Goal: Task Accomplishment & Management: Complete application form

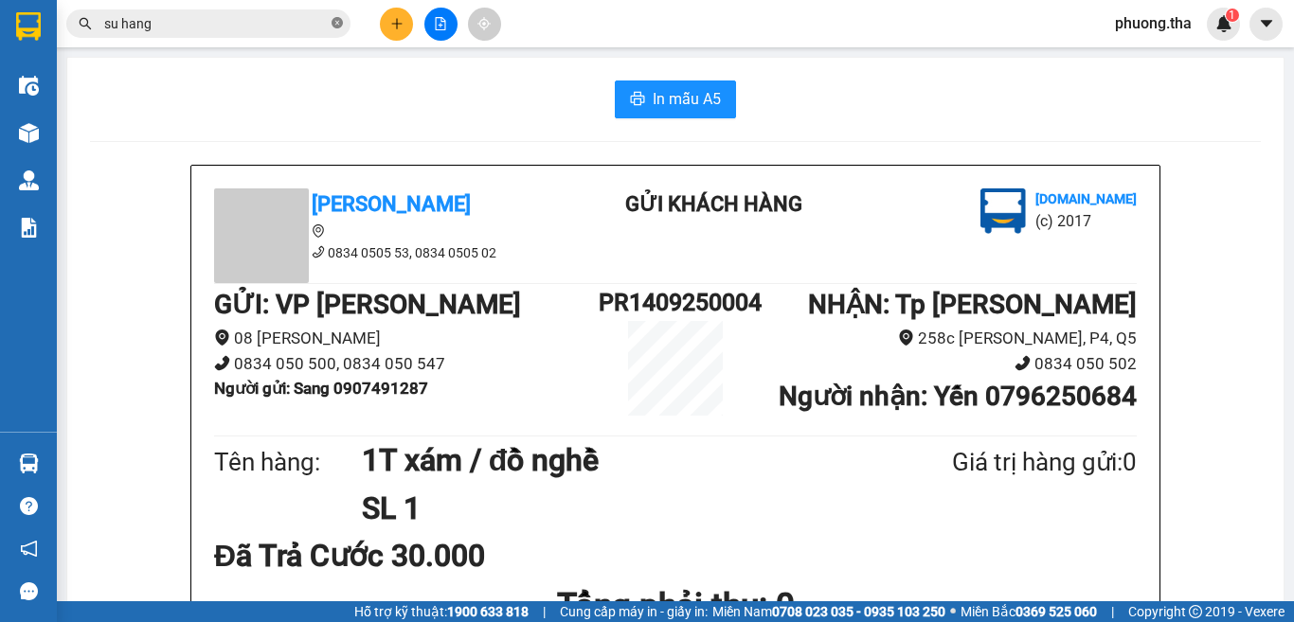
click at [336, 26] on icon "close-circle" at bounding box center [337, 22] width 11 height 11
click at [296, 25] on input "text" at bounding box center [216, 23] width 224 height 21
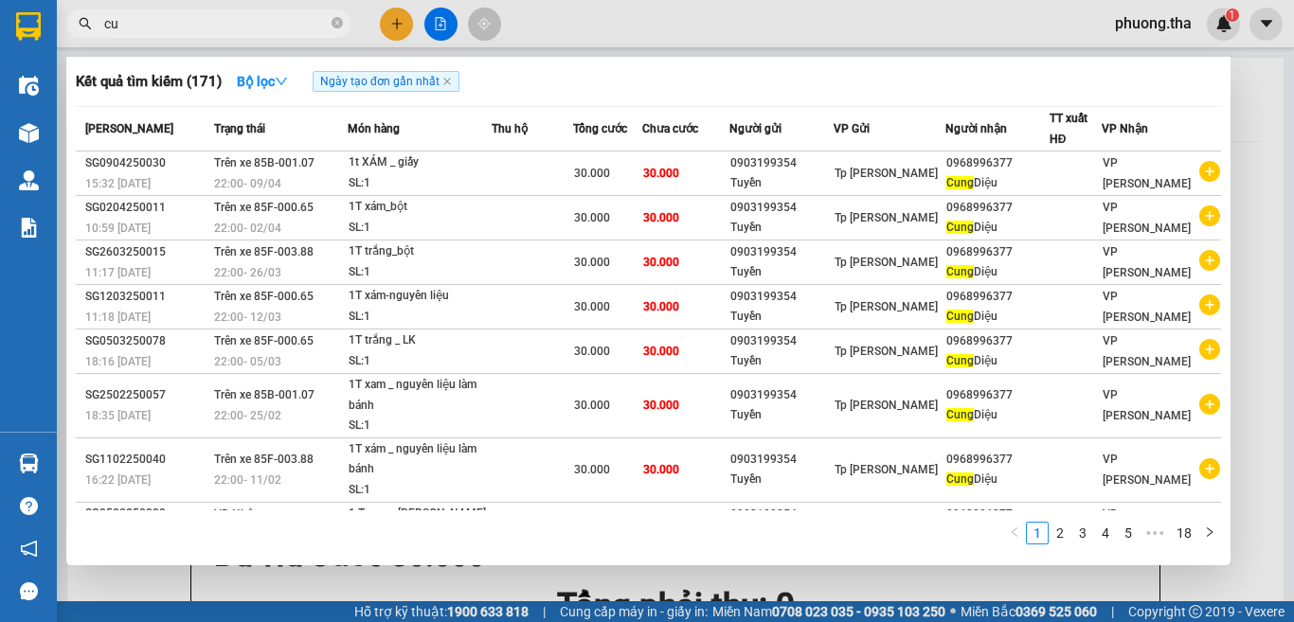
type input "c"
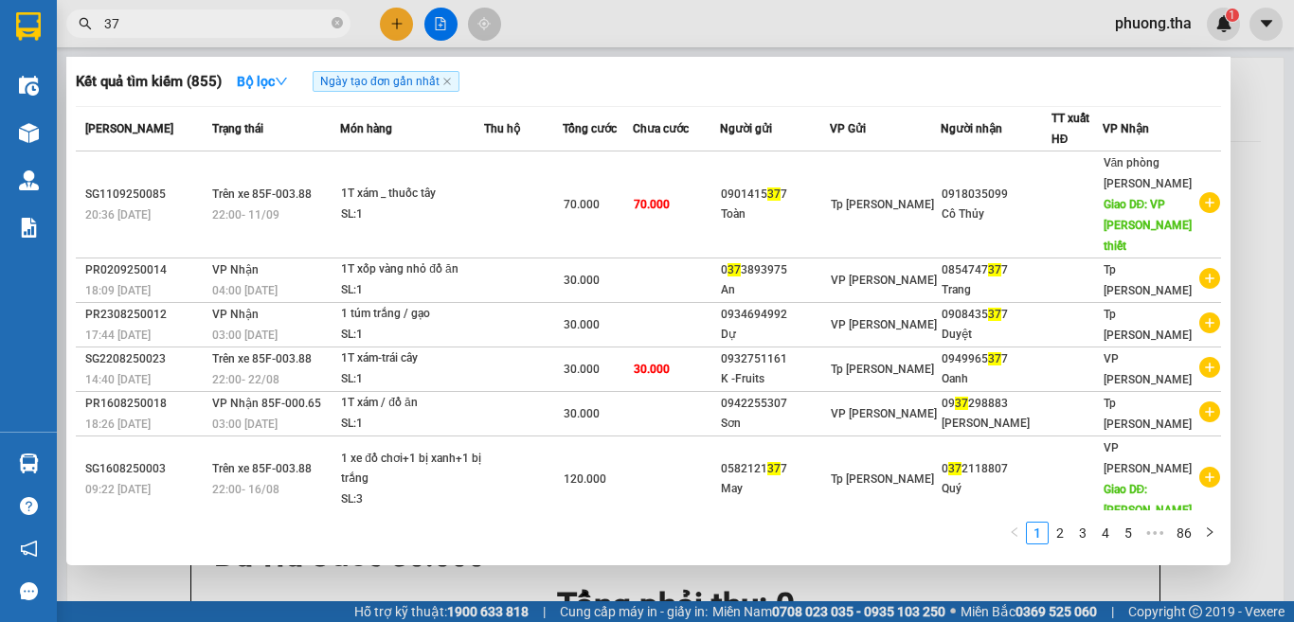
type input "3"
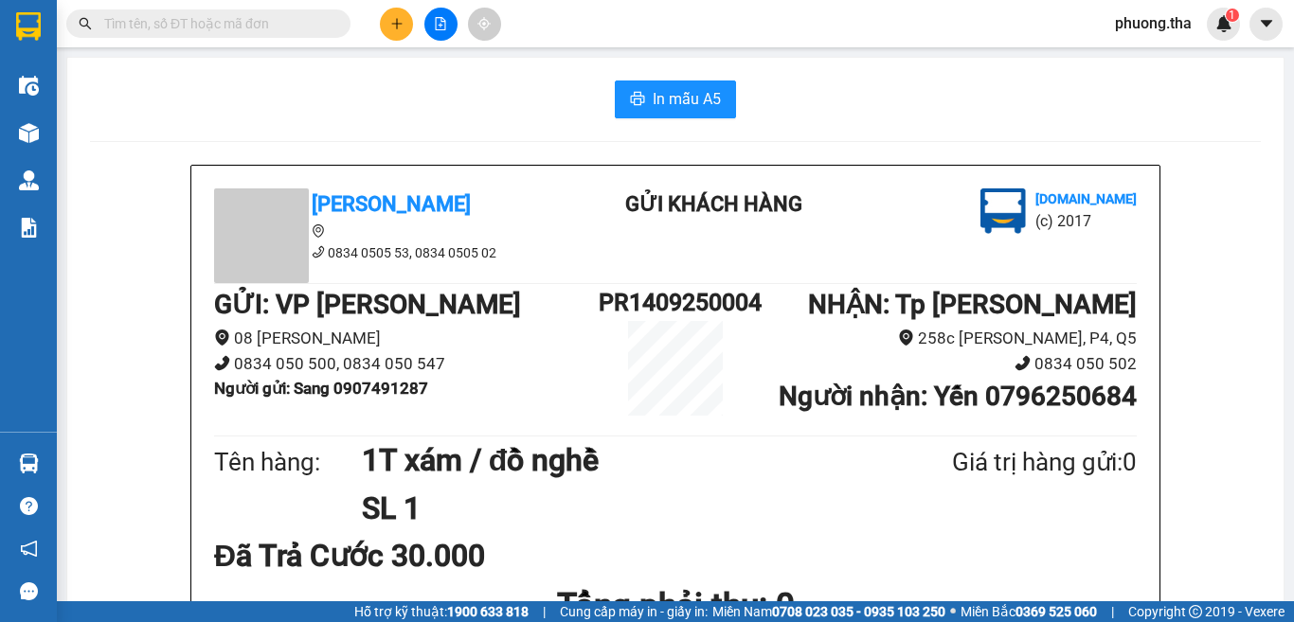
type input "m"
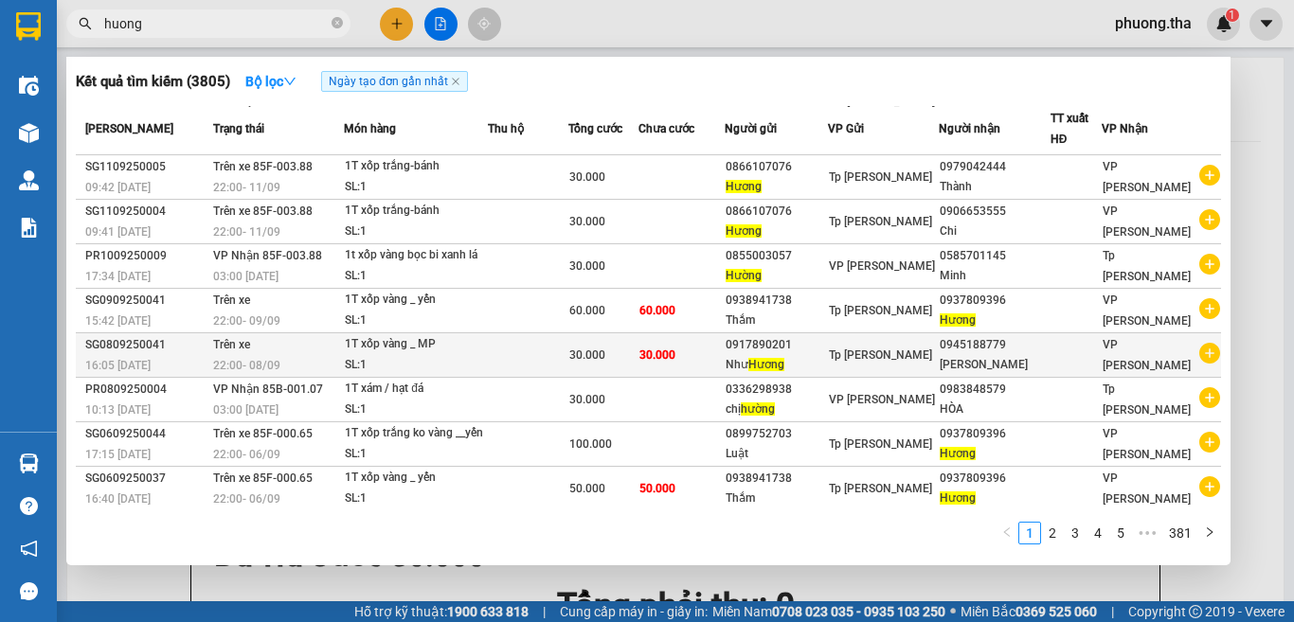
scroll to position [107, 0]
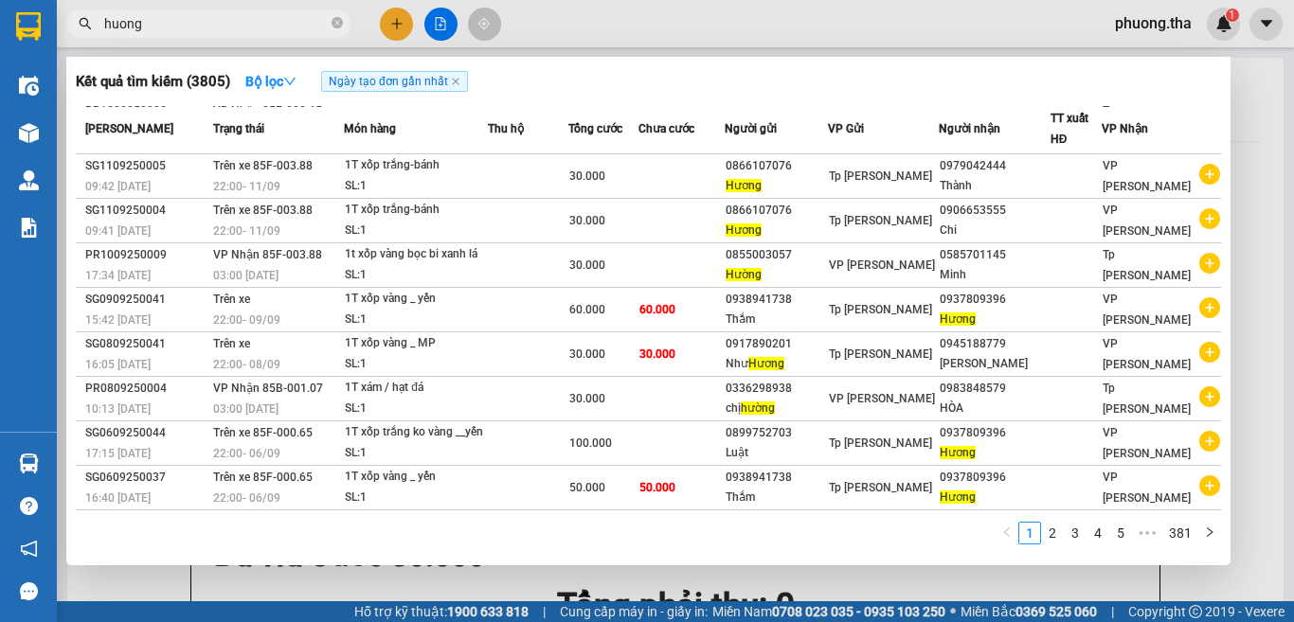
drag, startPoint x: 128, startPoint y: 39, endPoint x: 91, endPoint y: 4, distance: 50.9
click at [91, 8] on div "Kết quả tìm kiếm ( 3805 ) Bộ lọc Ngày tạo đơn gần nhất Mã ĐH Trạng thái Món hàn…" at bounding box center [184, 24] width 369 height 33
type input "9"
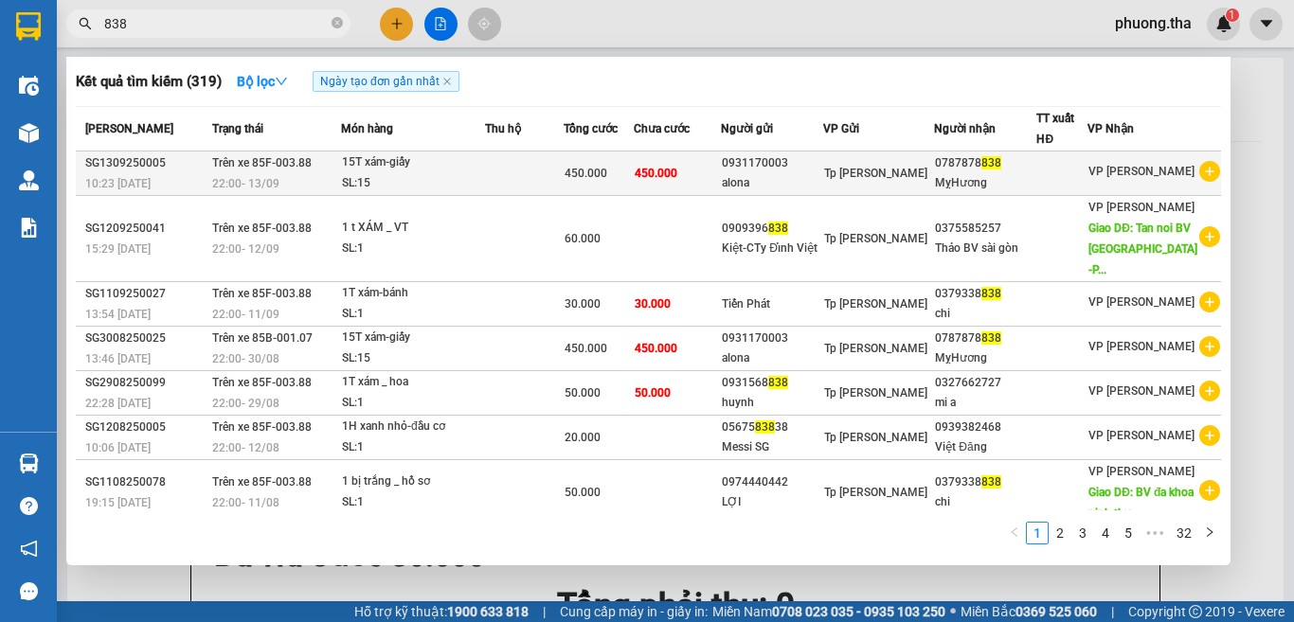
type input "838"
click at [948, 166] on td "0787878 838 MỵHương" at bounding box center [985, 174] width 102 height 45
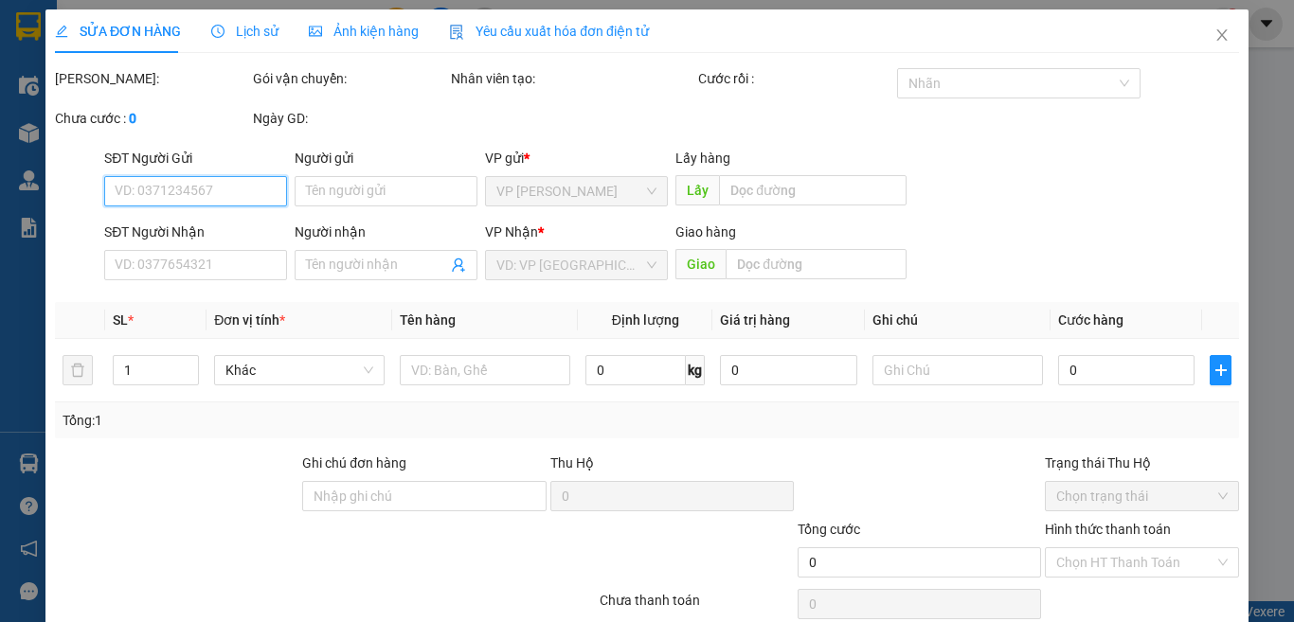
type input "0931170003"
type input "alona"
type input "0787878838"
type input "MỵHương"
type input "450.000"
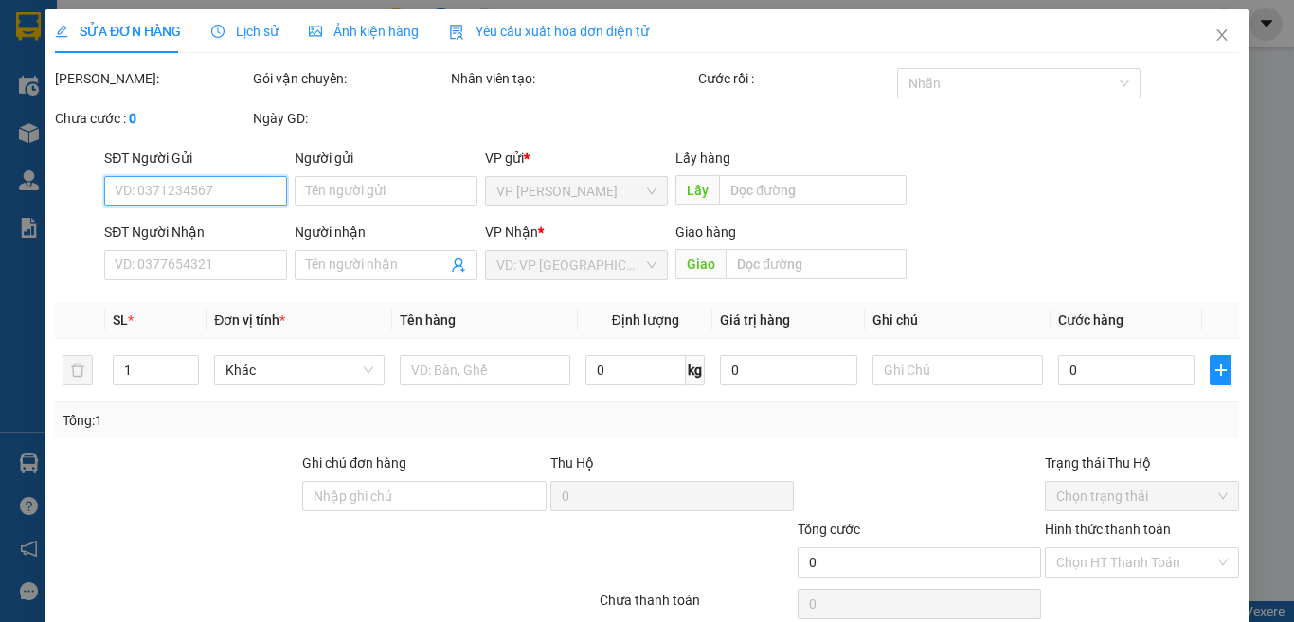
type input "450.000"
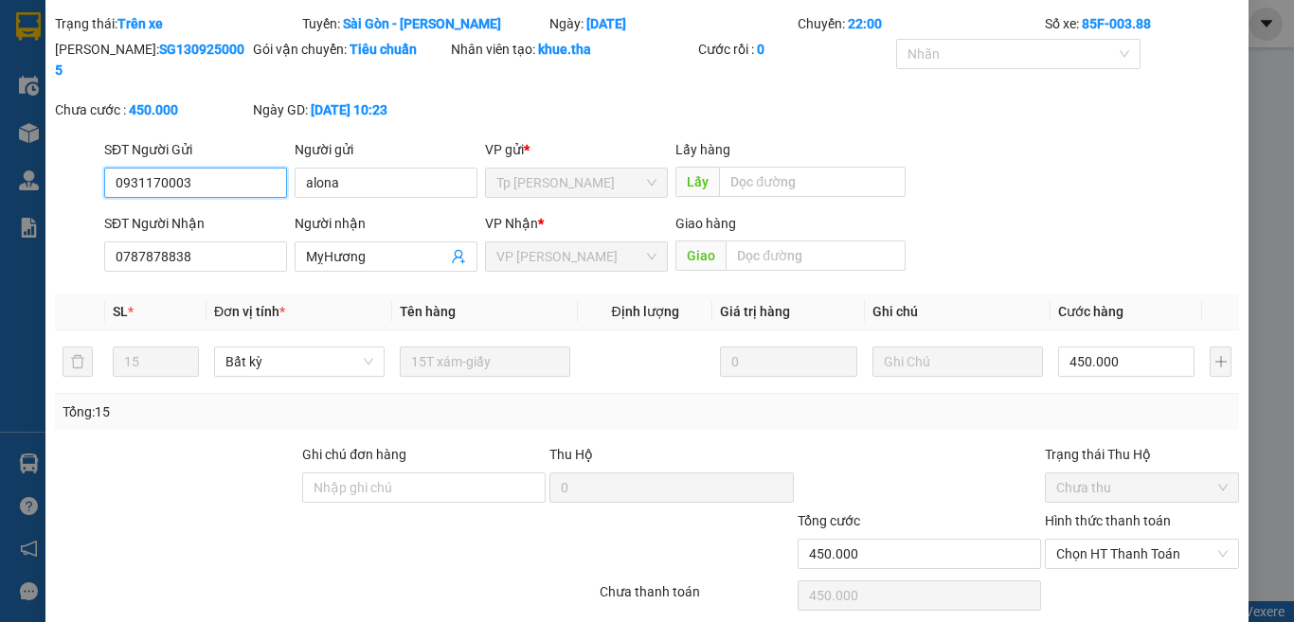
scroll to position [108, 0]
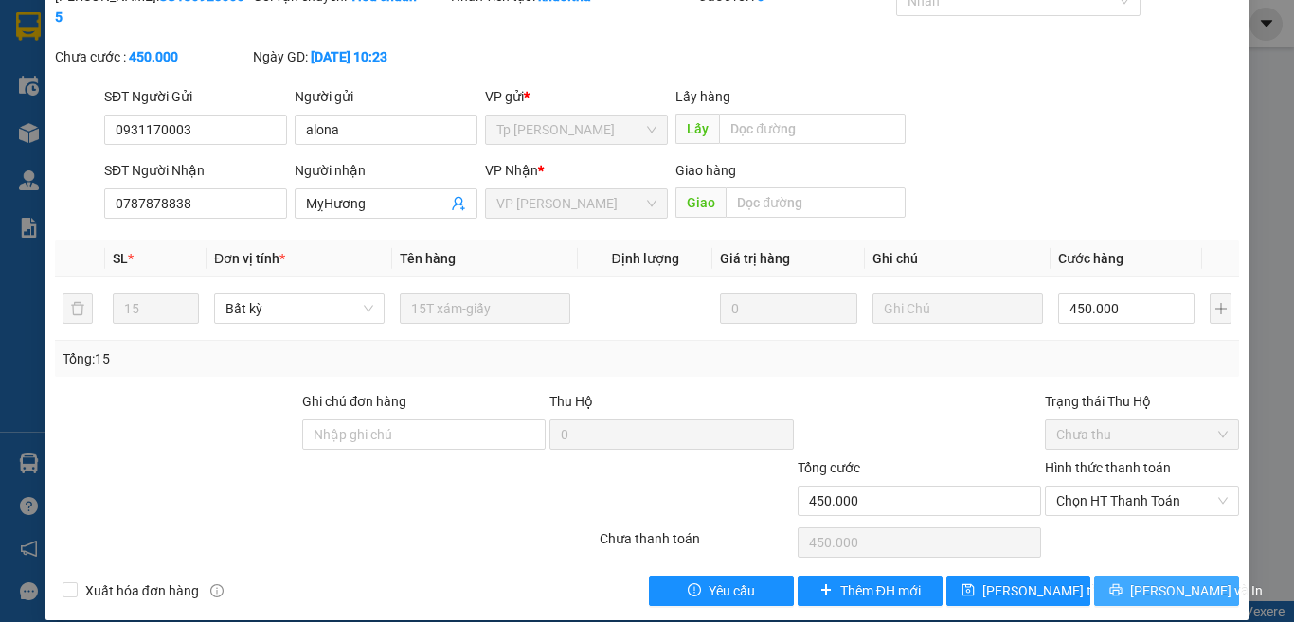
click at [1122, 584] on icon "printer" at bounding box center [1116, 590] width 12 height 12
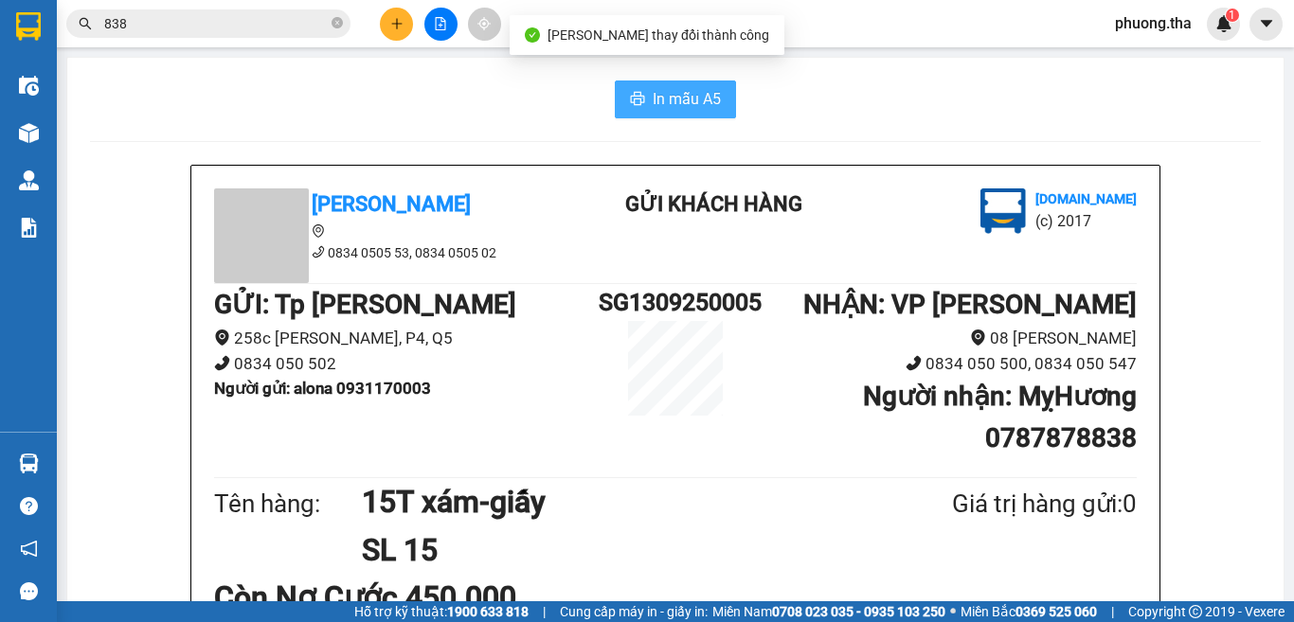
click at [639, 99] on button "In mẫu A5" at bounding box center [675, 100] width 121 height 38
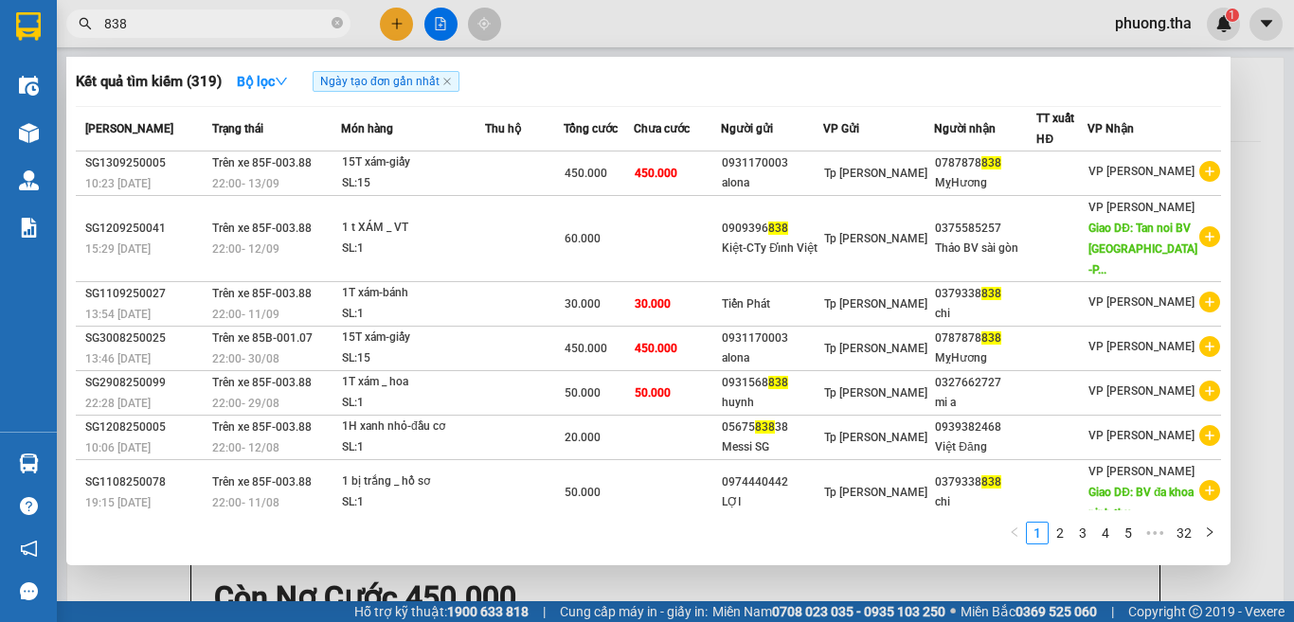
click at [298, 22] on input "838" at bounding box center [216, 23] width 224 height 21
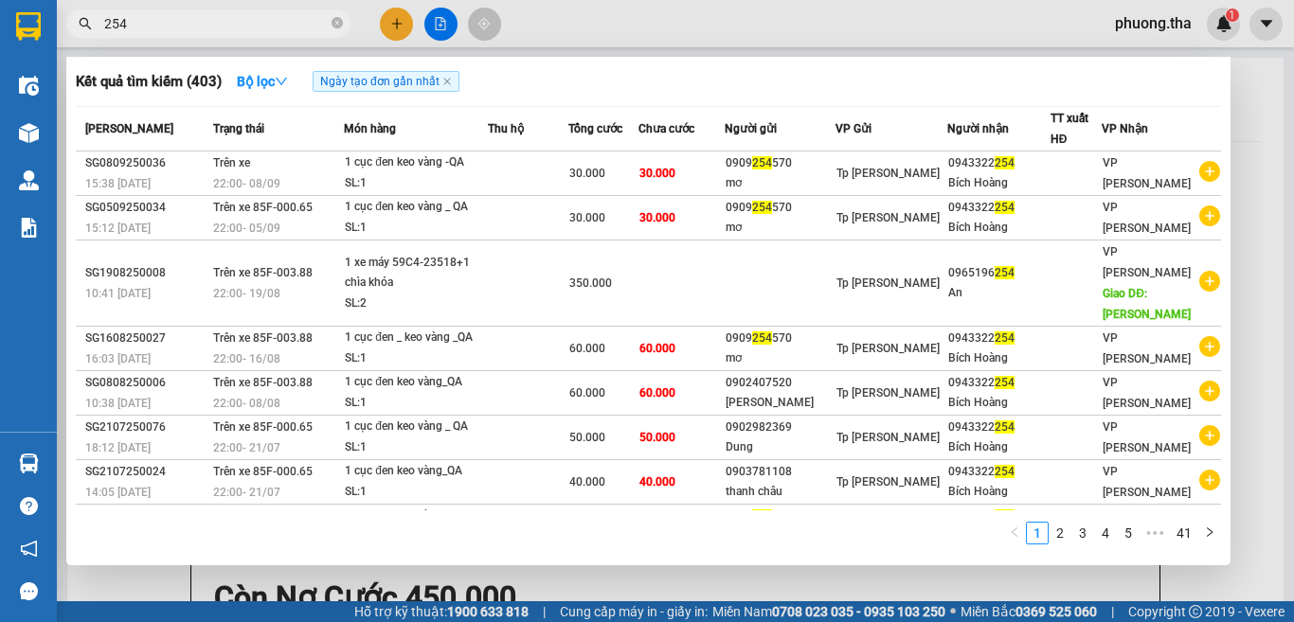
type input "254"
drag, startPoint x: 332, startPoint y: 18, endPoint x: 322, endPoint y: 16, distance: 10.6
click at [329, 16] on span "254" at bounding box center [208, 23] width 284 height 28
drag, startPoint x: 338, startPoint y: 25, endPoint x: 320, endPoint y: 22, distance: 18.2
click at [328, 23] on span "254" at bounding box center [208, 23] width 284 height 28
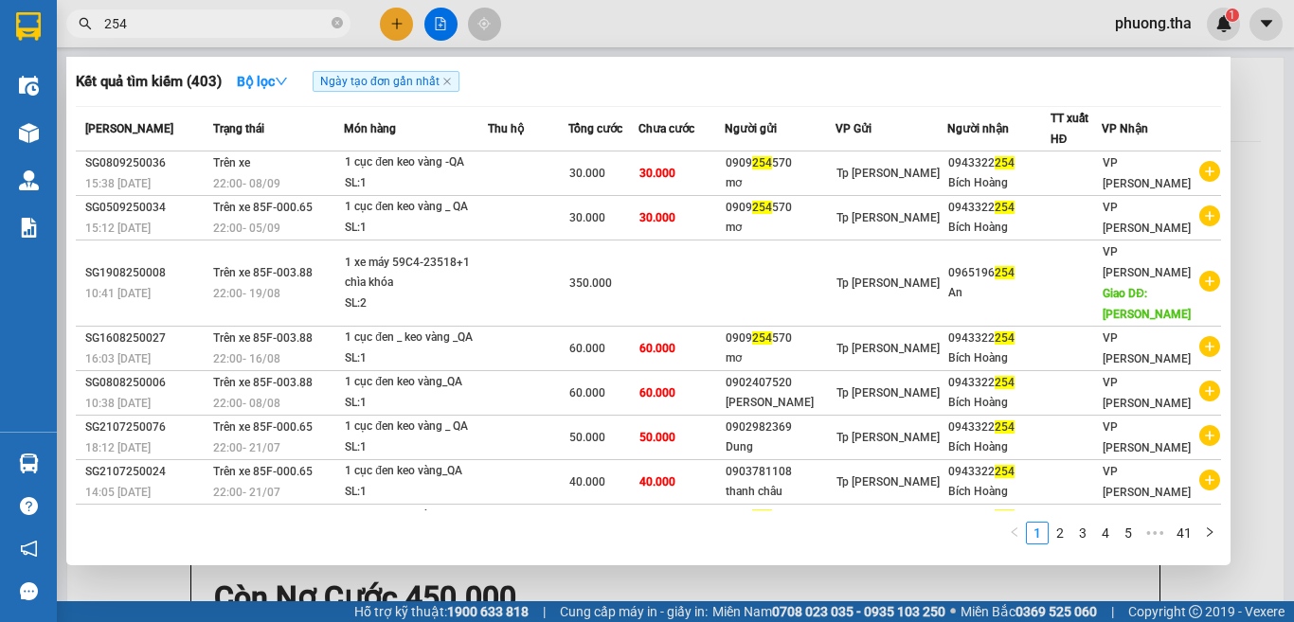
click at [304, 16] on input "254" at bounding box center [216, 23] width 224 height 21
drag, startPoint x: 337, startPoint y: 23, endPoint x: 320, endPoint y: 22, distance: 17.1
click at [332, 23] on icon "close-circle" at bounding box center [337, 22] width 11 height 11
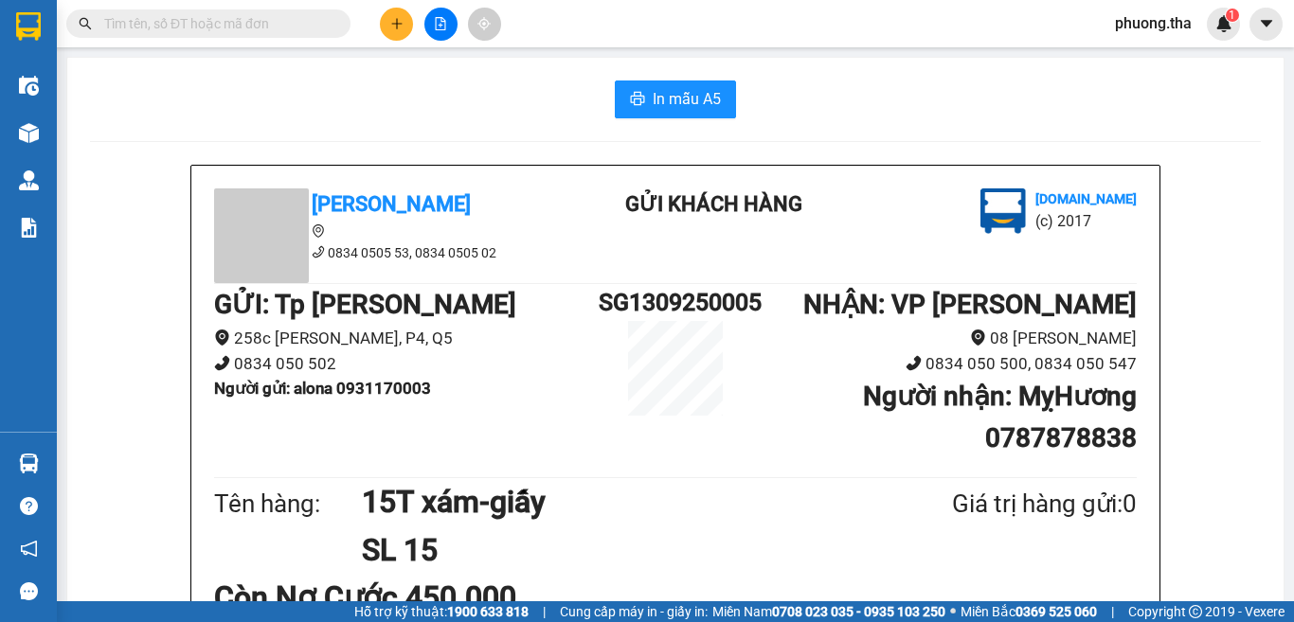
click at [320, 22] on input "text" at bounding box center [216, 23] width 224 height 21
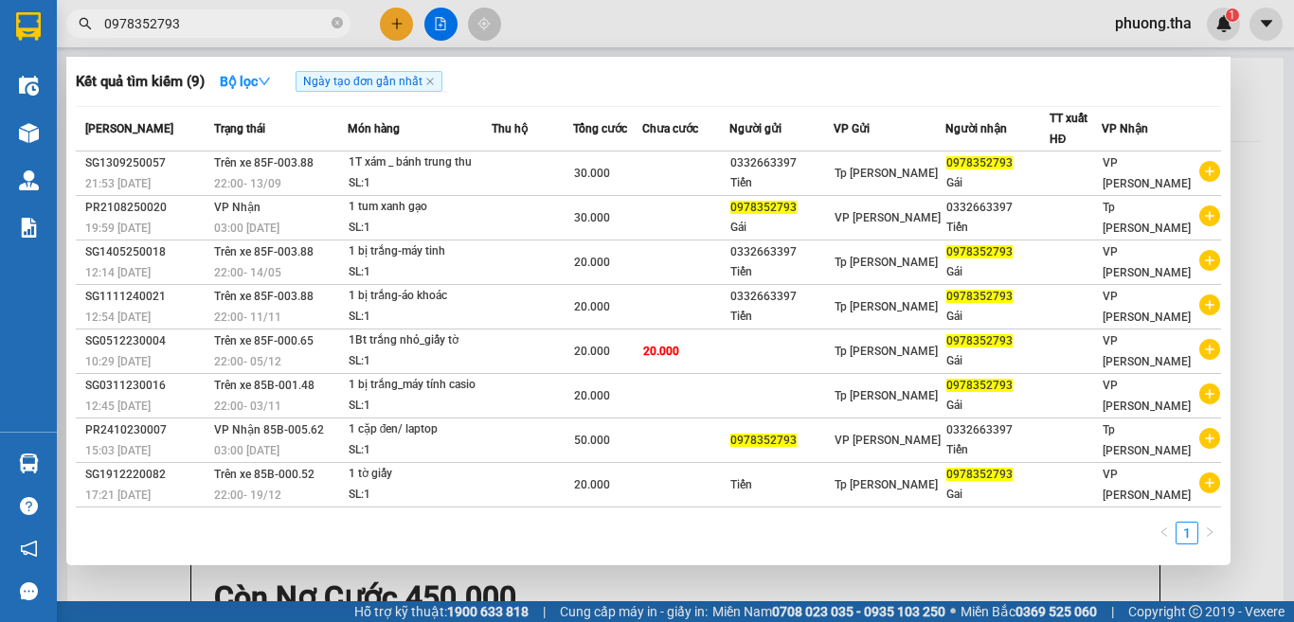
type input "0978352793"
click at [332, 21] on icon "close-circle" at bounding box center [337, 22] width 11 height 11
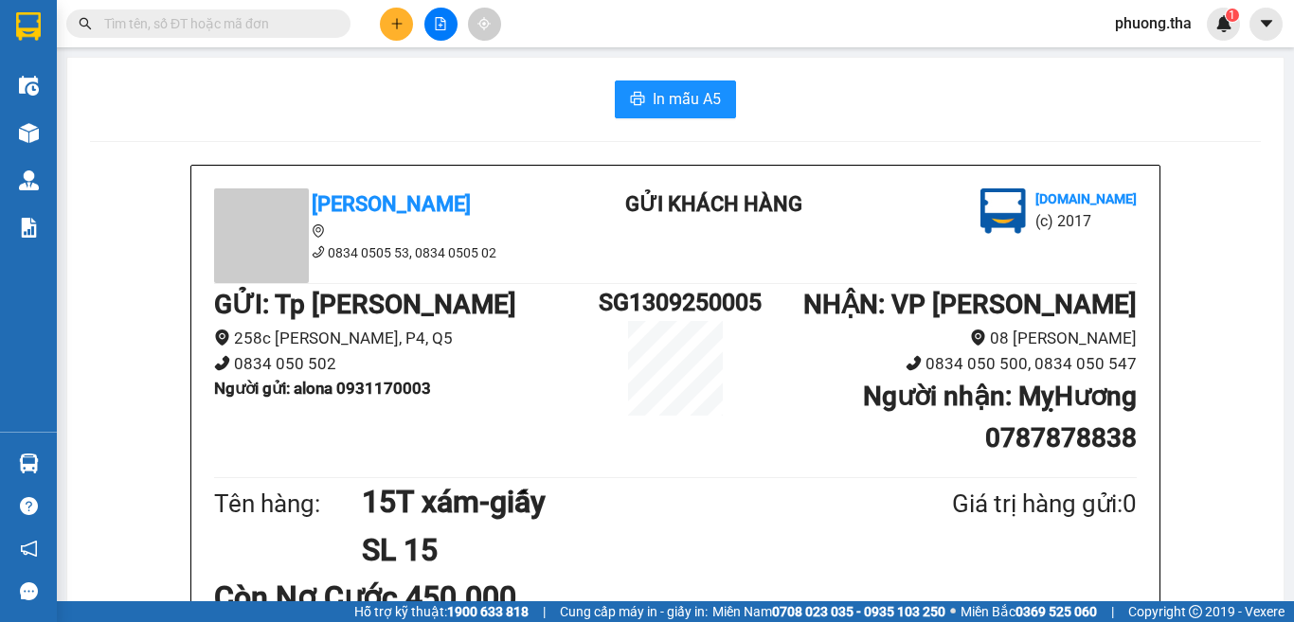
drag, startPoint x: 321, startPoint y: 21, endPoint x: 312, endPoint y: 19, distance: 9.7
click at [314, 20] on input "text" at bounding box center [216, 23] width 224 height 21
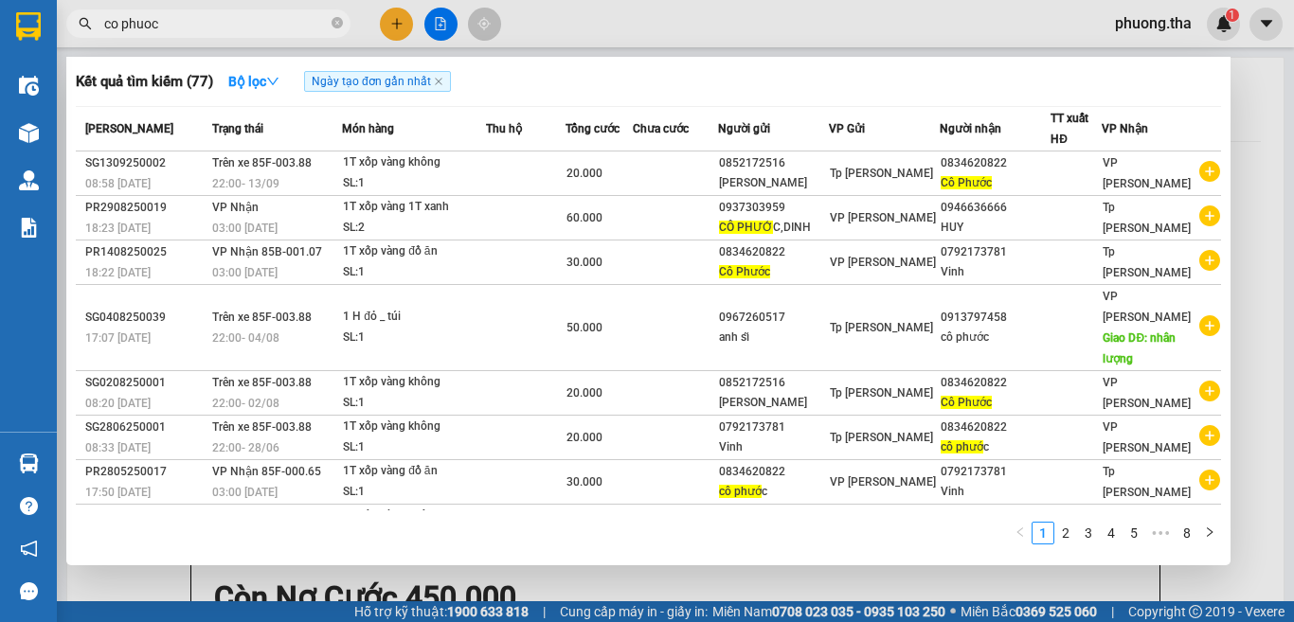
type input "co phuoc"
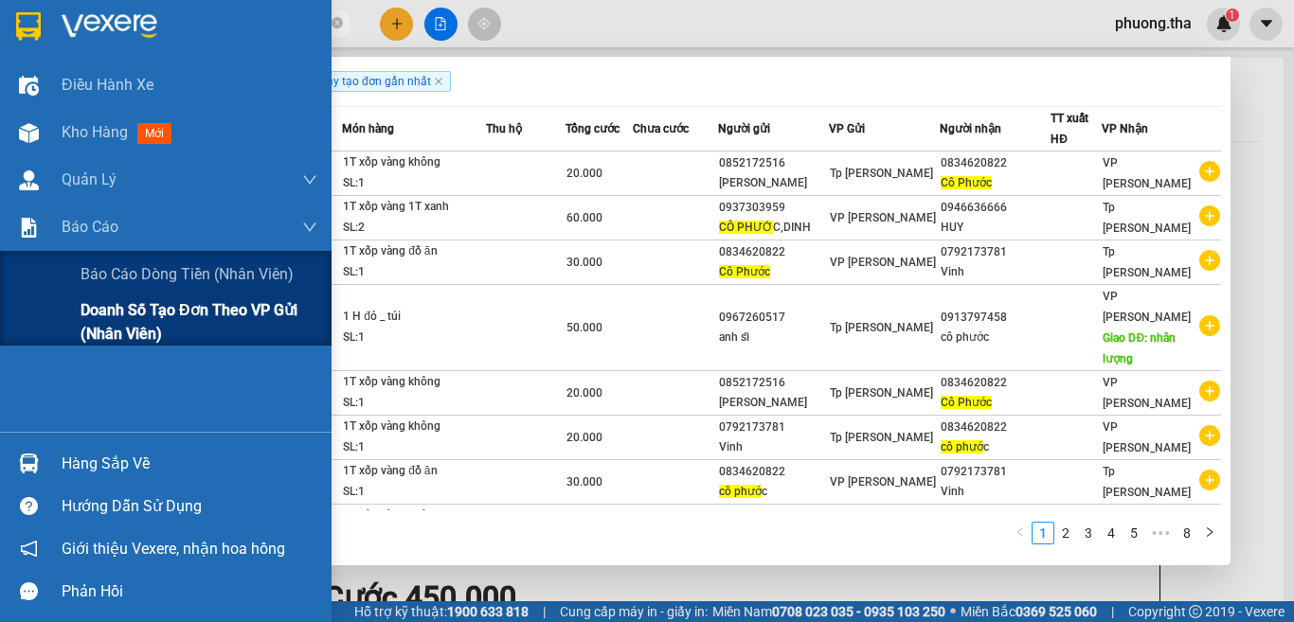
click at [133, 326] on span "Doanh số tạo đơn theo VP gửi (nhân viên)" at bounding box center [199, 321] width 237 height 47
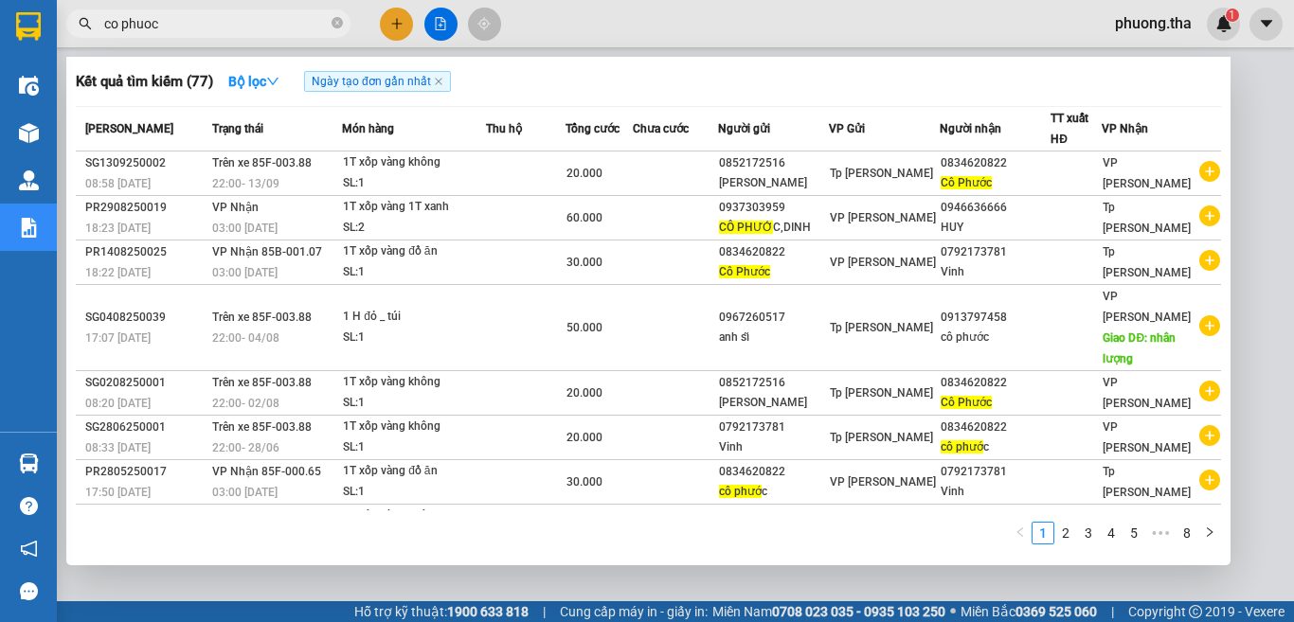
click at [1232, 532] on div at bounding box center [647, 311] width 1294 height 622
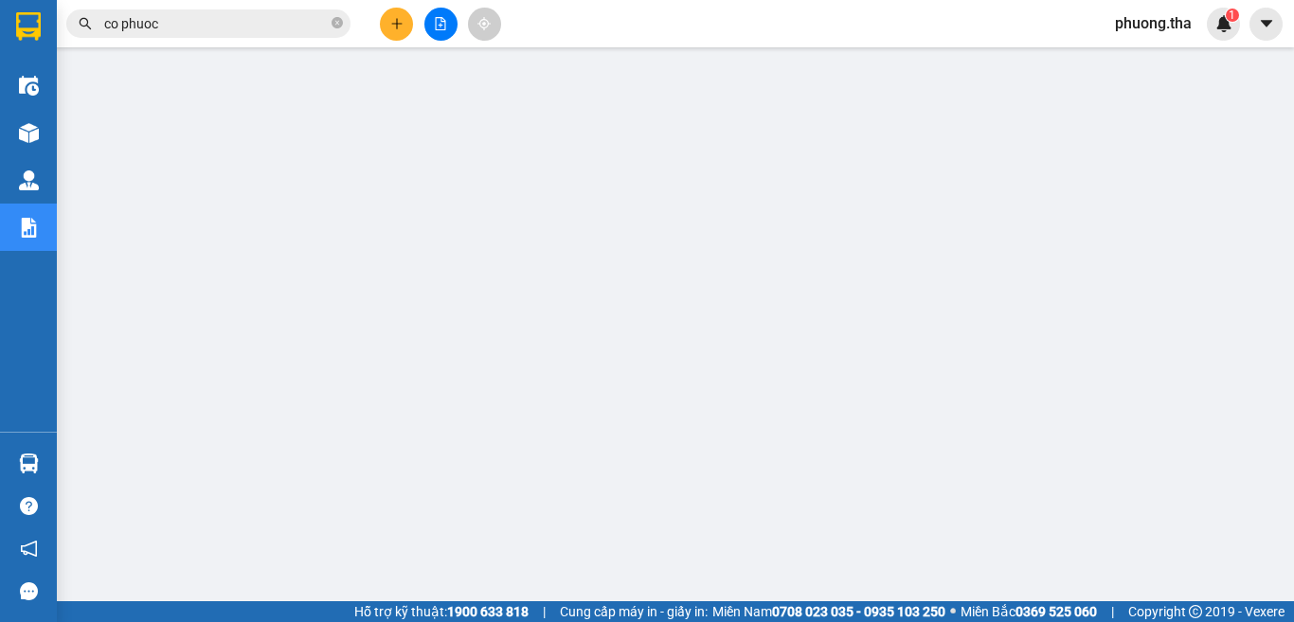
click at [400, 22] on icon "plus" at bounding box center [396, 23] width 13 height 13
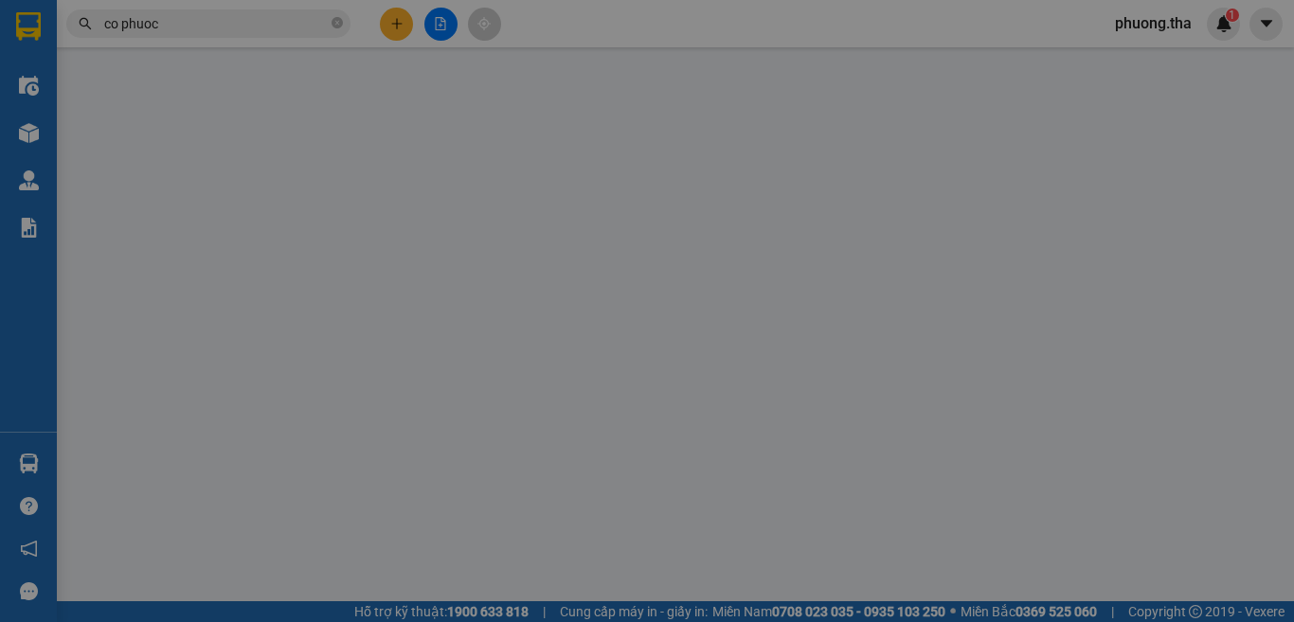
click at [400, 24] on span "Yêu cầu xuất hóa đơn điện tử" at bounding box center [308, 31] width 200 height 15
click at [400, 22] on div "TẠO ĐƠN HÀNG Yêu cầu xuất hóa đơn điện tử Transit Pickup Surcharge Ids Transit …" at bounding box center [647, 336] width 1184 height 655
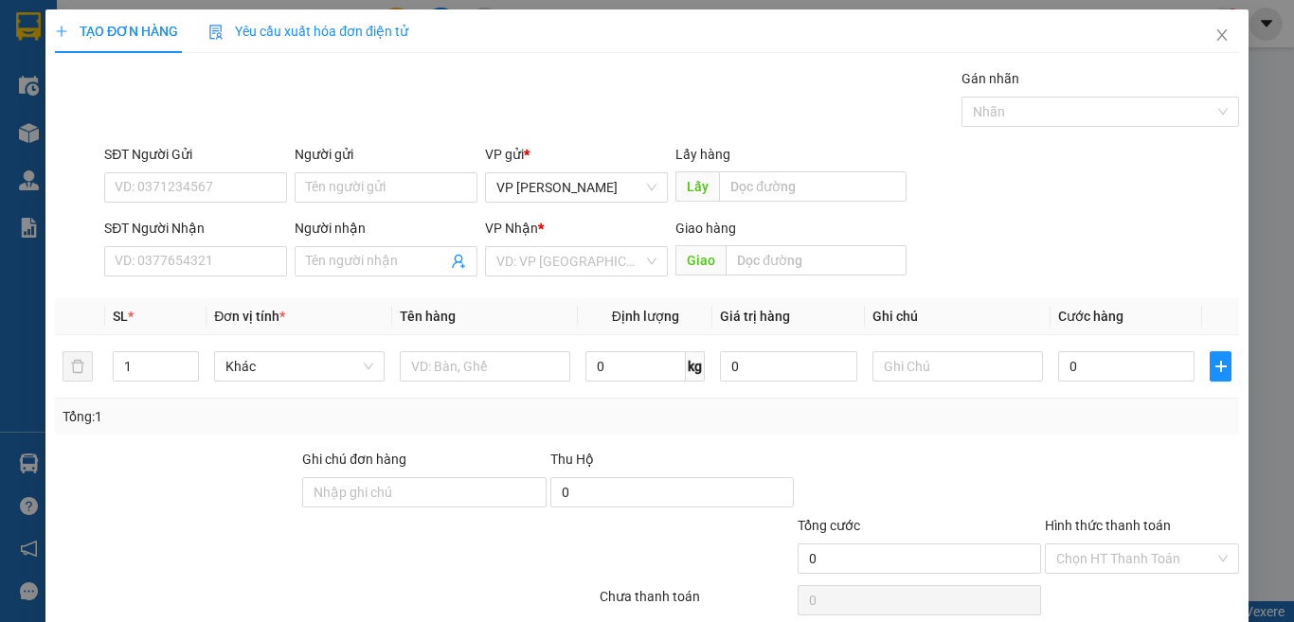
click at [400, 68] on div "Transit Pickup Surcharge Ids Transit Deliver Surcharge Ids Transit Deliver Surc…" at bounding box center [647, 366] width 1184 height 596
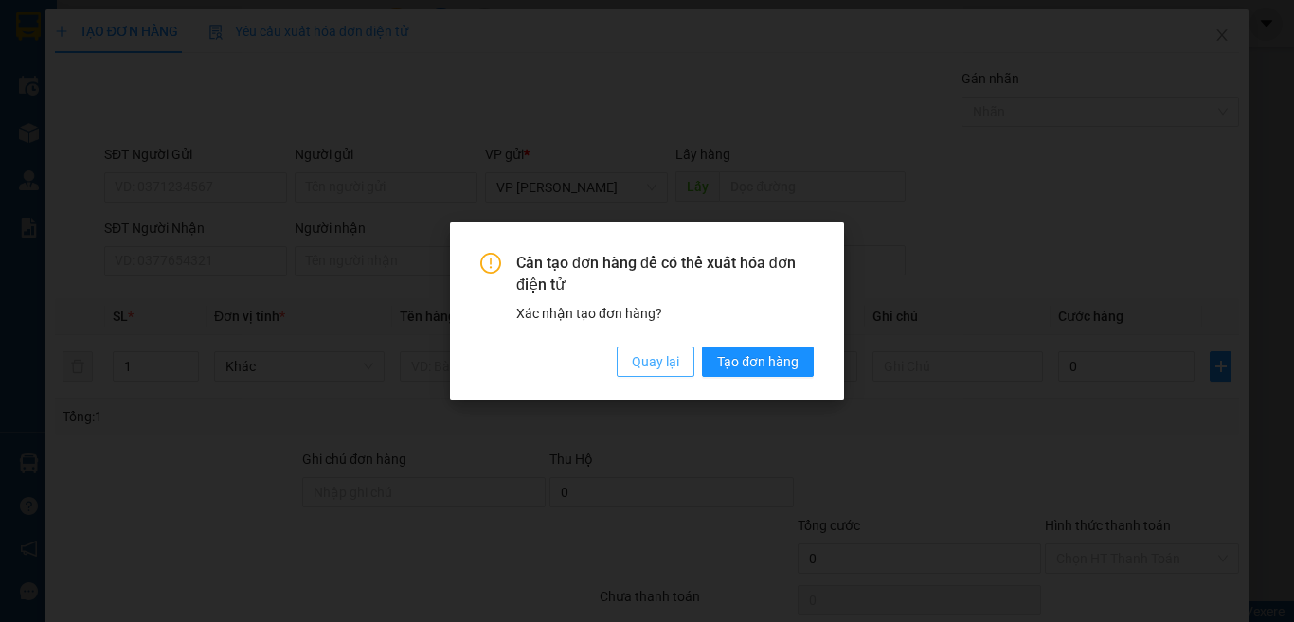
click at [647, 362] on span "Quay lại" at bounding box center [655, 361] width 47 height 21
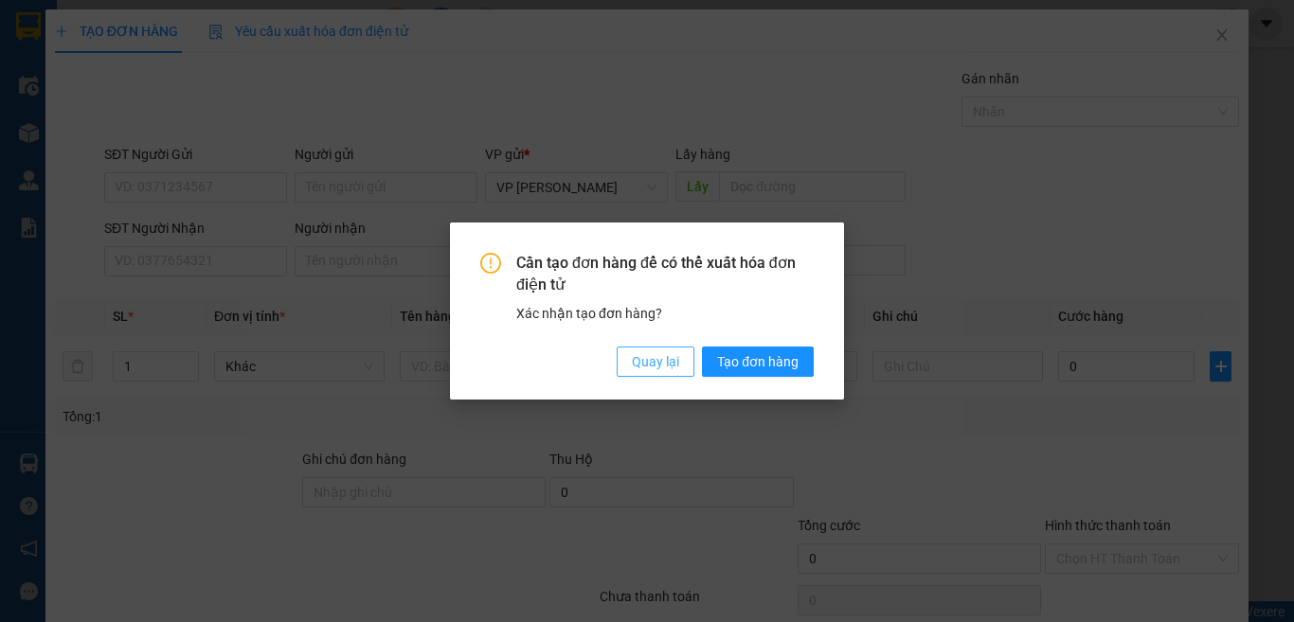
click at [640, 358] on span "Quay lại" at bounding box center [655, 361] width 47 height 21
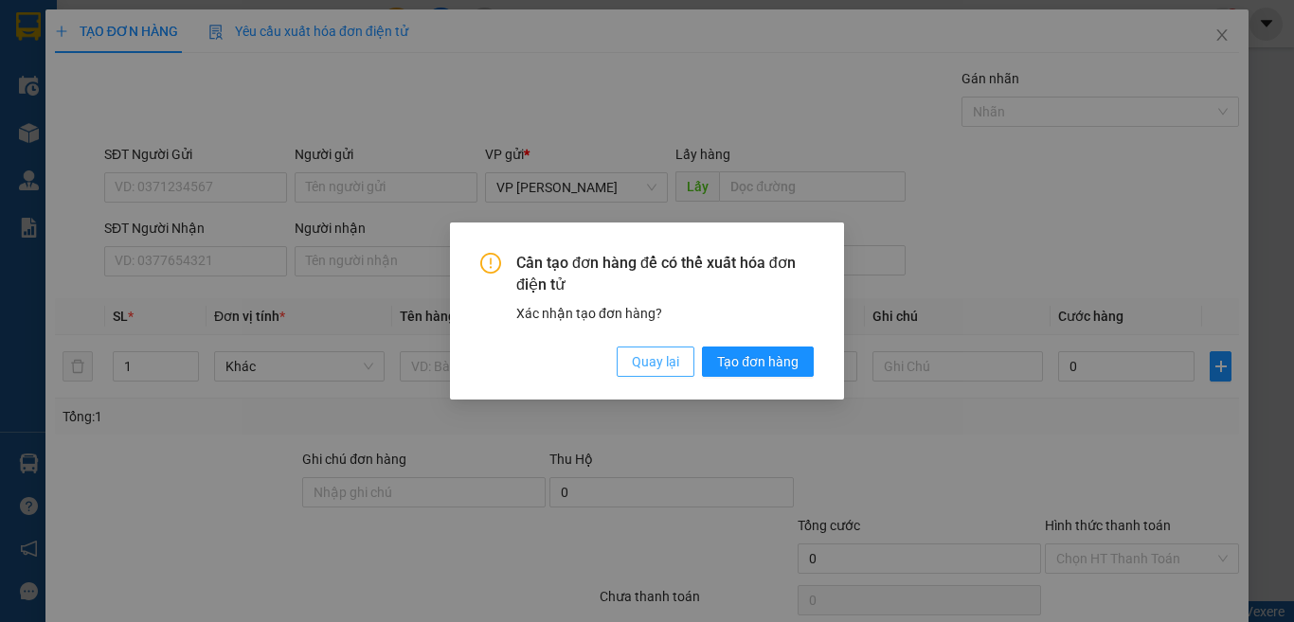
click at [657, 358] on span "Quay lại" at bounding box center [655, 361] width 47 height 21
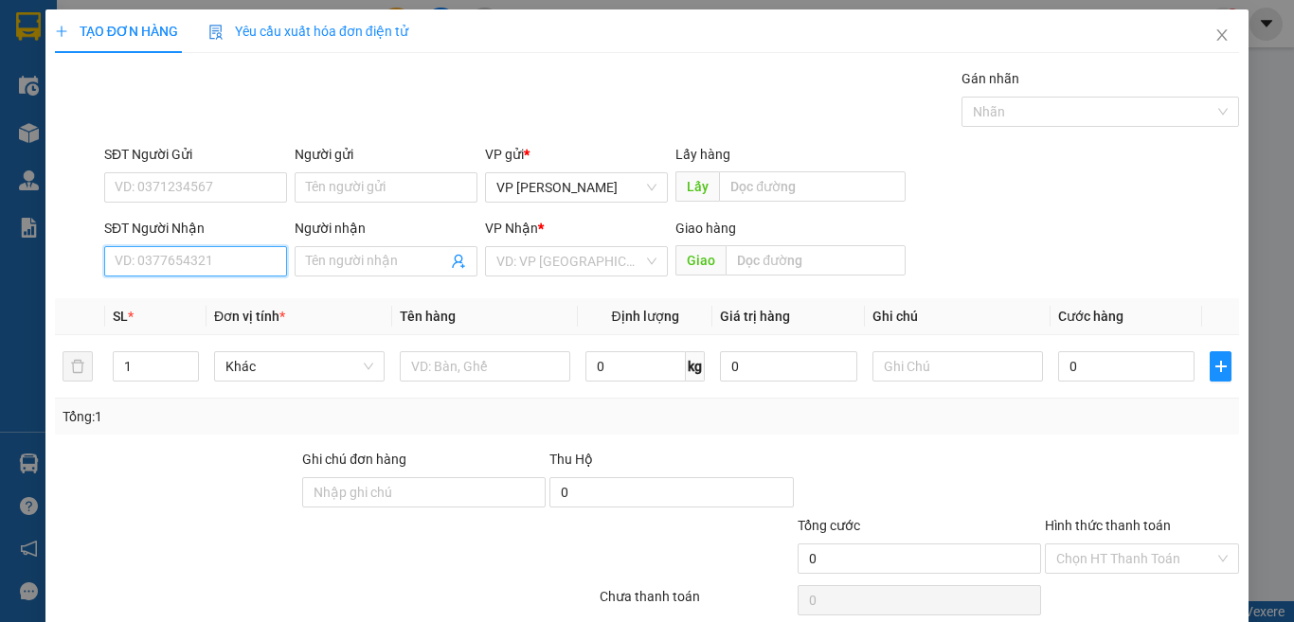
click at [244, 266] on input "SĐT Người Nhận" at bounding box center [195, 261] width 183 height 30
click at [577, 258] on input "search" at bounding box center [569, 261] width 147 height 28
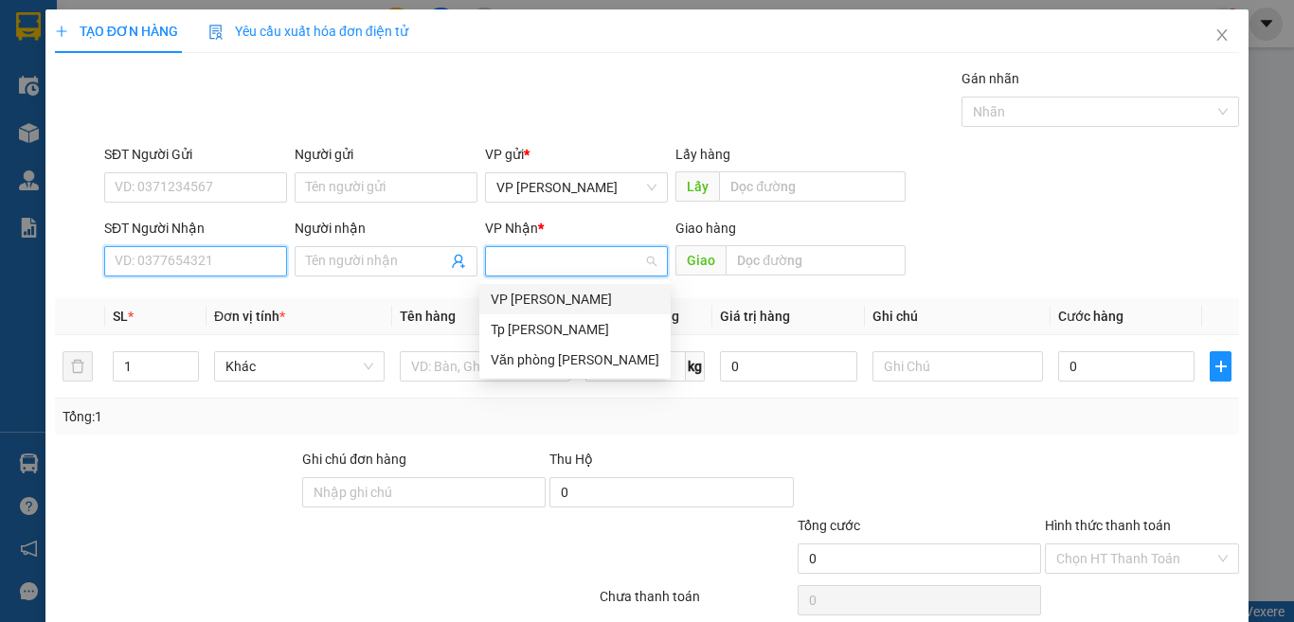
click at [204, 257] on input "SĐT Người Nhận" at bounding box center [195, 261] width 183 height 30
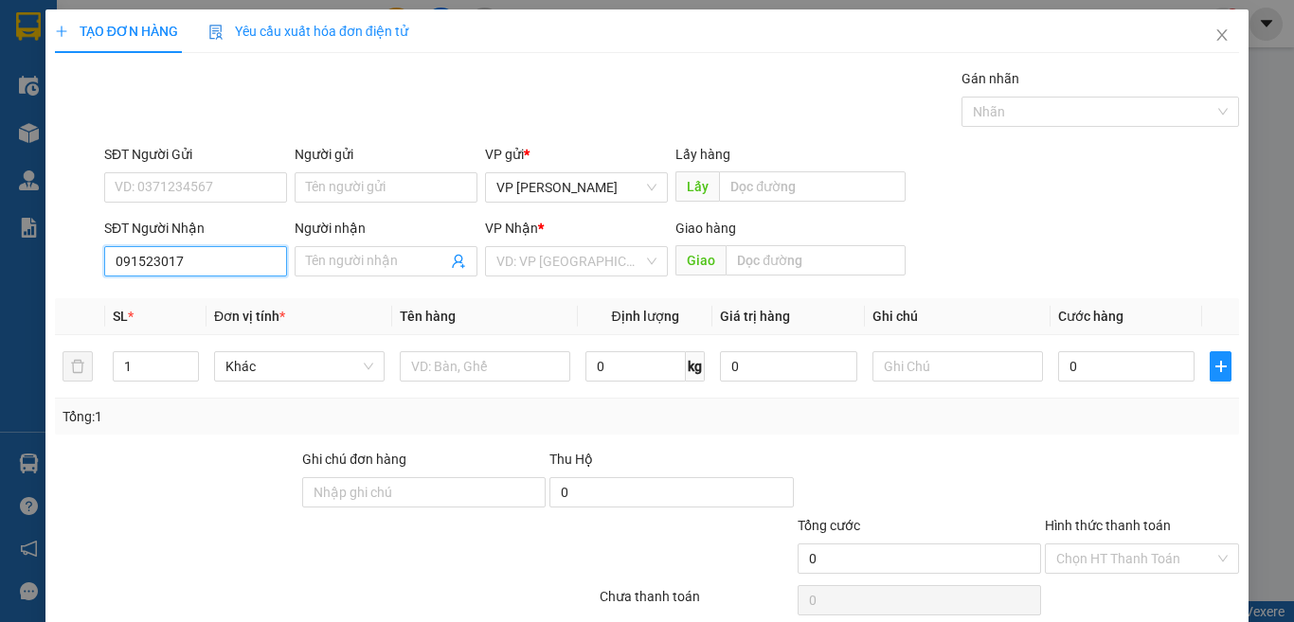
type input "0915230176"
click at [234, 293] on div "0915230176 - NAM QUỐC" at bounding box center [193, 299] width 157 height 21
type input "NAM QUỐC"
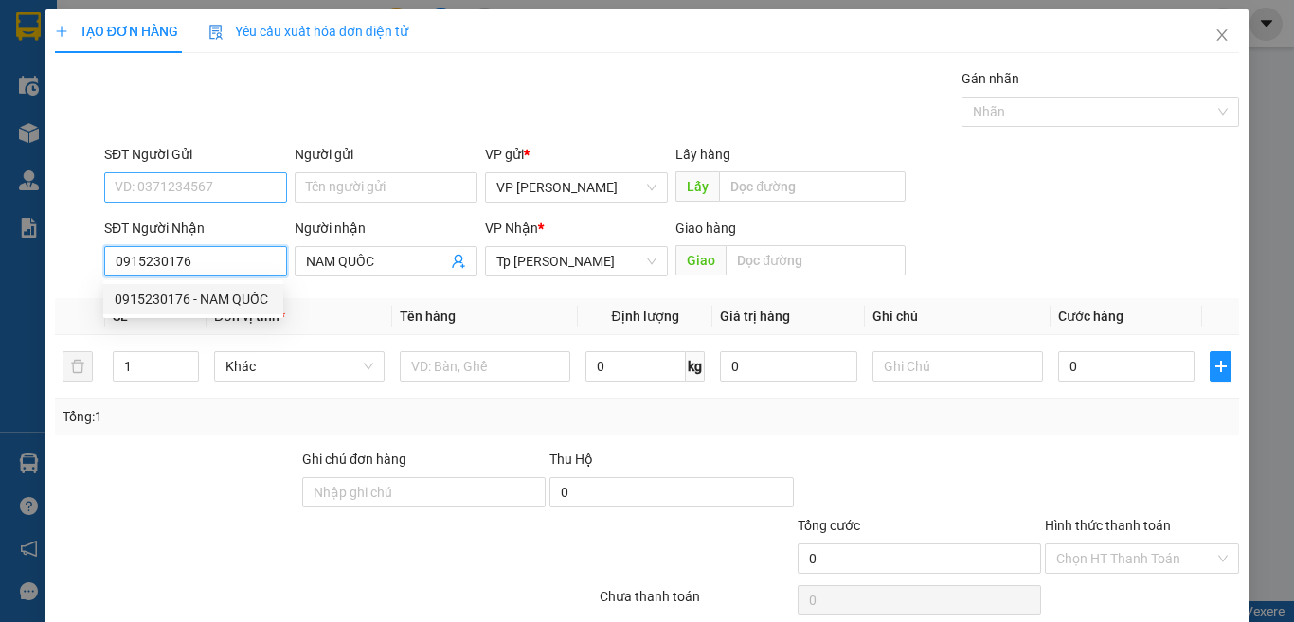
type input "0915230176"
click at [253, 189] on input "SĐT Người Gửi" at bounding box center [195, 187] width 183 height 30
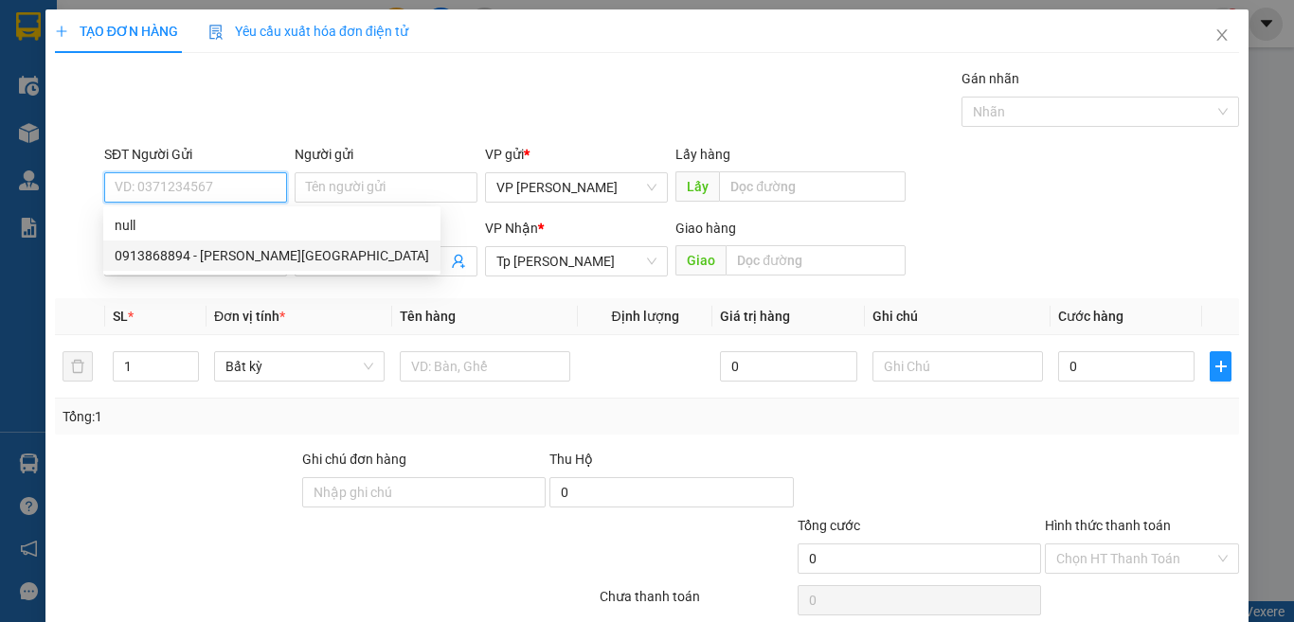
drag, startPoint x: 251, startPoint y: 256, endPoint x: 282, endPoint y: 268, distance: 33.6
click at [252, 256] on div "0913868894 - anh trung ninh" at bounding box center [272, 255] width 314 height 21
type input "0913868894"
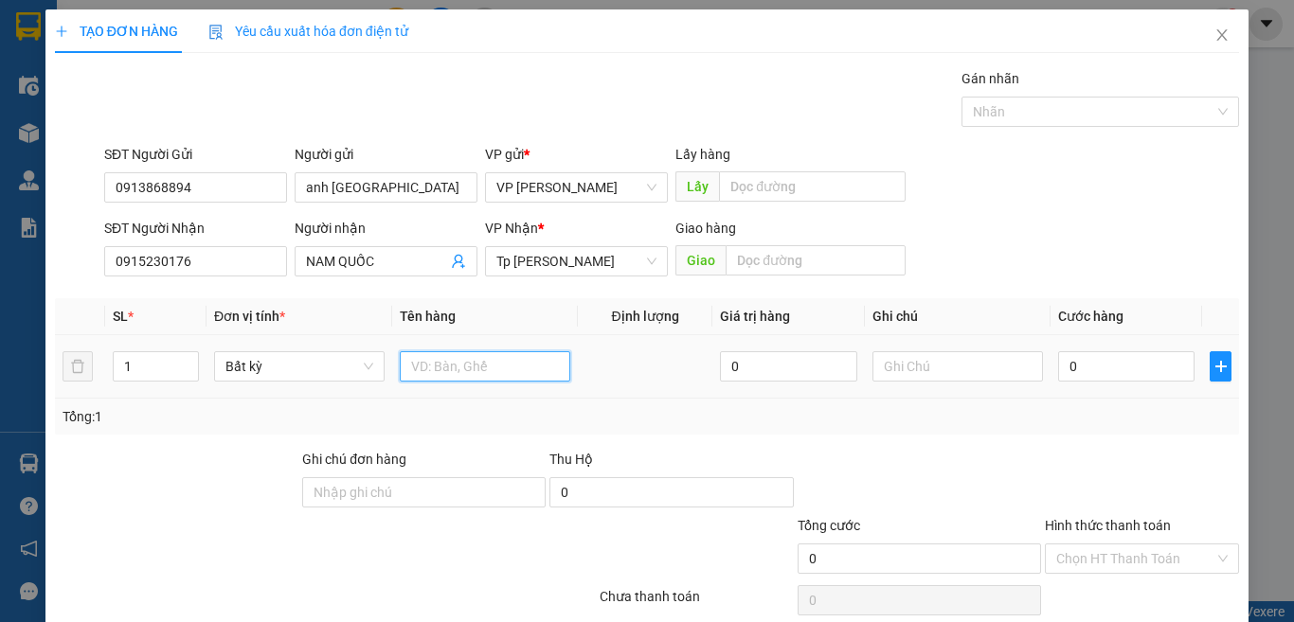
click at [425, 355] on input "text" at bounding box center [485, 366] width 170 height 30
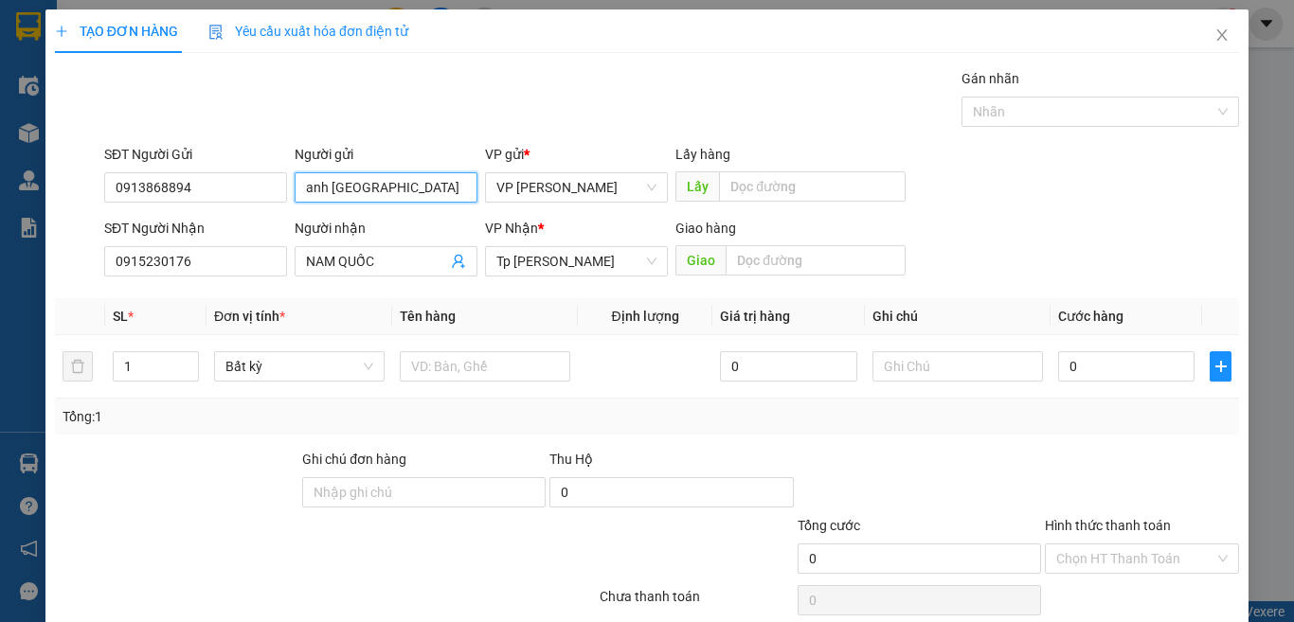
click at [415, 188] on input "anh trung ninh" at bounding box center [386, 187] width 183 height 30
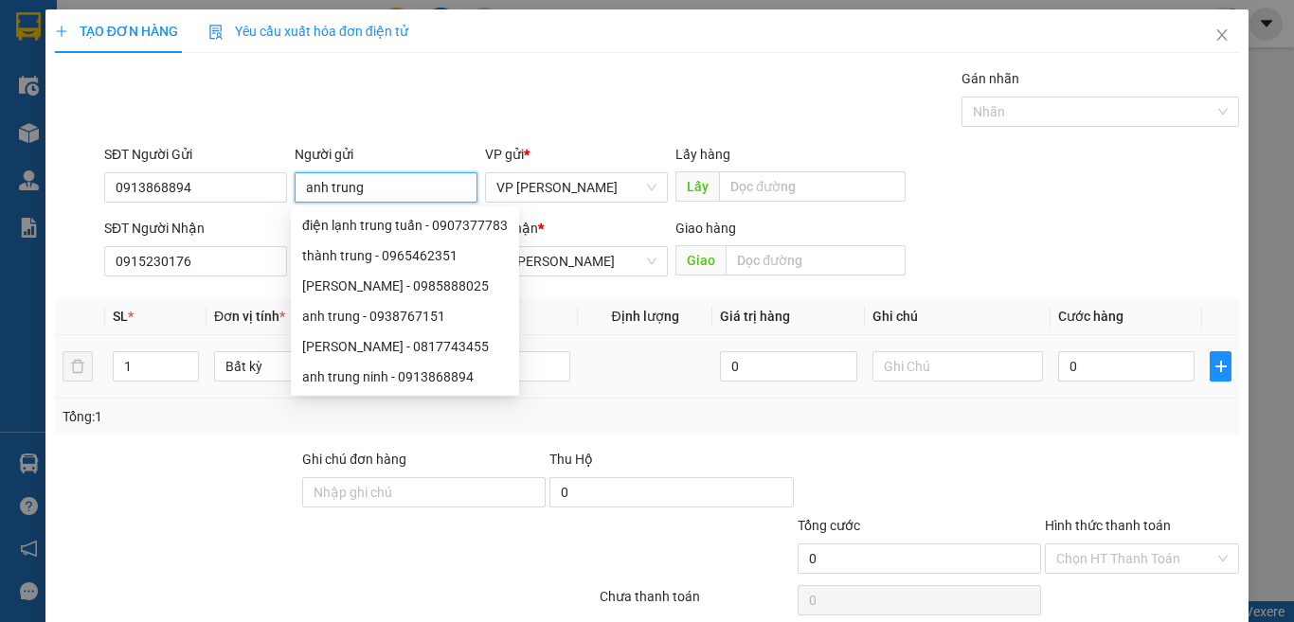
type input "anh trung"
click at [662, 381] on td at bounding box center [645, 366] width 135 height 63
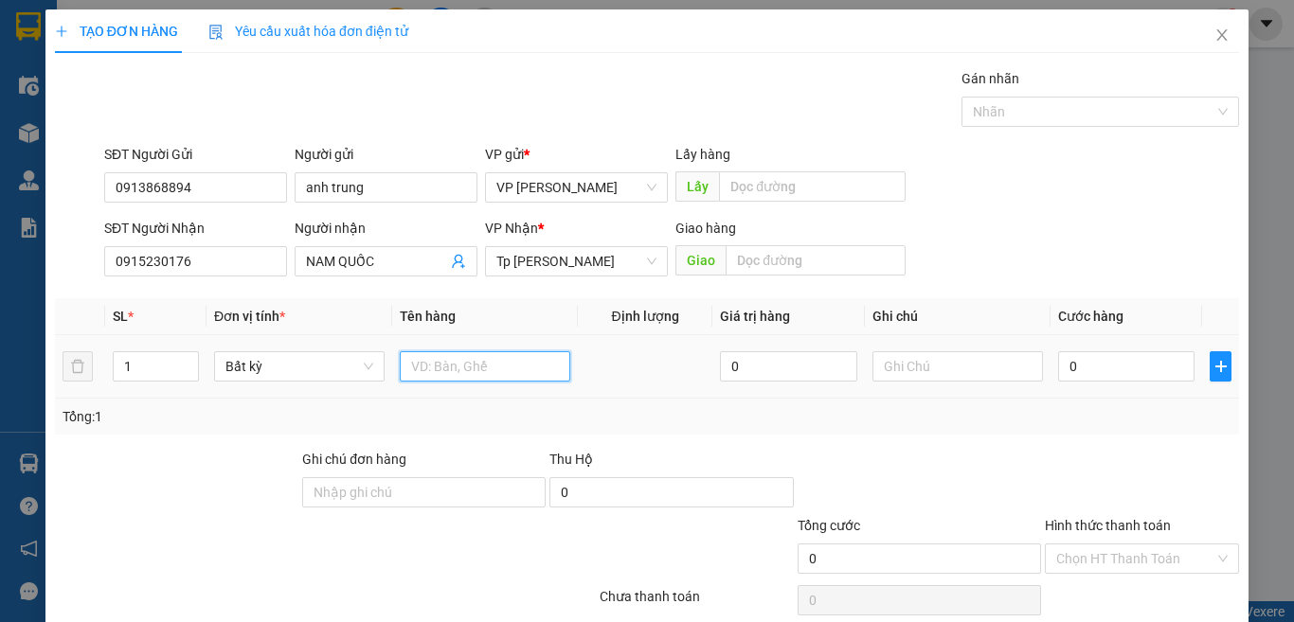
click at [538, 373] on input "text" at bounding box center [485, 366] width 170 height 30
paste input "ộp"
paste input "đ"
paste input "ê"
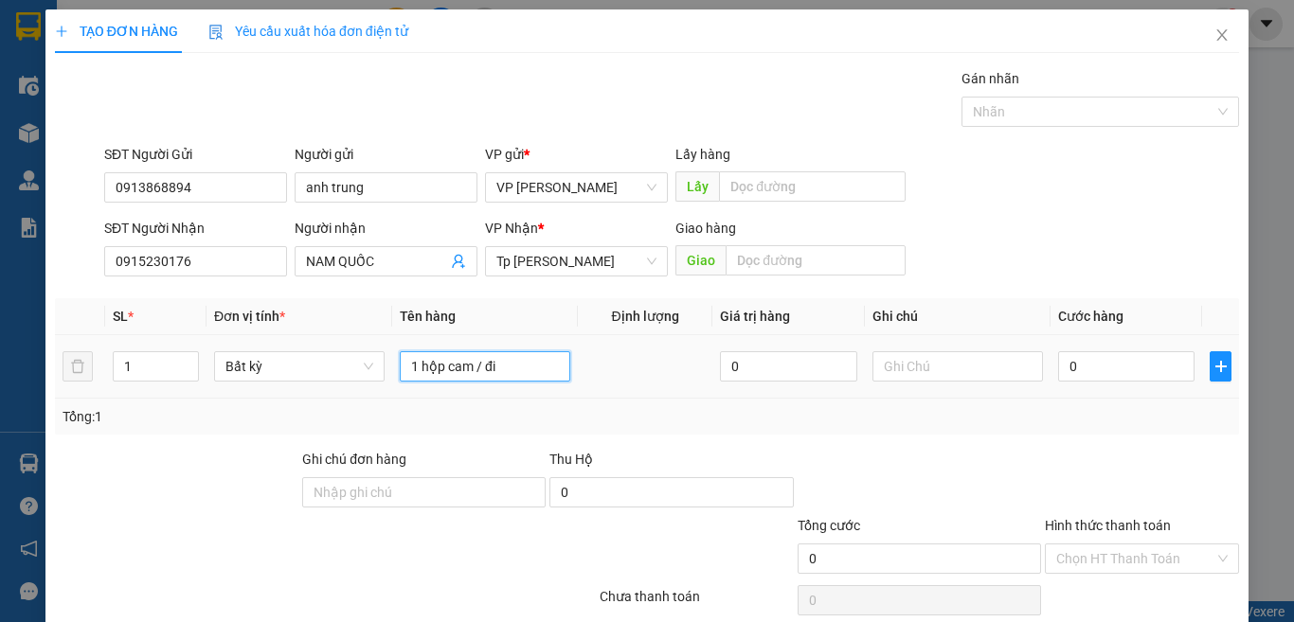
paste input "ệ"
paste input "ại"
paste input "ư"
paste input "ự"
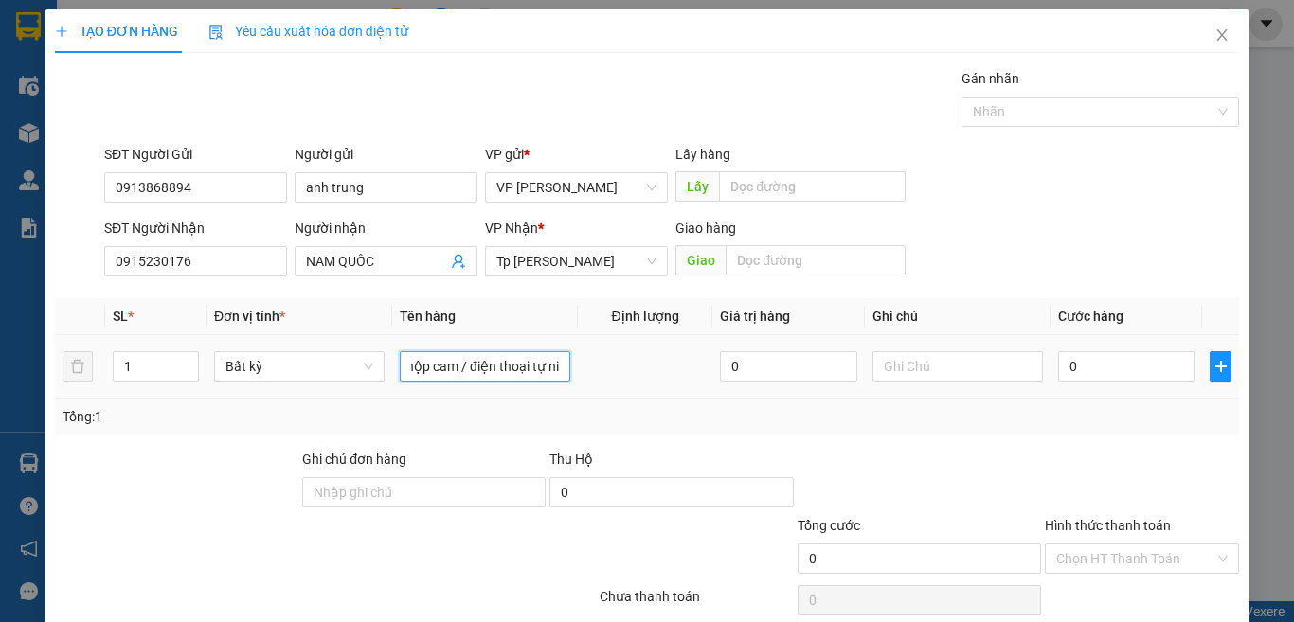
paste input "ê"
type input "1 hộp cam / điện thoại tự niêm phong"
click at [749, 401] on div "Tổng: 1" at bounding box center [647, 417] width 1184 height 36
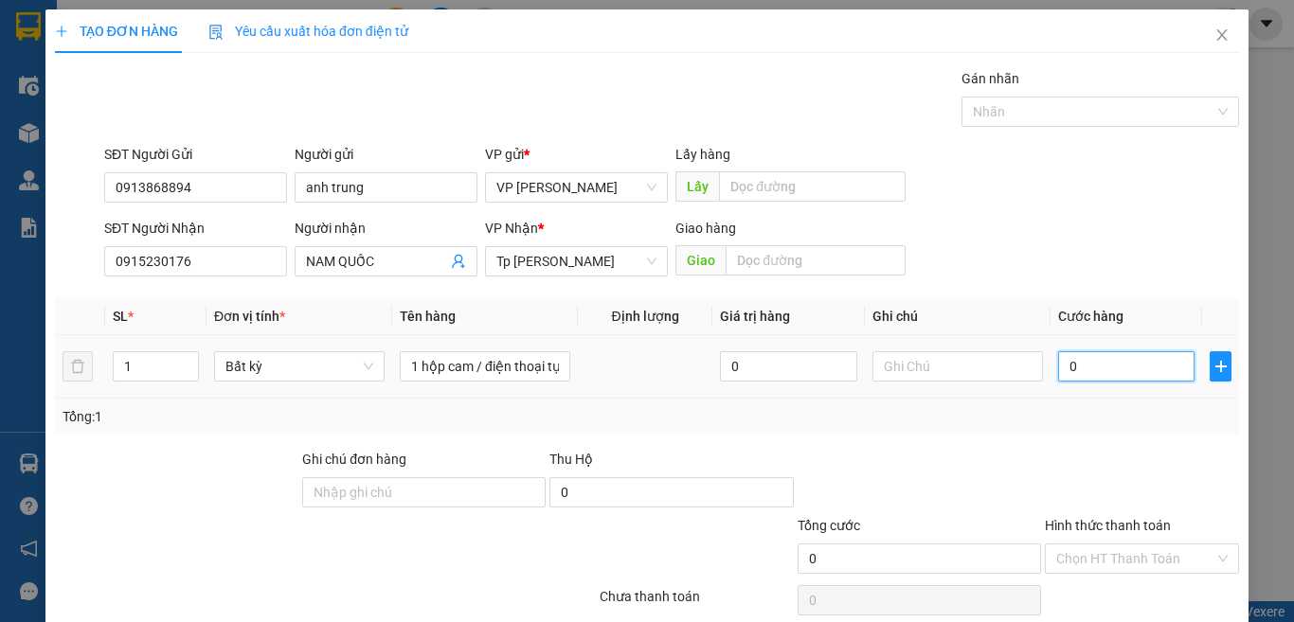
click at [1107, 368] on input "0" at bounding box center [1126, 366] width 136 height 30
type input "3"
type input "30"
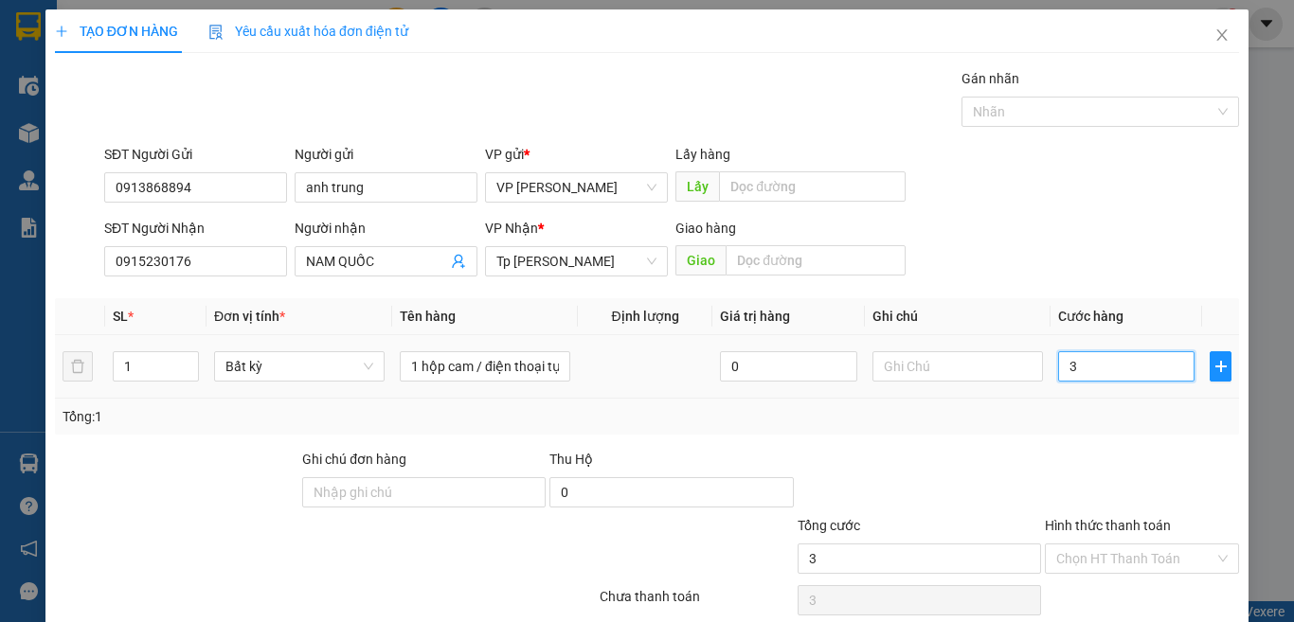
type input "30"
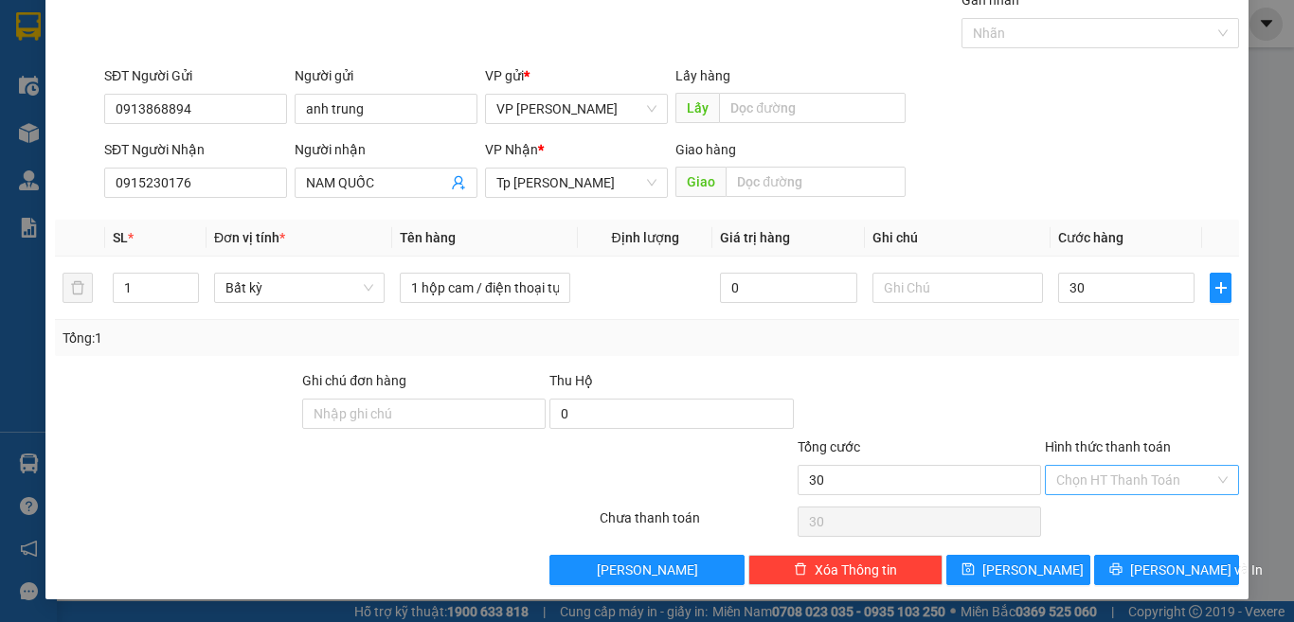
click at [1122, 468] on input "Hình thức thanh toán" at bounding box center [1135, 480] width 158 height 28
type input "30.000"
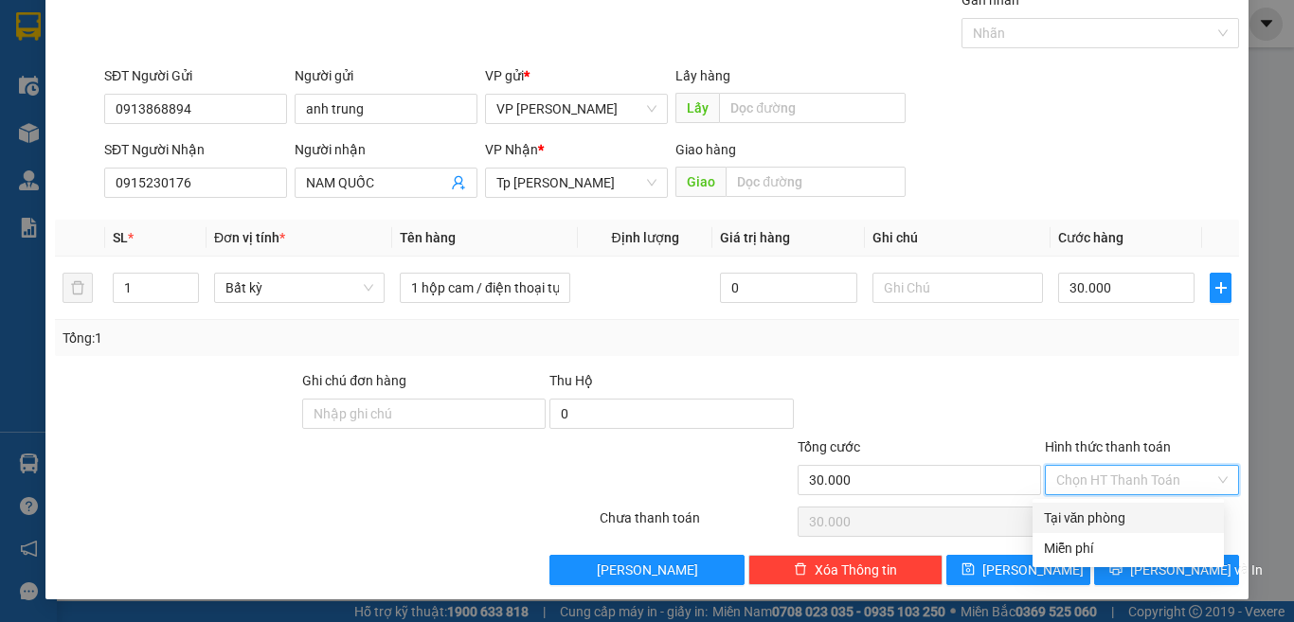
click at [1099, 522] on div "Tại văn phòng" at bounding box center [1128, 518] width 169 height 21
type input "0"
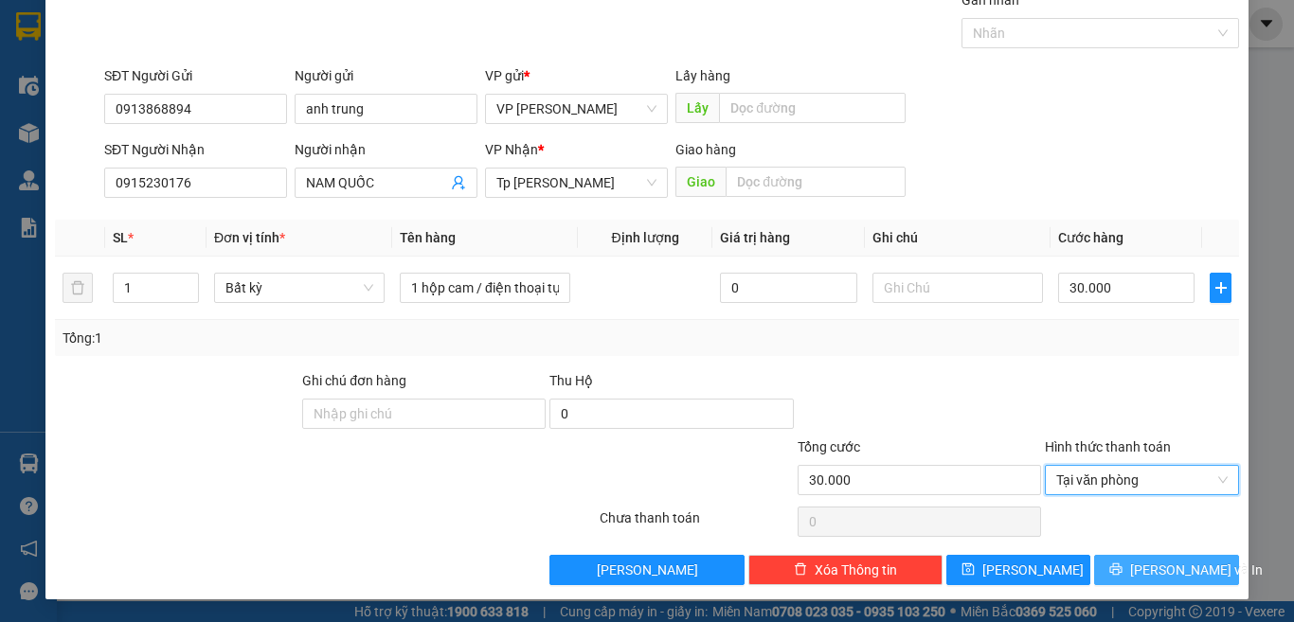
click at [1152, 580] on button "[PERSON_NAME] và In" at bounding box center [1166, 570] width 145 height 30
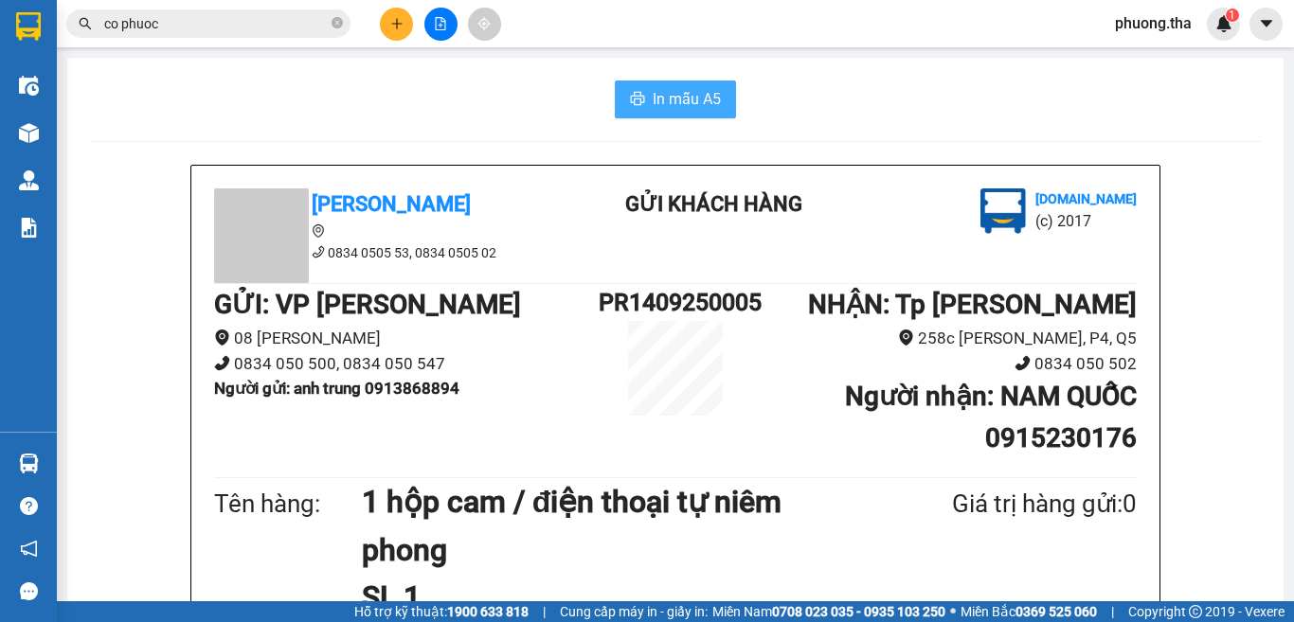
click at [700, 94] on span "In mẫu A5" at bounding box center [687, 99] width 68 height 24
click at [683, 102] on span "In mẫu A5" at bounding box center [687, 99] width 68 height 24
click at [686, 98] on span "In mẫu A5" at bounding box center [687, 99] width 68 height 24
click at [386, 18] on button at bounding box center [396, 24] width 33 height 33
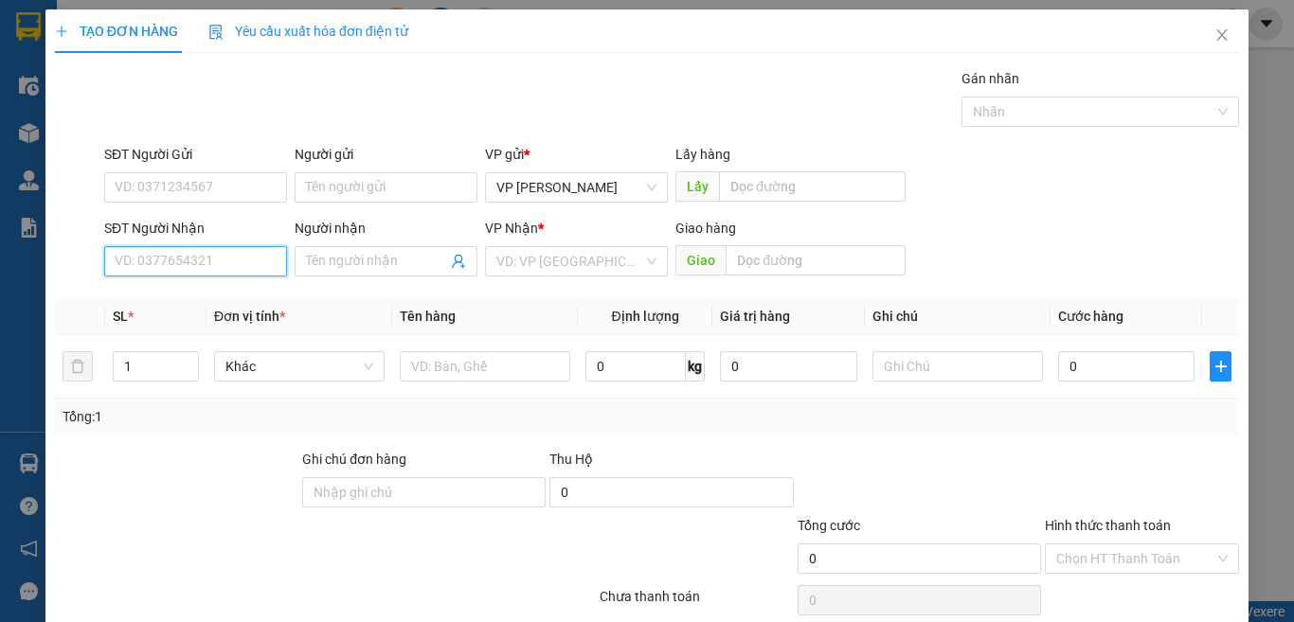
click at [224, 270] on input "SĐT Người Nhận" at bounding box center [195, 261] width 183 height 30
type input "0919967260"
click at [210, 301] on div "0919967260 - quốc" at bounding box center [193, 299] width 157 height 21
type input "quốc"
type input "0919967260"
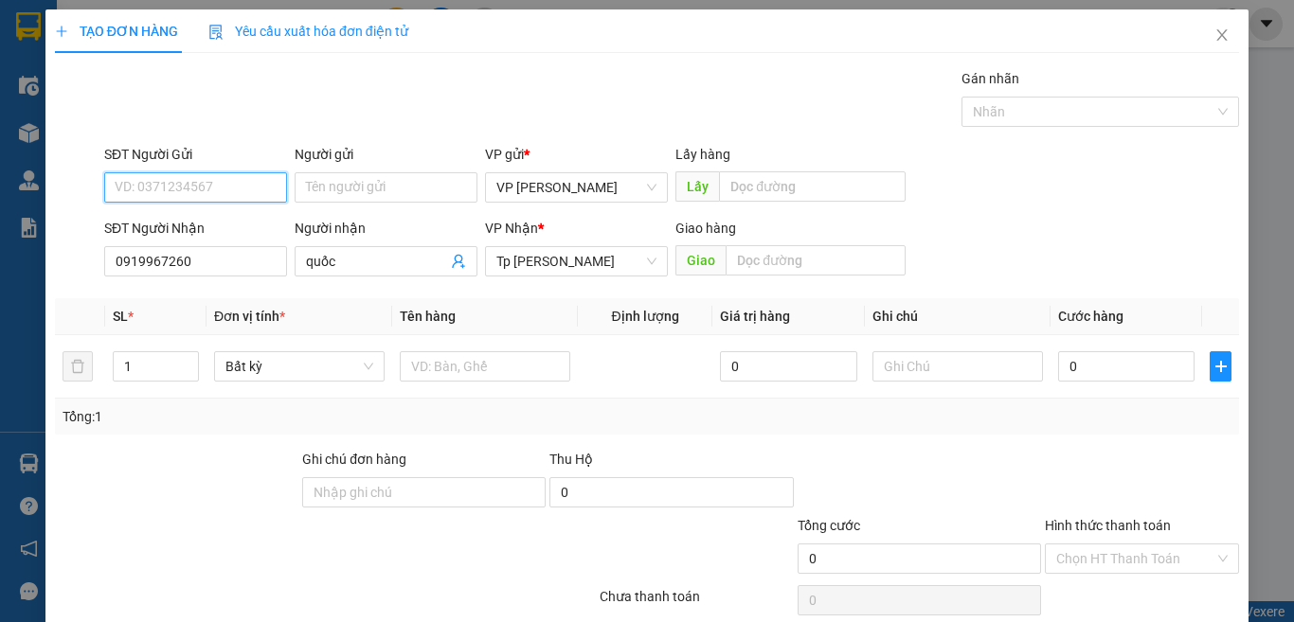
click at [213, 191] on input "SĐT Người Gửi" at bounding box center [195, 187] width 183 height 30
click at [220, 224] on div "0908885701 - Phương" at bounding box center [208, 225] width 187 height 21
type input "0908885701"
type input "Phương"
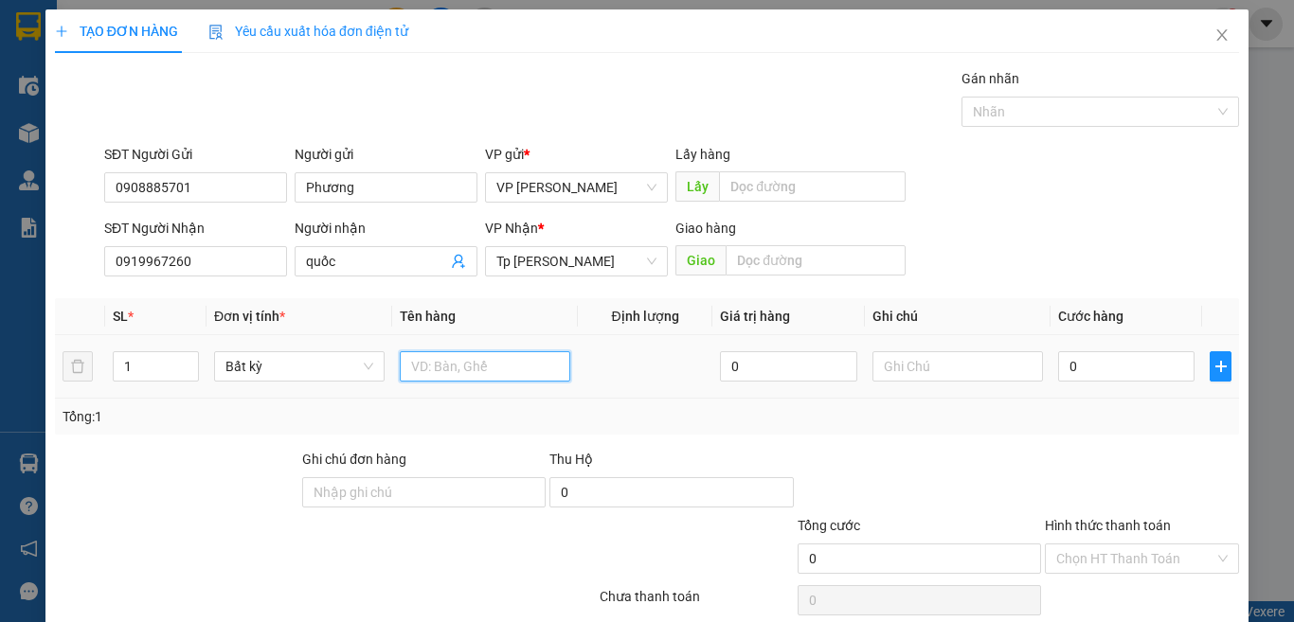
click at [475, 367] on input "text" at bounding box center [485, 366] width 170 height 30
paste input "ám"
paste input "ọc"
paste input "đ"
paste input "ò"
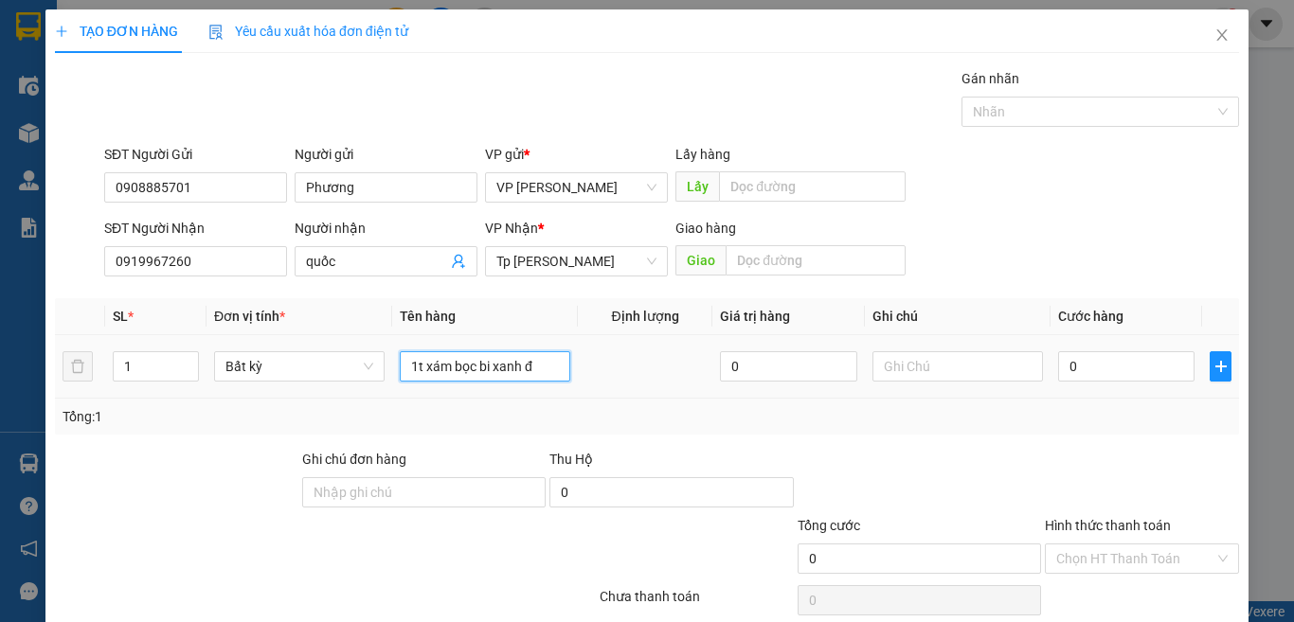
paste input "ồ"
paste input "ă"
type input "1t xám bọc bi xanh đồ ăn"
click at [1129, 374] on input "0" at bounding box center [1126, 366] width 136 height 30
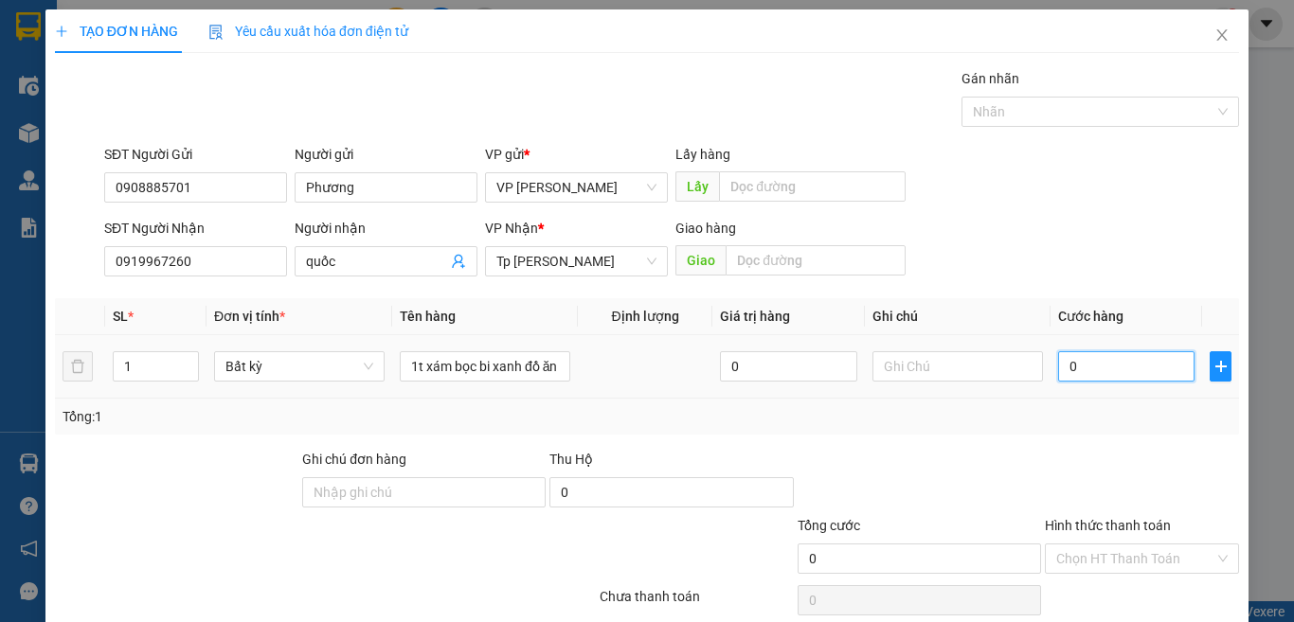
scroll to position [0, 0]
type input "3"
type input "30"
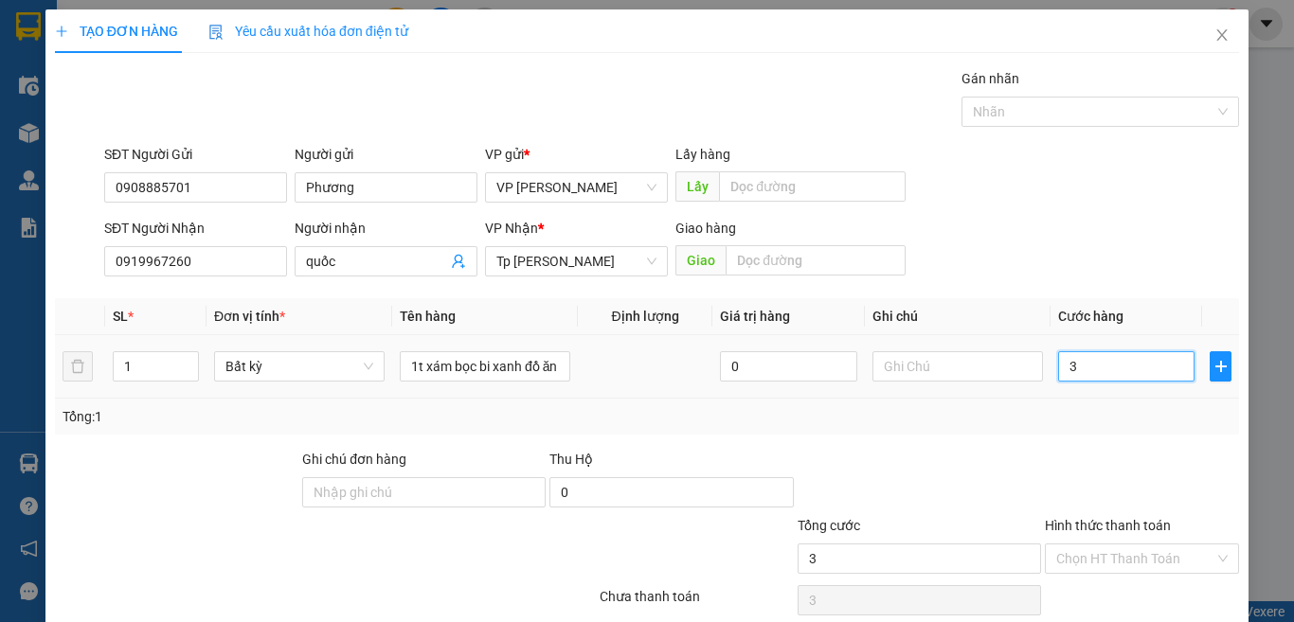
type input "30"
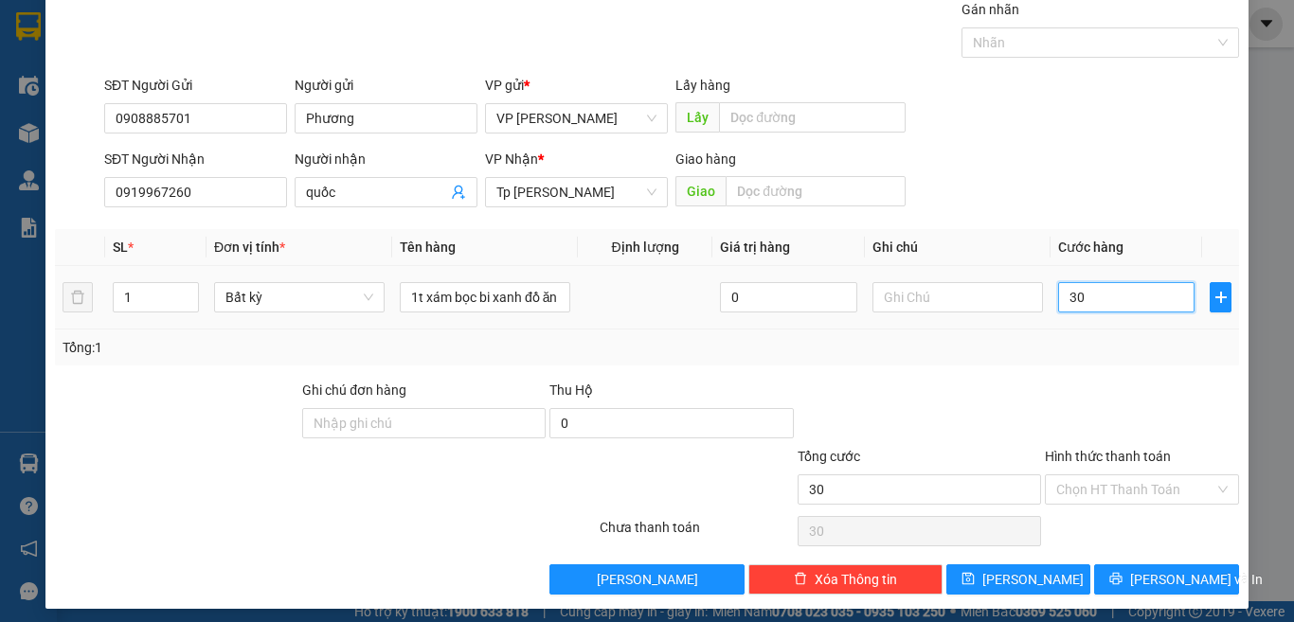
scroll to position [79, 0]
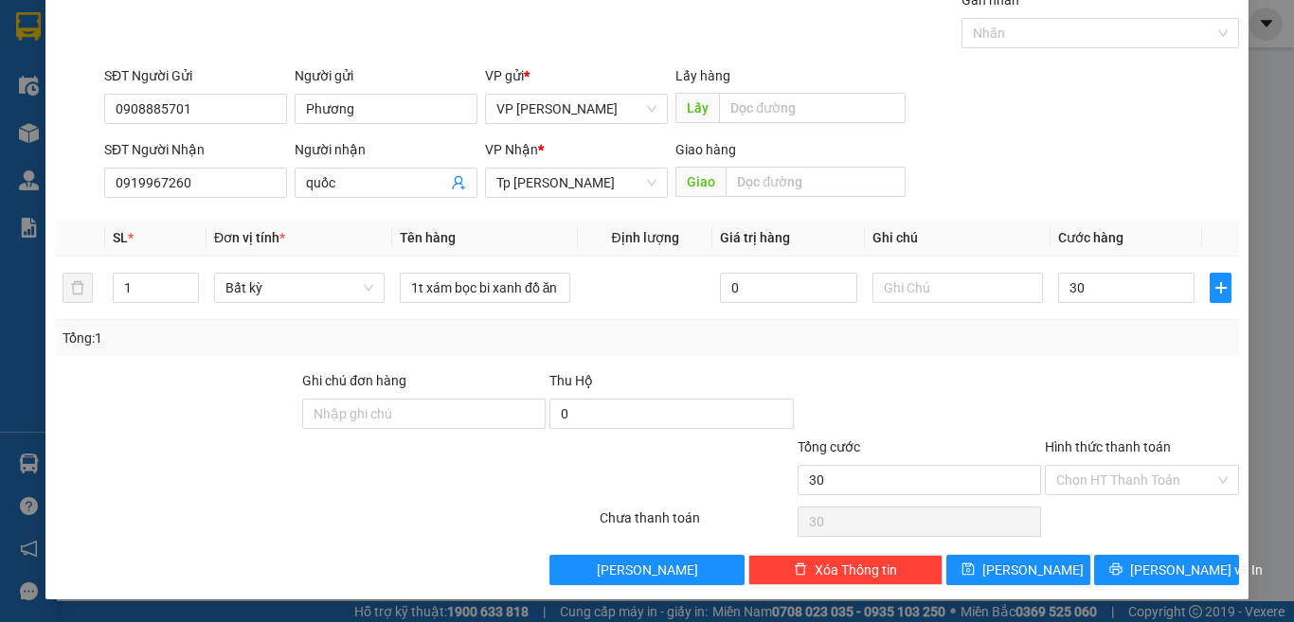
type input "30.000"
click at [1135, 463] on div "Hình thức thanh toán" at bounding box center [1142, 451] width 194 height 28
click at [1129, 480] on input "Hình thức thanh toán" at bounding box center [1135, 480] width 158 height 28
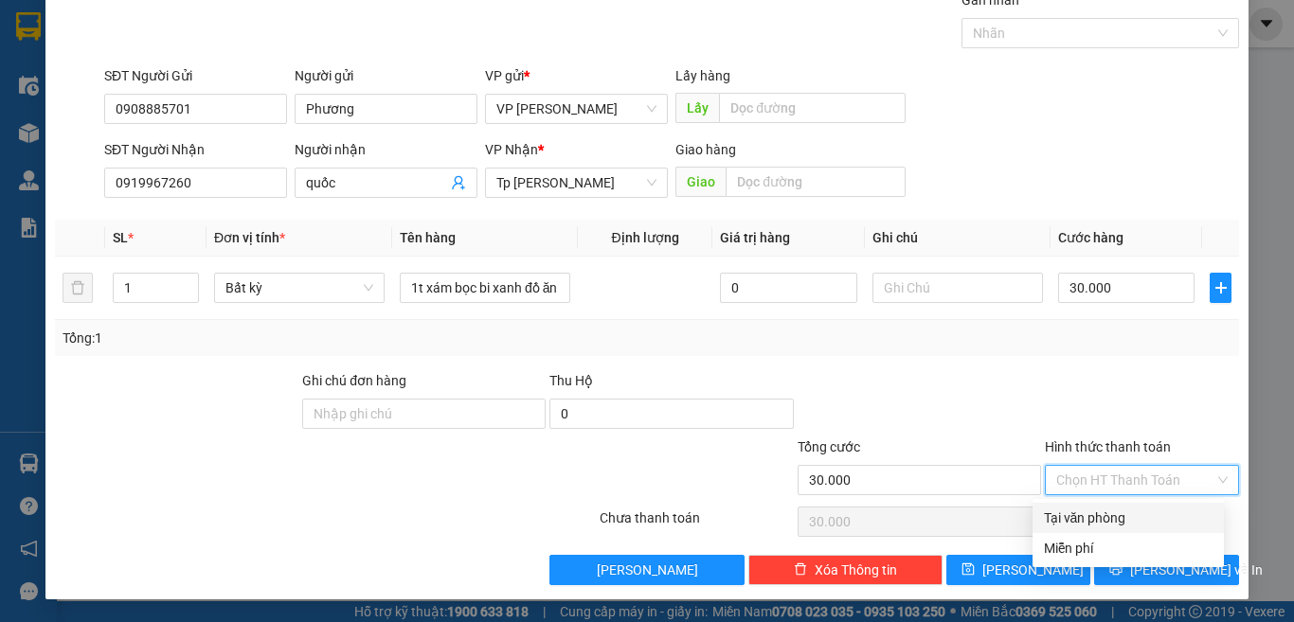
click at [1091, 519] on div "Tại văn phòng" at bounding box center [1128, 518] width 169 height 21
type input "0"
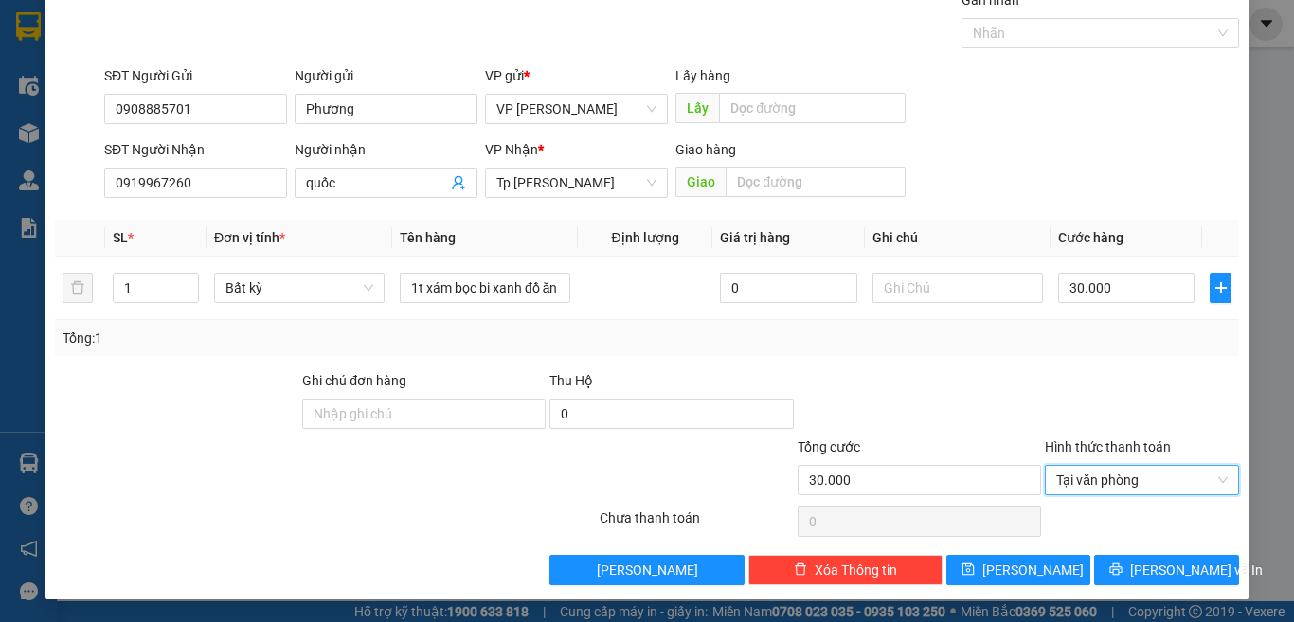
click at [1027, 367] on div "Transit Pickup Surcharge Ids Transit Deliver Surcharge Ids Transit Deliver Surc…" at bounding box center [647, 288] width 1184 height 596
click at [1145, 571] on span "[PERSON_NAME] và In" at bounding box center [1196, 570] width 133 height 21
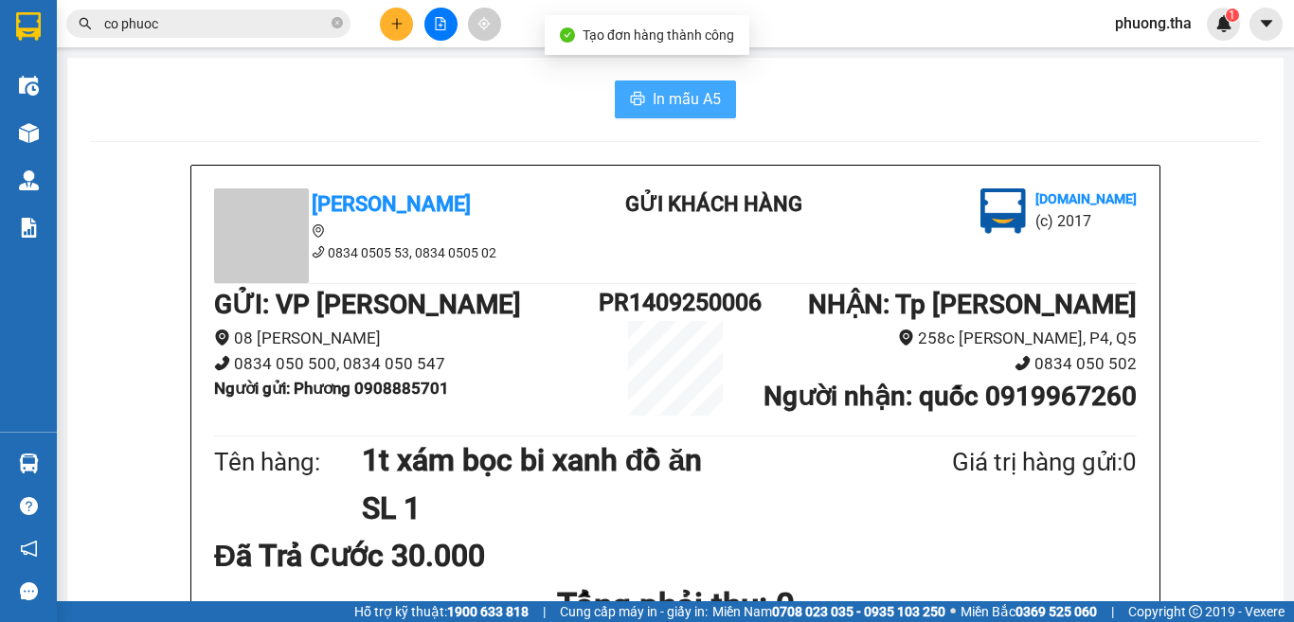
click at [653, 103] on span "In mẫu A5" at bounding box center [687, 99] width 68 height 24
click at [395, 26] on icon "plus" at bounding box center [396, 23] width 13 height 13
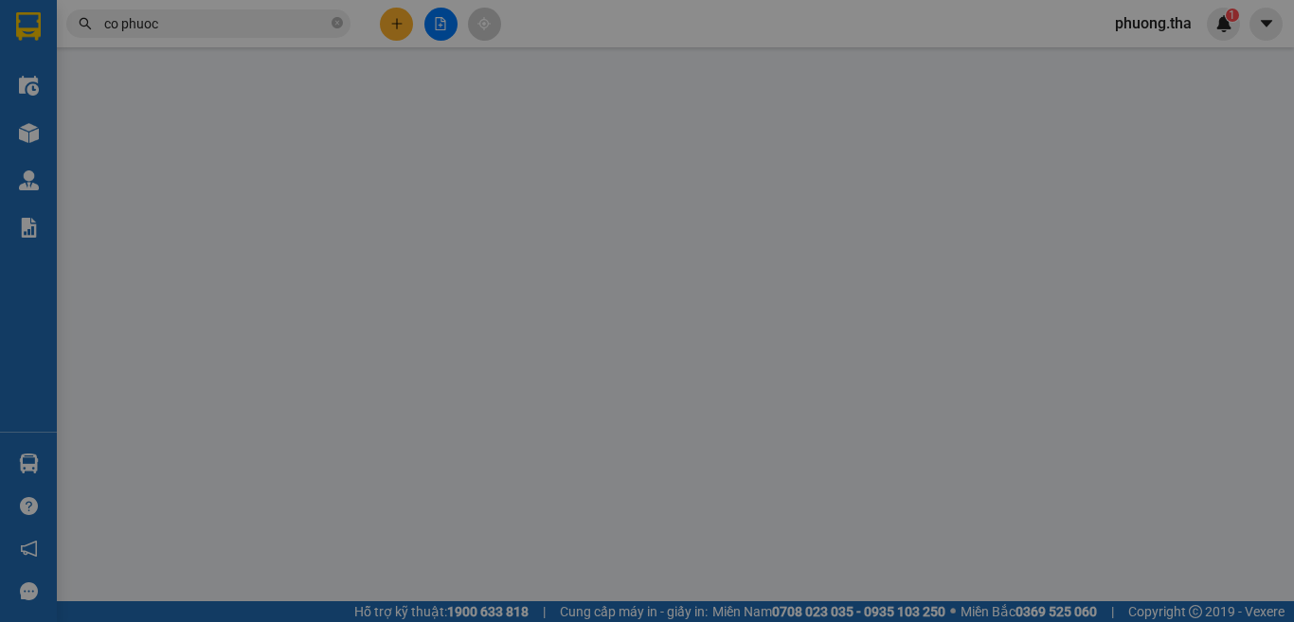
click at [395, 26] on div "TẠO ĐƠN HÀNG Yêu cầu xuất hóa đơn điện tử Transit Pickup Surcharge Ids Transit …" at bounding box center [647, 336] width 1184 height 655
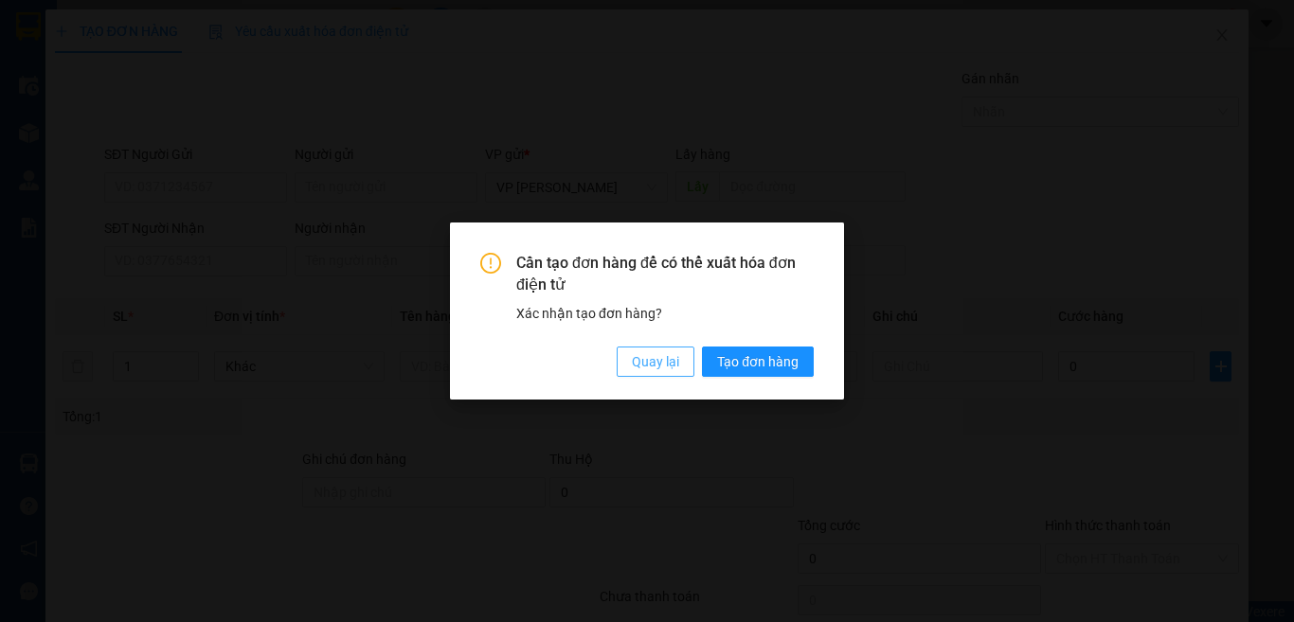
click at [652, 359] on span "Quay lại" at bounding box center [655, 361] width 47 height 21
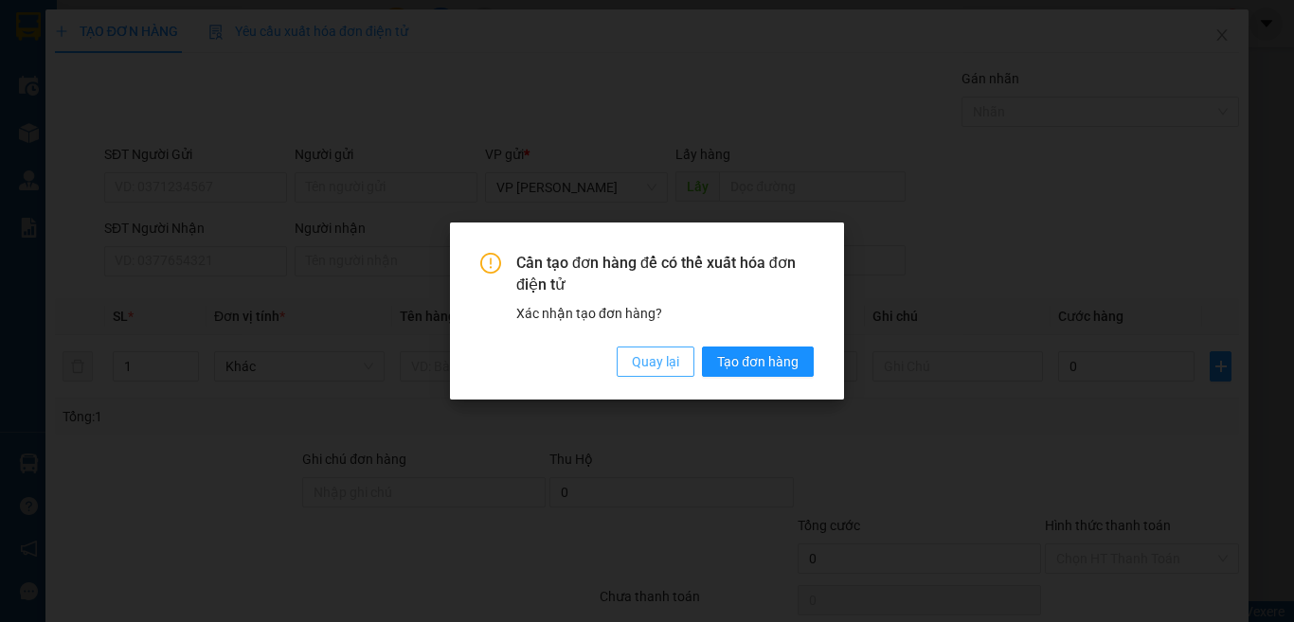
click at [640, 370] on span "Quay lại" at bounding box center [655, 361] width 47 height 21
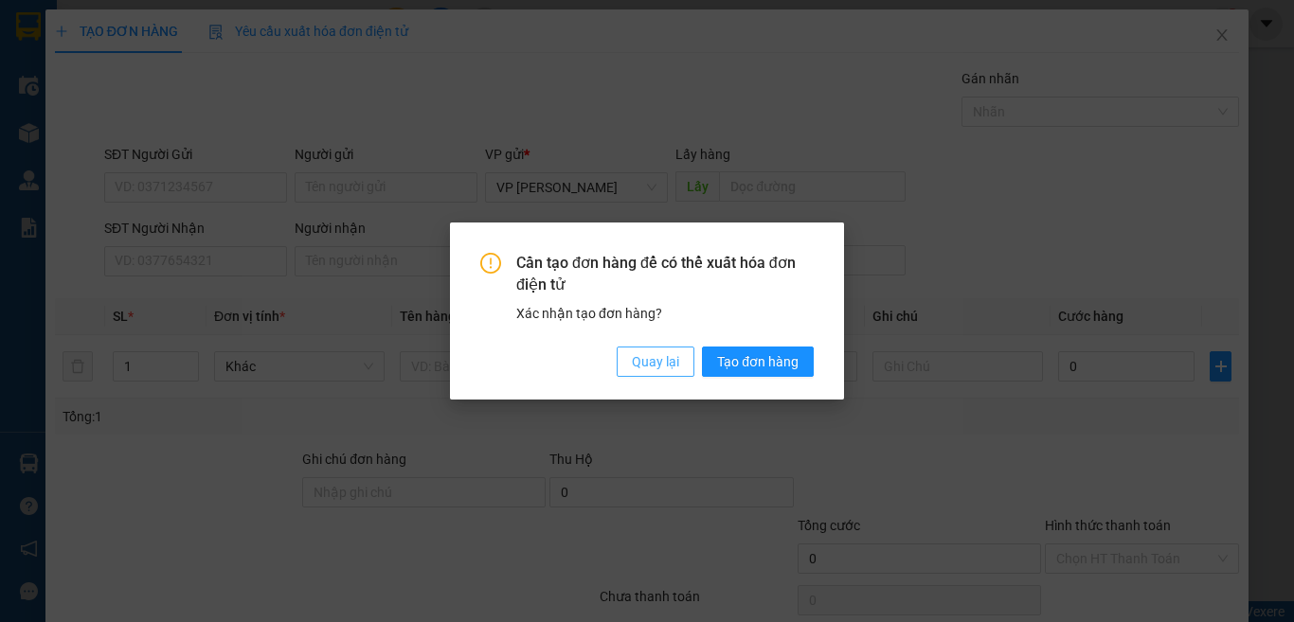
click at [638, 369] on span "Quay lại" at bounding box center [655, 361] width 47 height 21
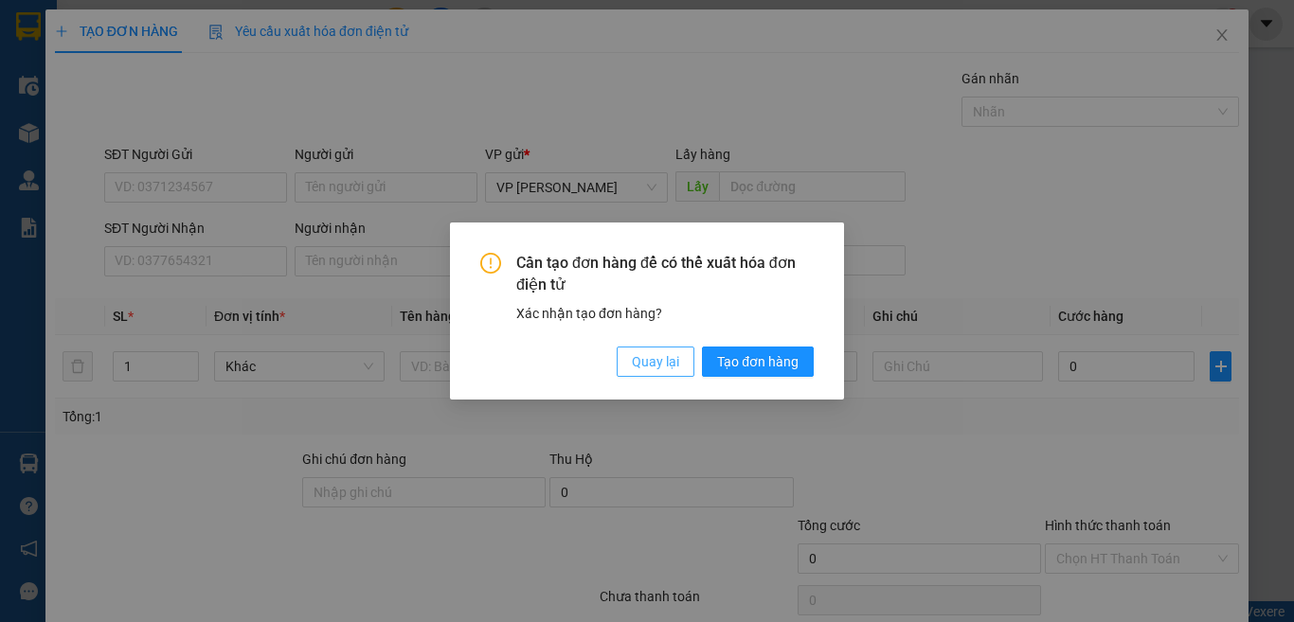
click at [641, 367] on span "Quay lại" at bounding box center [655, 361] width 47 height 21
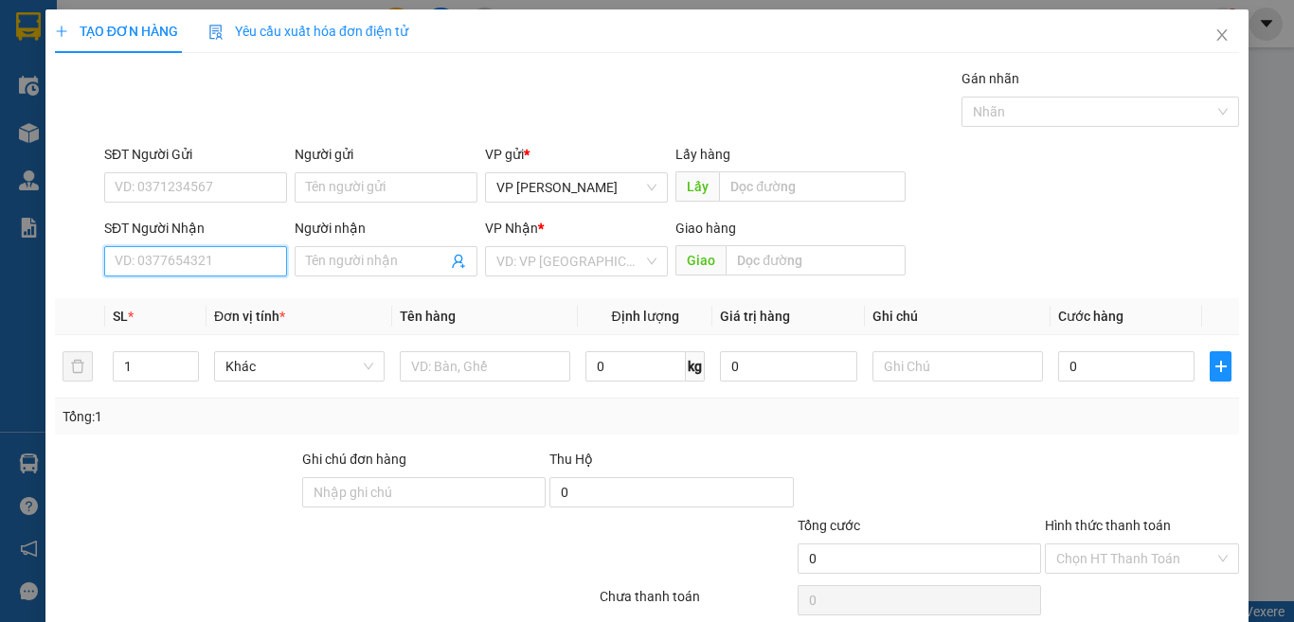
click at [245, 263] on input "SĐT Người Nhận" at bounding box center [195, 261] width 183 height 30
type input "0906650868"
click at [179, 305] on div "0906650868 - chú vũ" at bounding box center [208, 299] width 187 height 21
type input "[PERSON_NAME]"
type input "0906650868"
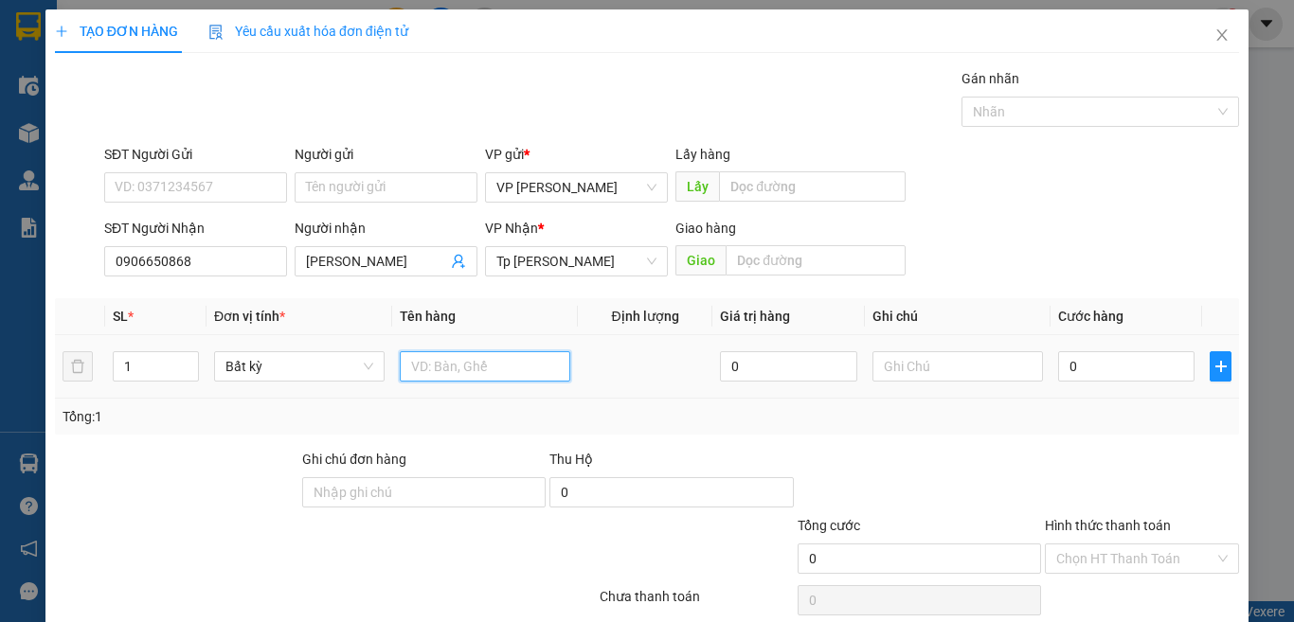
click at [423, 361] on input "text" at bounding box center [485, 366] width 170 height 30
paste input "ơ"
paste input "ớ"
paste input "ẹp"
paste input "ơ"
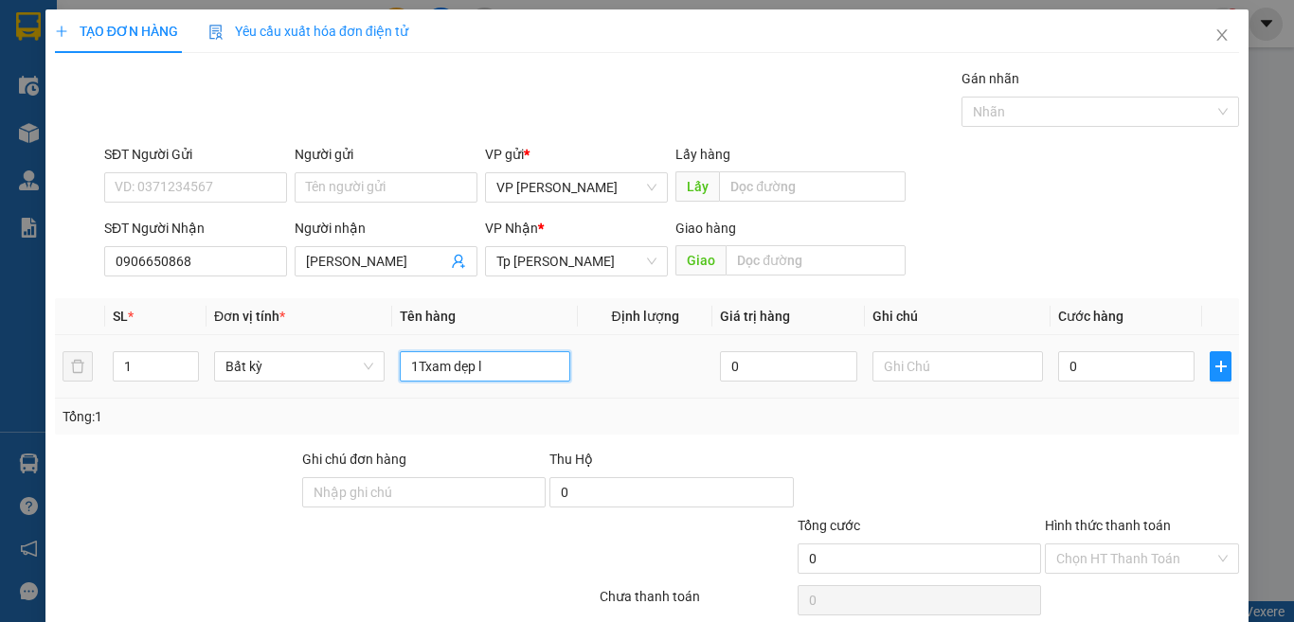
paste input "ớ"
paste input "án"
paste input "đ"
paste input "ạp"
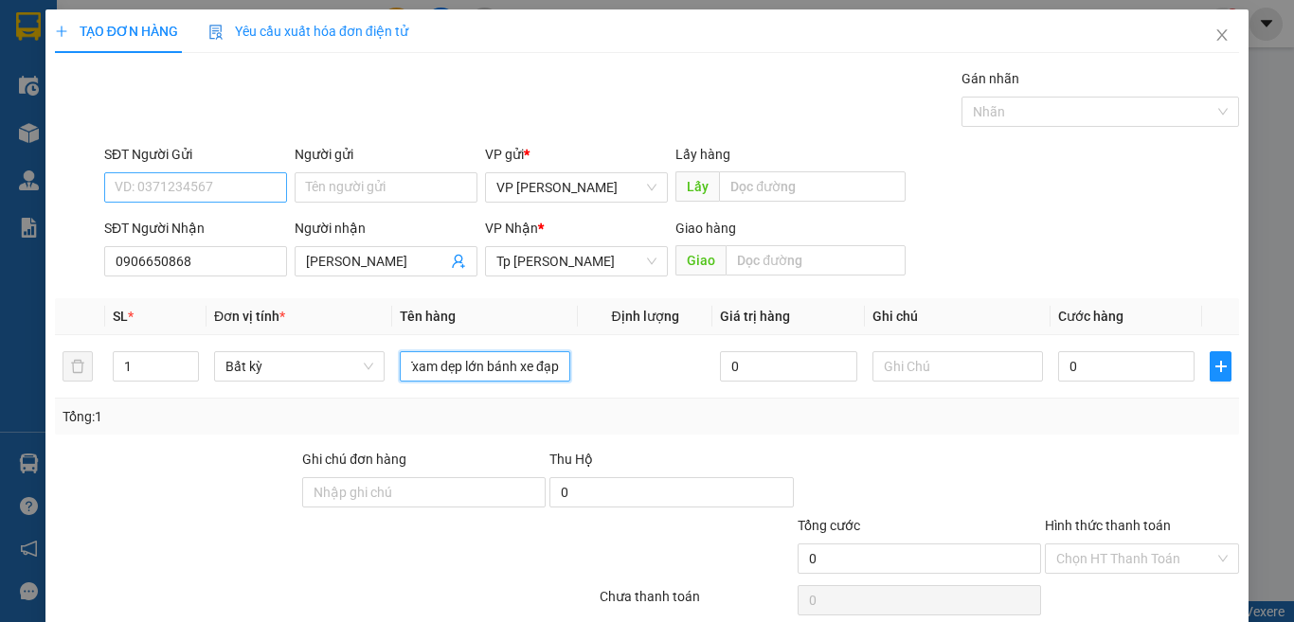
type input "1Txam dẹp lớn bánh xe đạp"
click at [173, 175] on input "SĐT Người Gửi" at bounding box center [195, 187] width 183 height 30
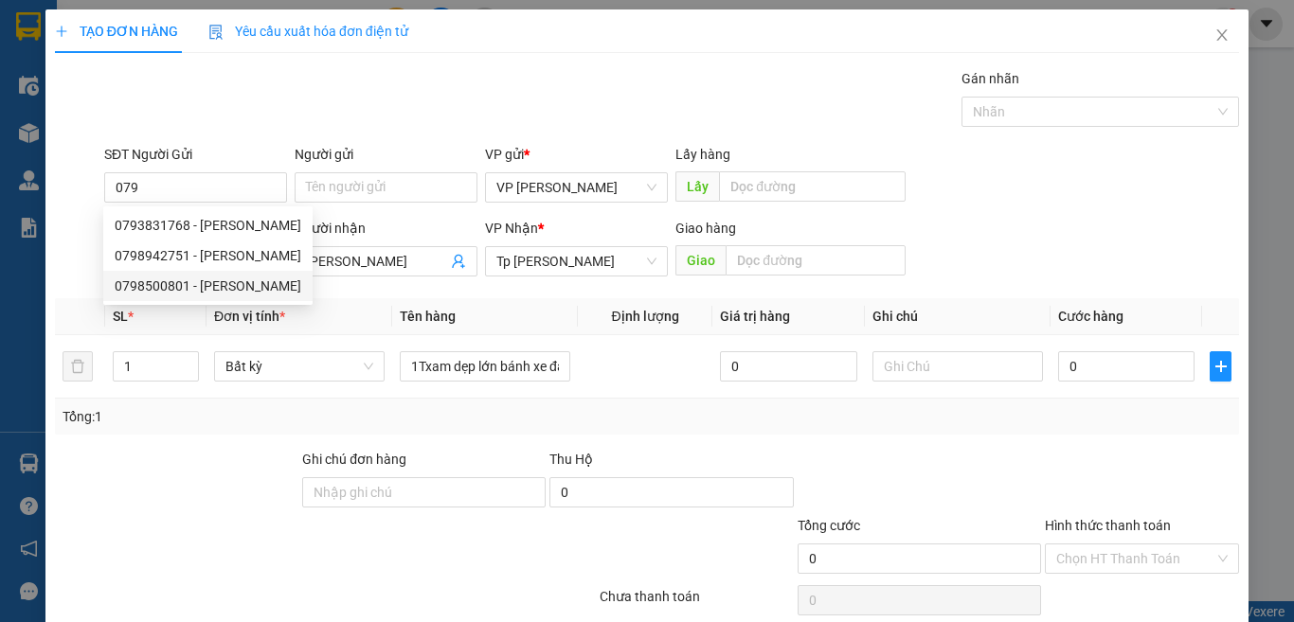
click at [215, 450] on div at bounding box center [176, 482] width 247 height 66
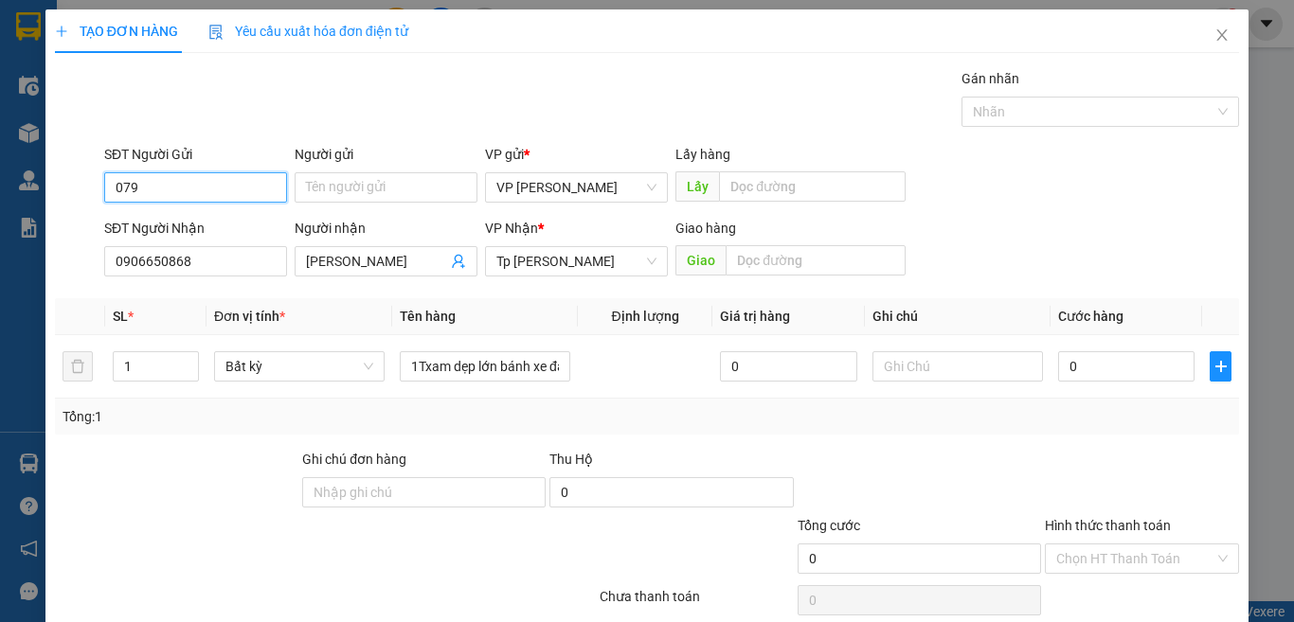
click at [176, 181] on input "079" at bounding box center [195, 187] width 183 height 30
type input "0799846568"
click at [180, 216] on div "0799846568 - Hiệp" at bounding box center [193, 225] width 157 height 21
type input "Hiệp"
type input "0799846568"
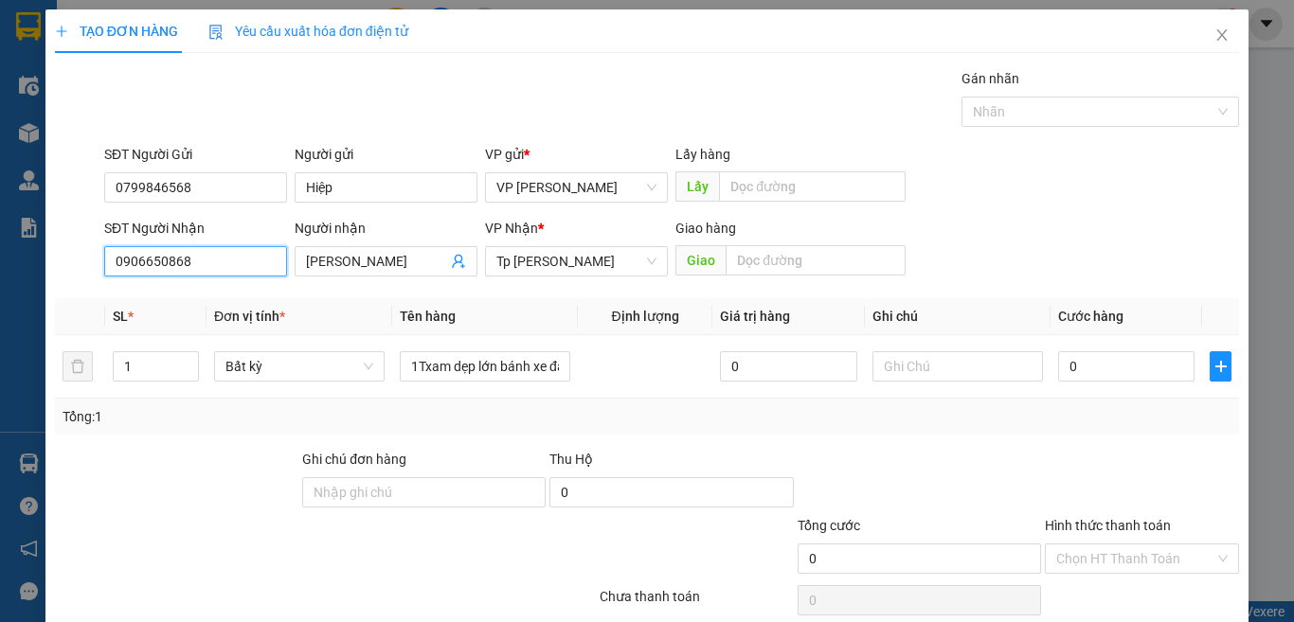
click at [230, 260] on input "0906650868" at bounding box center [195, 261] width 183 height 30
click at [223, 299] on div "0906650868 - chú vũ" at bounding box center [208, 299] width 187 height 21
click at [459, 430] on div "Tổng: 1" at bounding box center [647, 417] width 1184 height 36
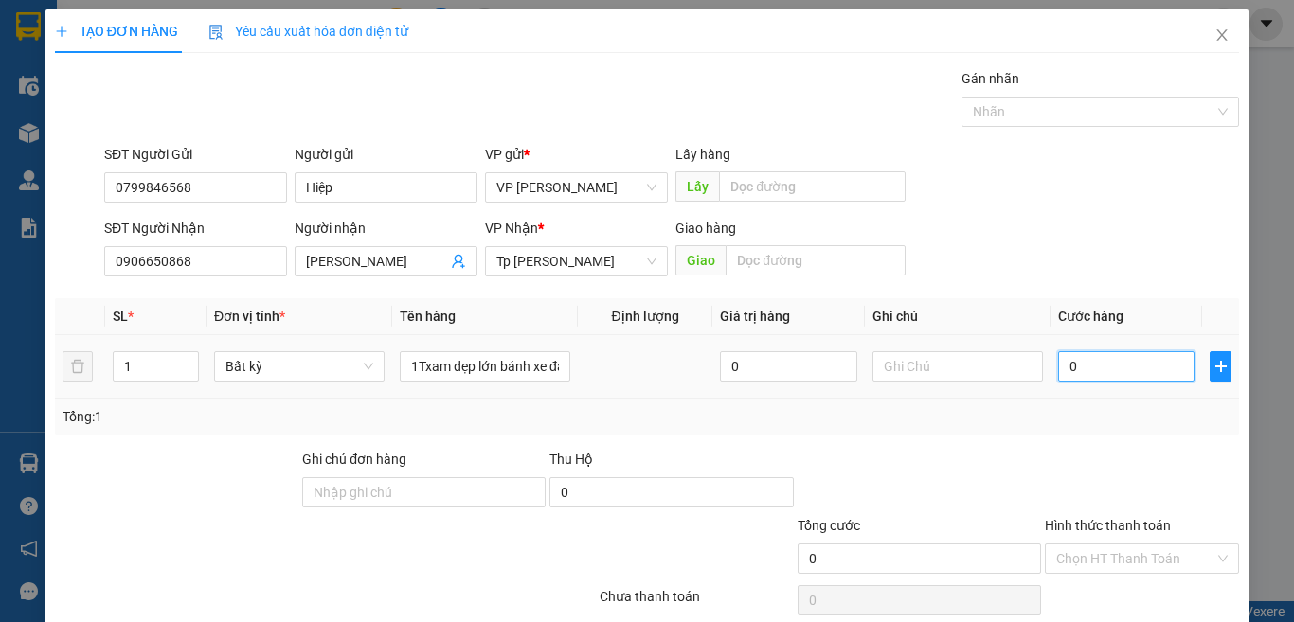
click at [1089, 371] on input "0" at bounding box center [1126, 366] width 136 height 30
type input "6"
type input "60"
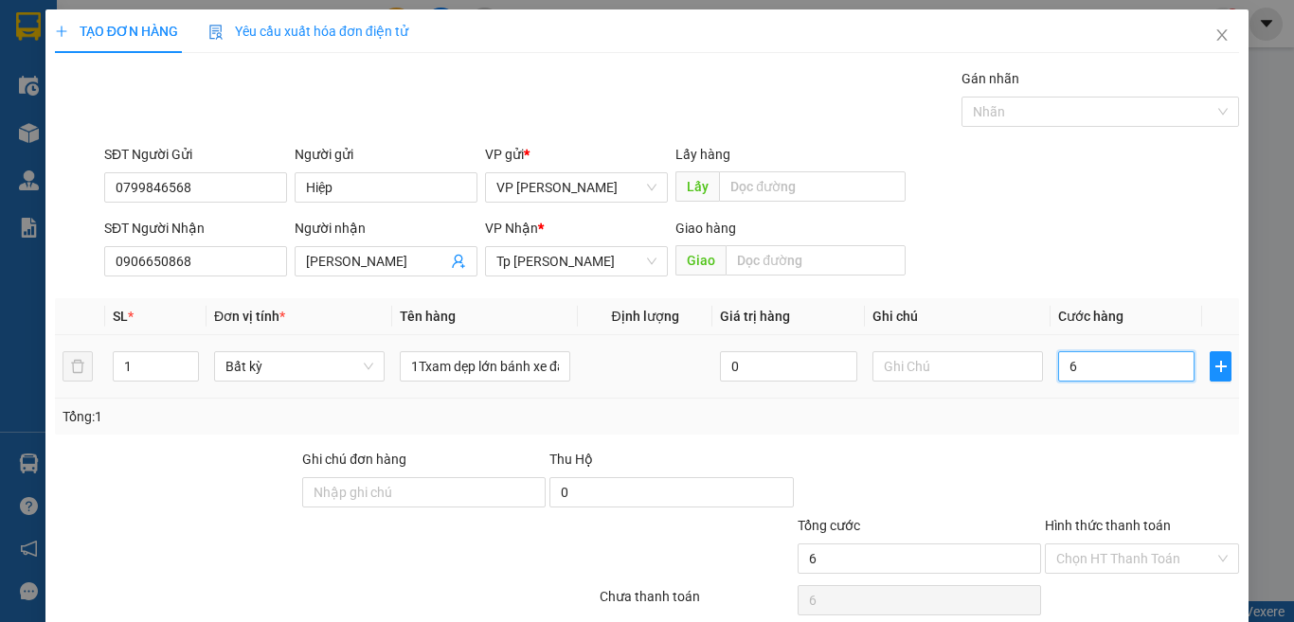
type input "60"
type input "60.000"
click at [1051, 452] on div at bounding box center [1142, 482] width 198 height 66
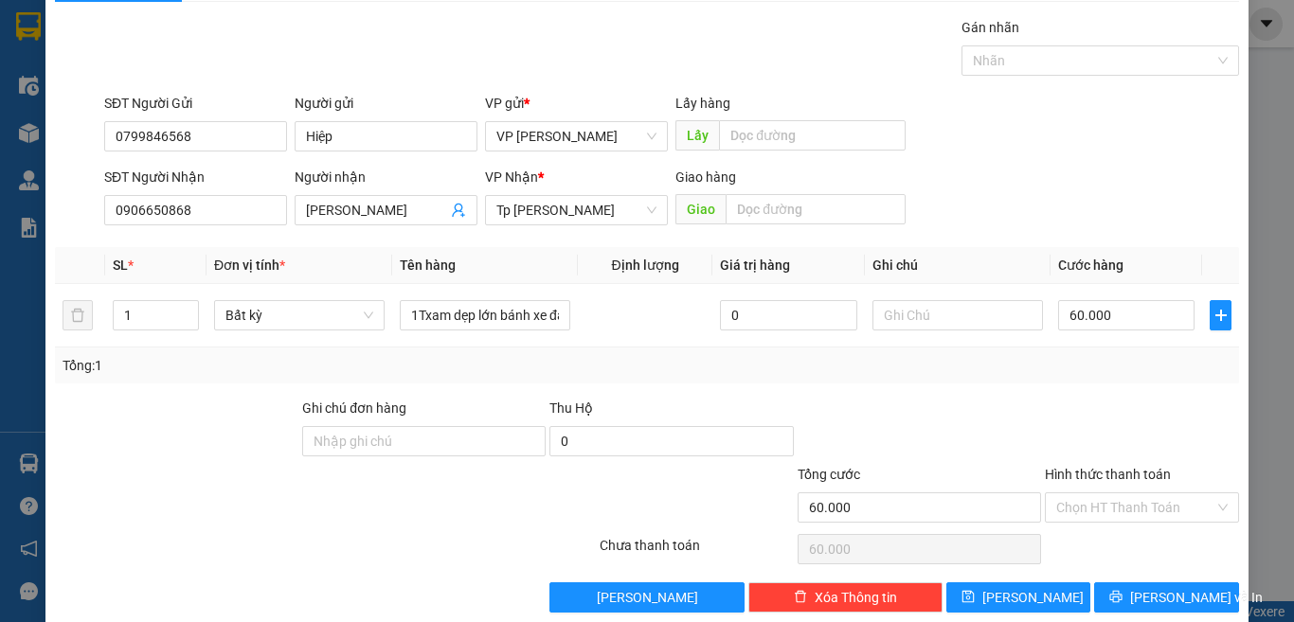
scroll to position [79, 0]
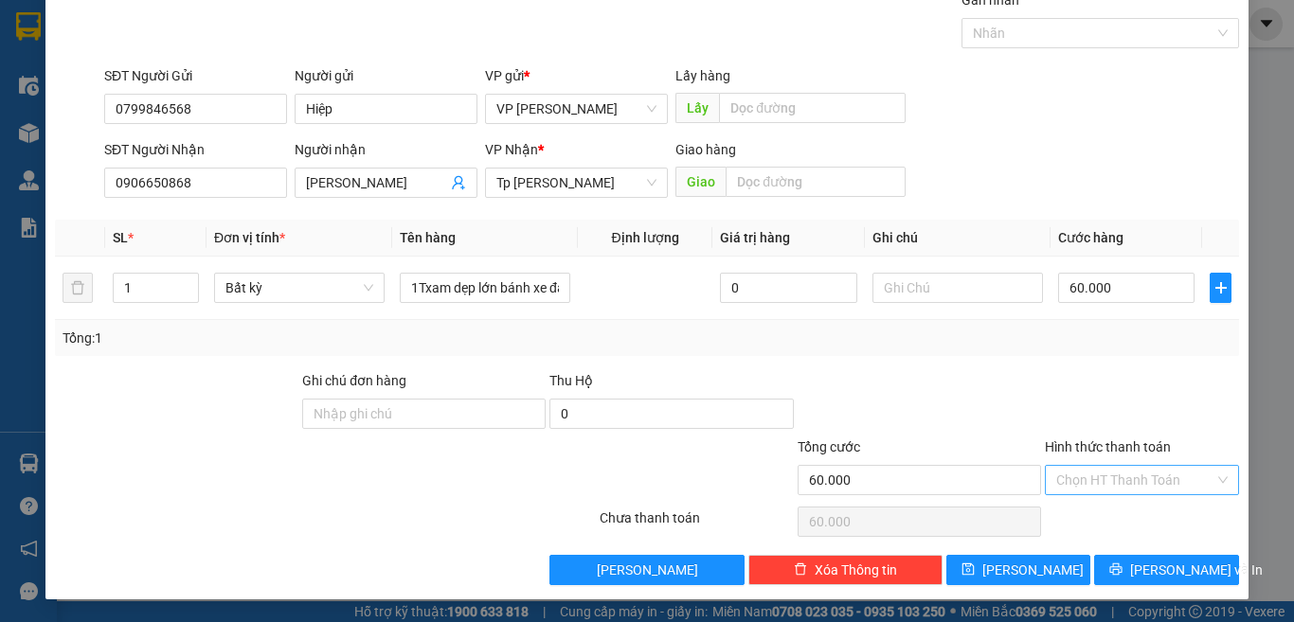
click at [1105, 477] on input "Hình thức thanh toán" at bounding box center [1135, 480] width 158 height 28
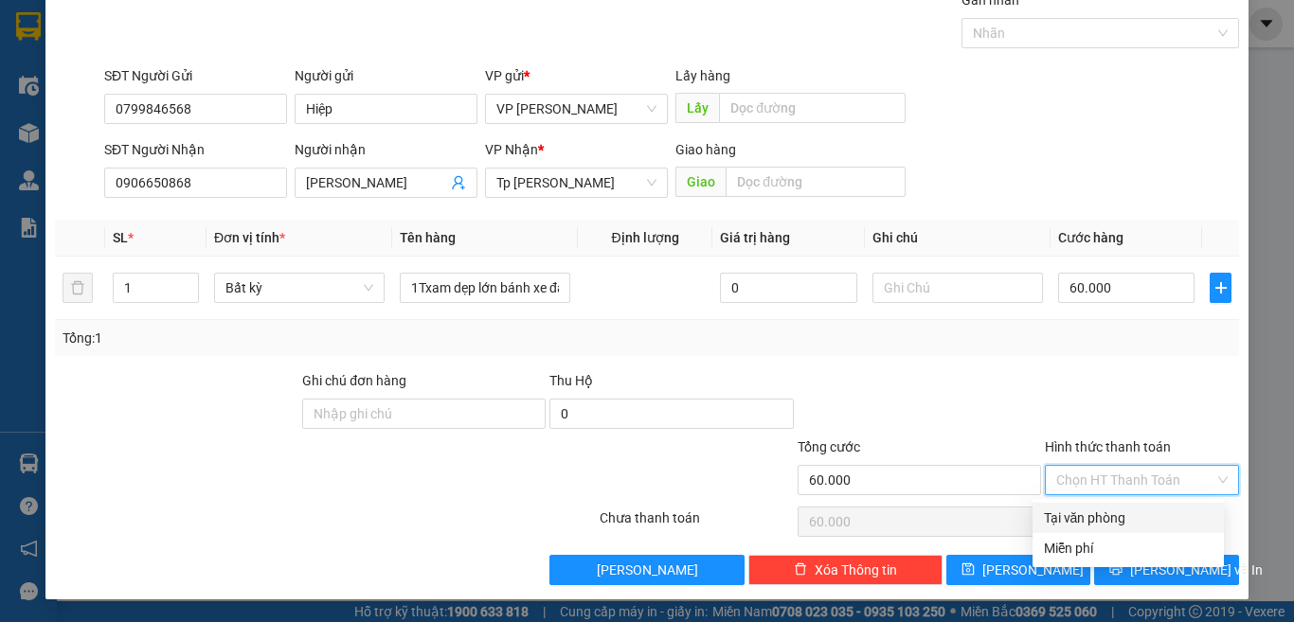
click at [1085, 513] on div "Tại văn phòng" at bounding box center [1128, 518] width 169 height 21
type input "0"
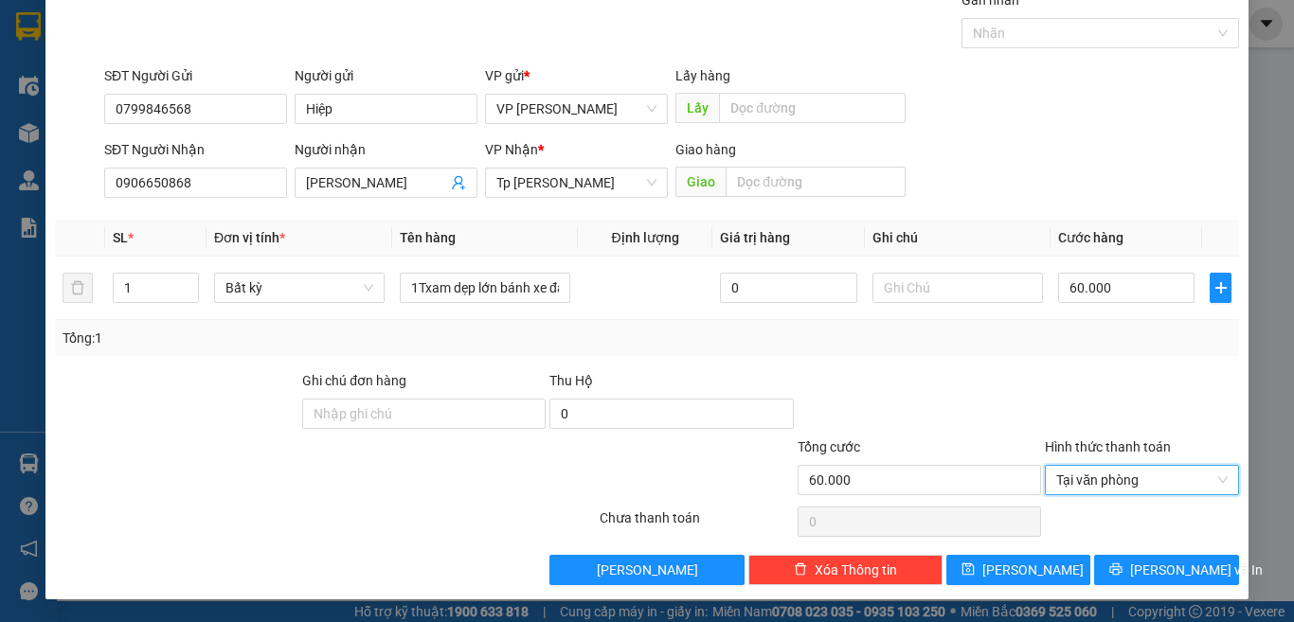
click at [1012, 376] on div at bounding box center [919, 403] width 247 height 66
click at [1122, 570] on icon "printer" at bounding box center [1116, 570] width 12 height 12
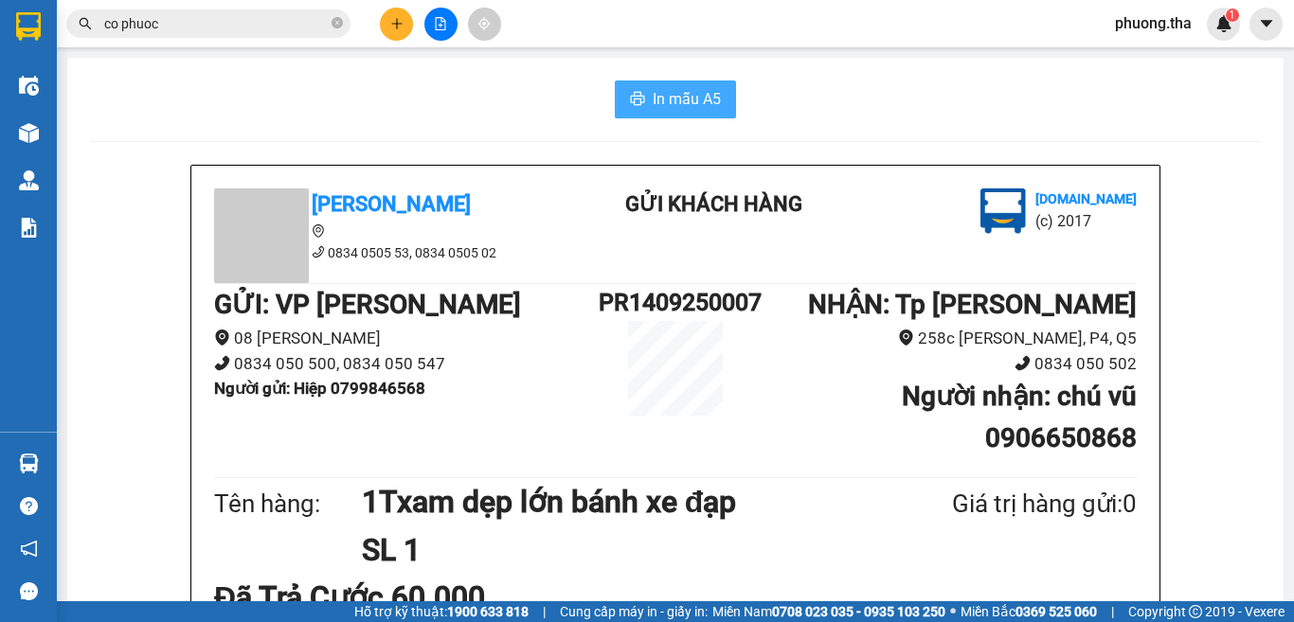
click at [664, 97] on span "In mẫu A5" at bounding box center [687, 99] width 68 height 24
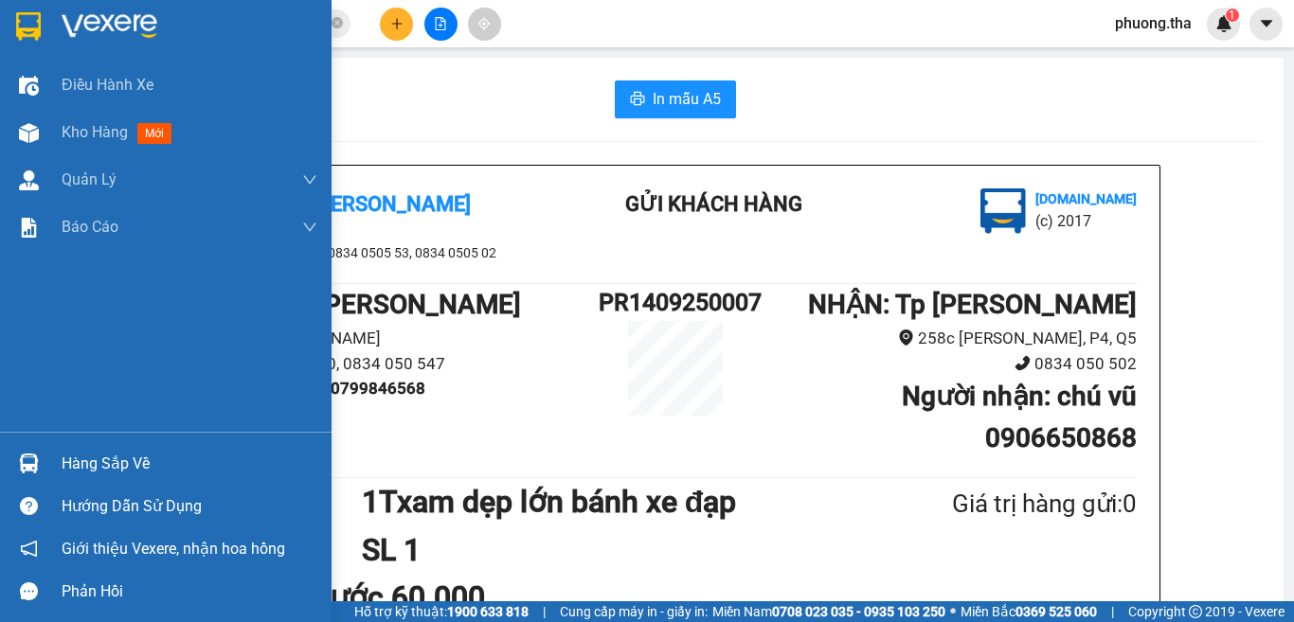
click at [386, 27] on button at bounding box center [396, 24] width 33 height 33
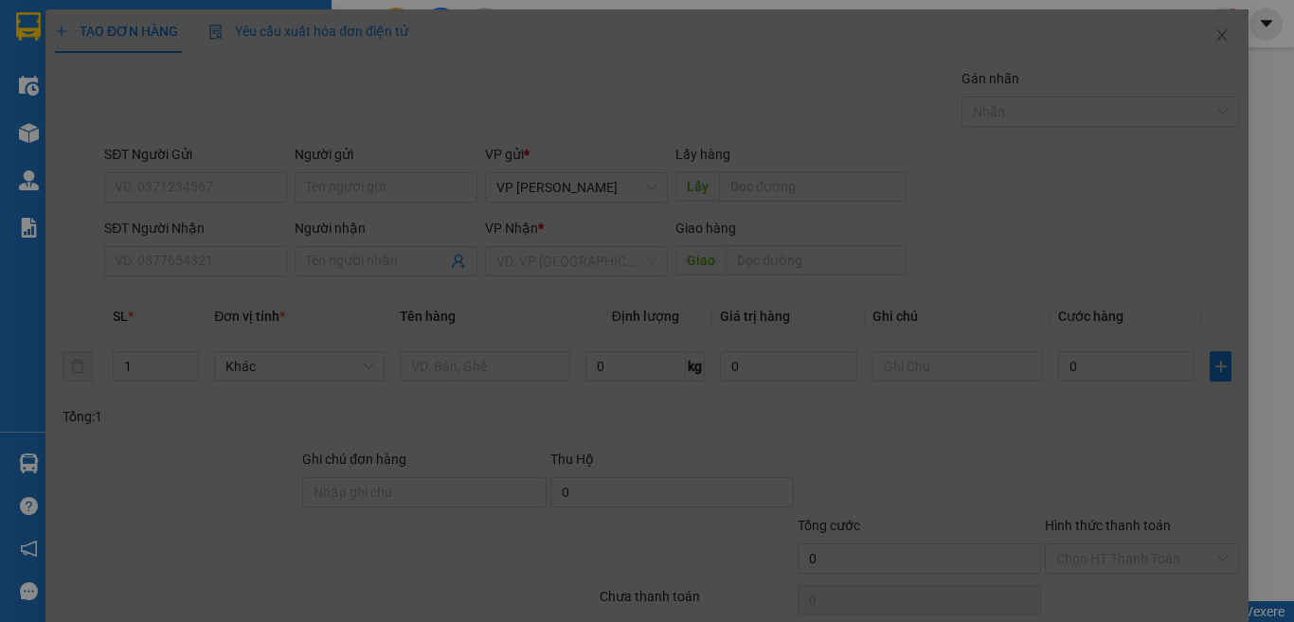
click at [386, 27] on div "Cần tạo đơn hàng để có thể xuất hóa đơn điện tử Xác nhận tạo đơn hàng? Quay lại…" at bounding box center [646, 354] width 1203 height 691
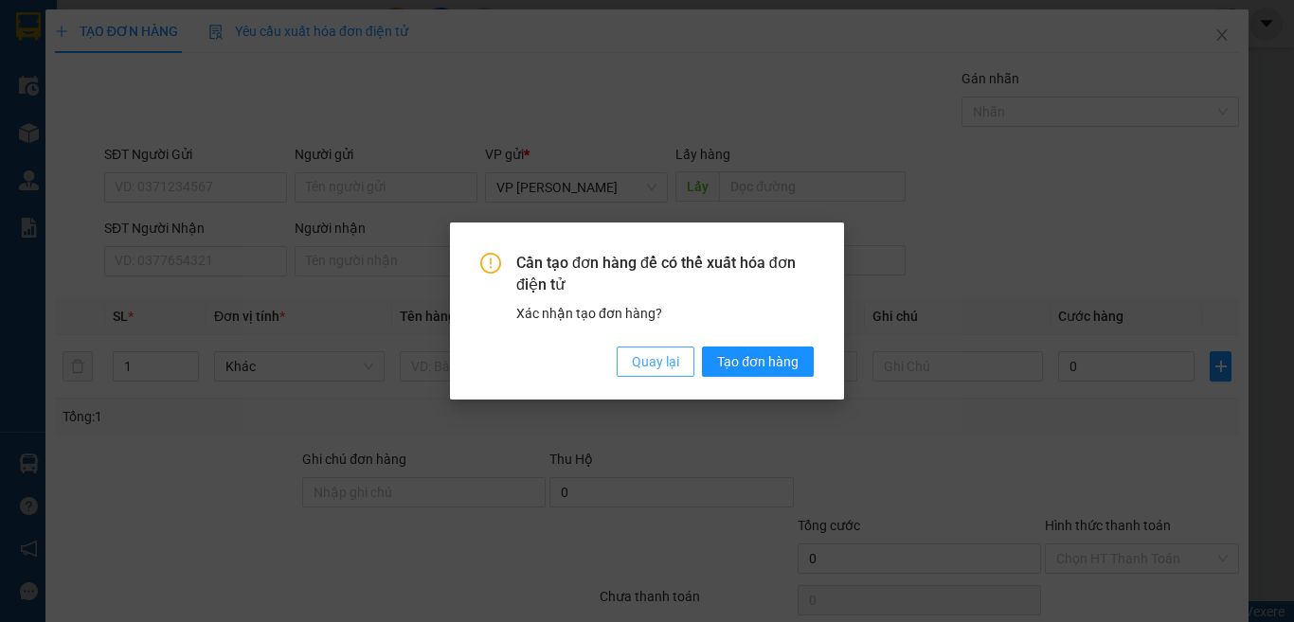
click at [675, 371] on span "Quay lại" at bounding box center [655, 361] width 47 height 21
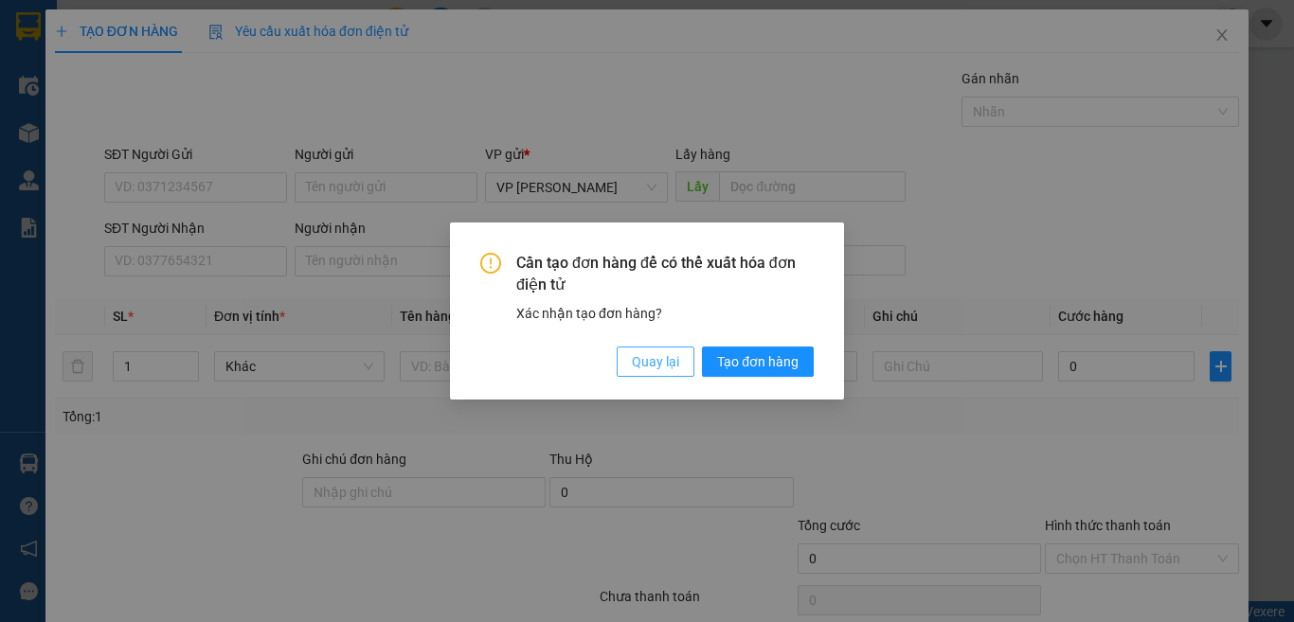
click at [673, 359] on span "Quay lại" at bounding box center [655, 361] width 47 height 21
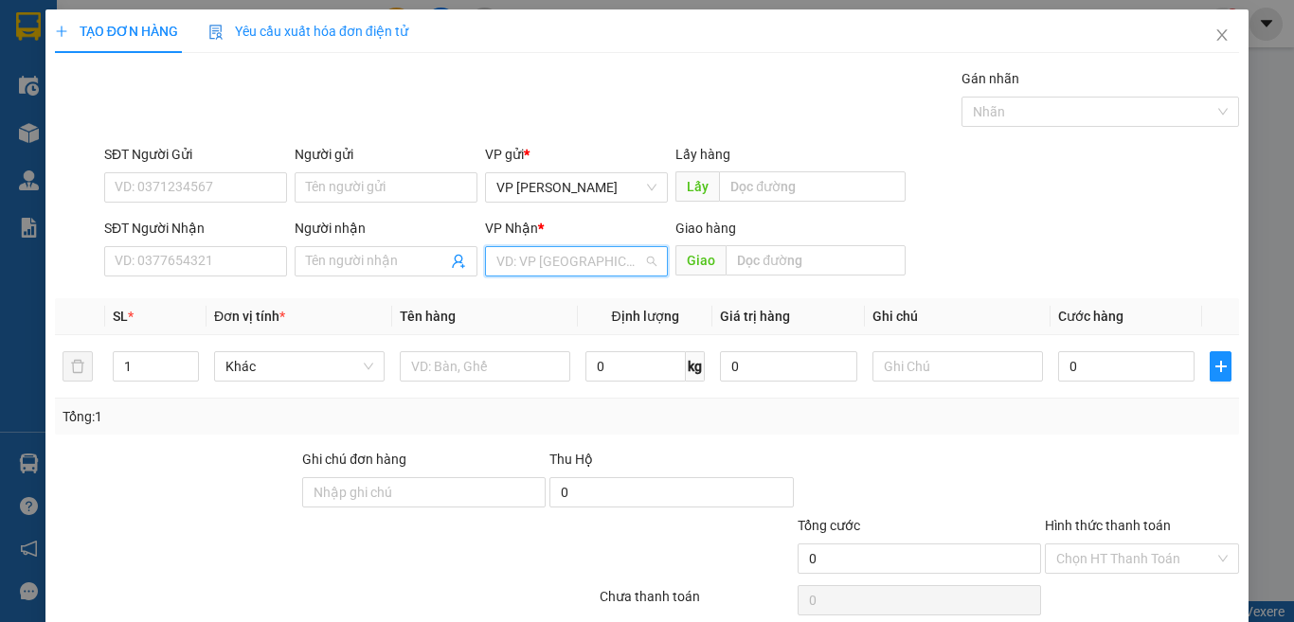
click at [584, 267] on input "search" at bounding box center [569, 261] width 147 height 28
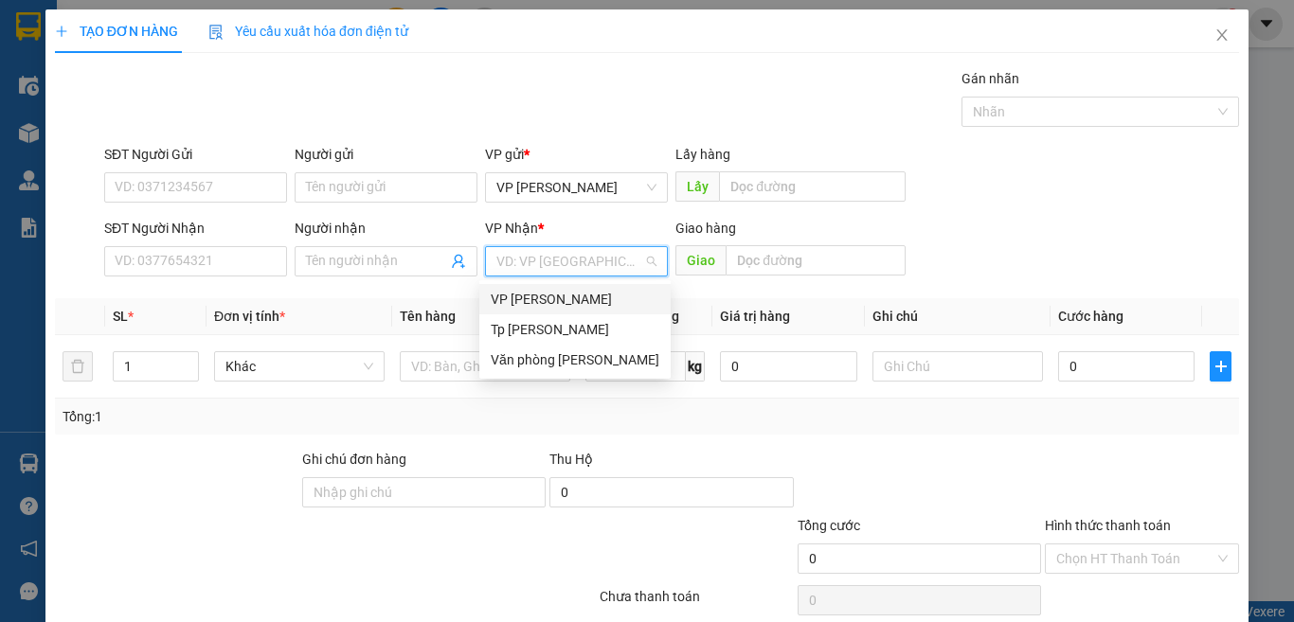
drag, startPoint x: 536, startPoint y: 300, endPoint x: 498, endPoint y: 316, distance: 41.2
click at [535, 301] on div "VP [PERSON_NAME]" at bounding box center [575, 299] width 169 height 21
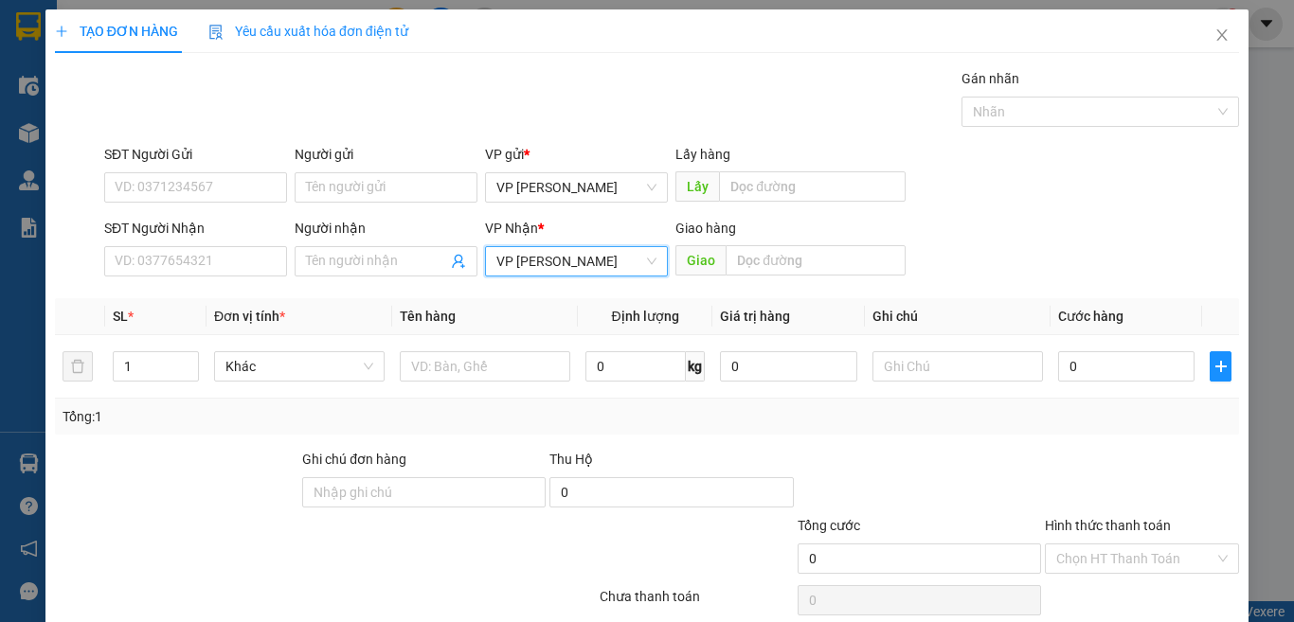
click at [533, 262] on span "VP [PERSON_NAME]" at bounding box center [576, 261] width 160 height 28
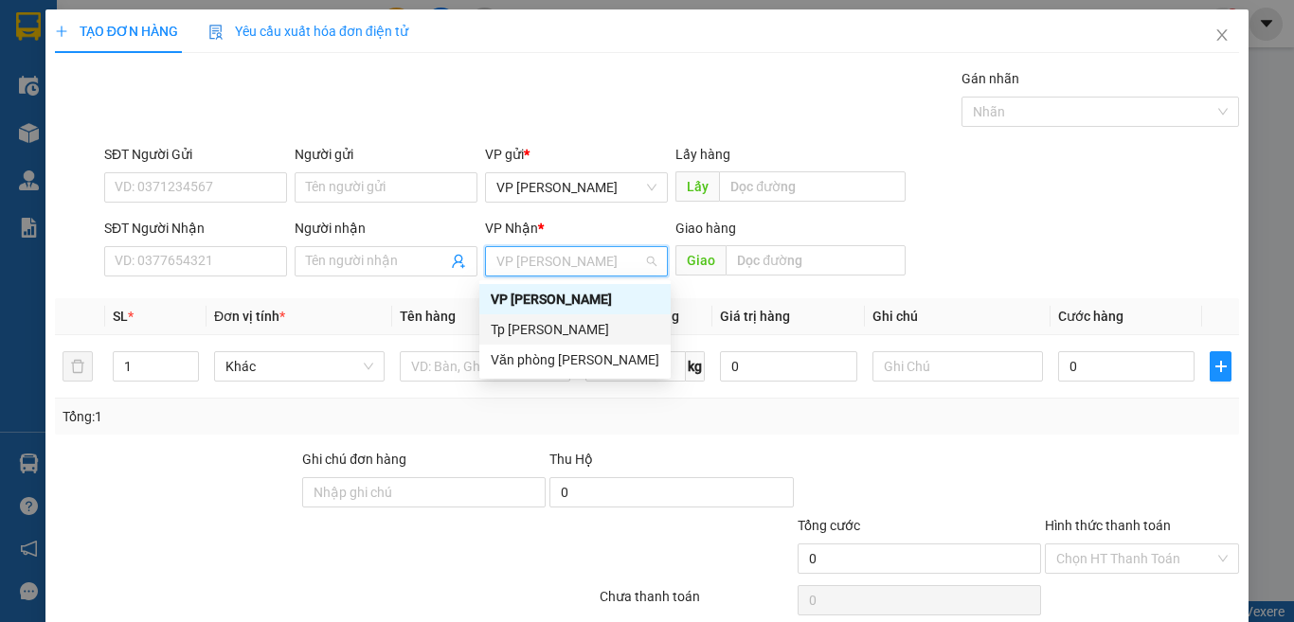
click at [537, 332] on div "Tp [PERSON_NAME]" at bounding box center [575, 329] width 169 height 21
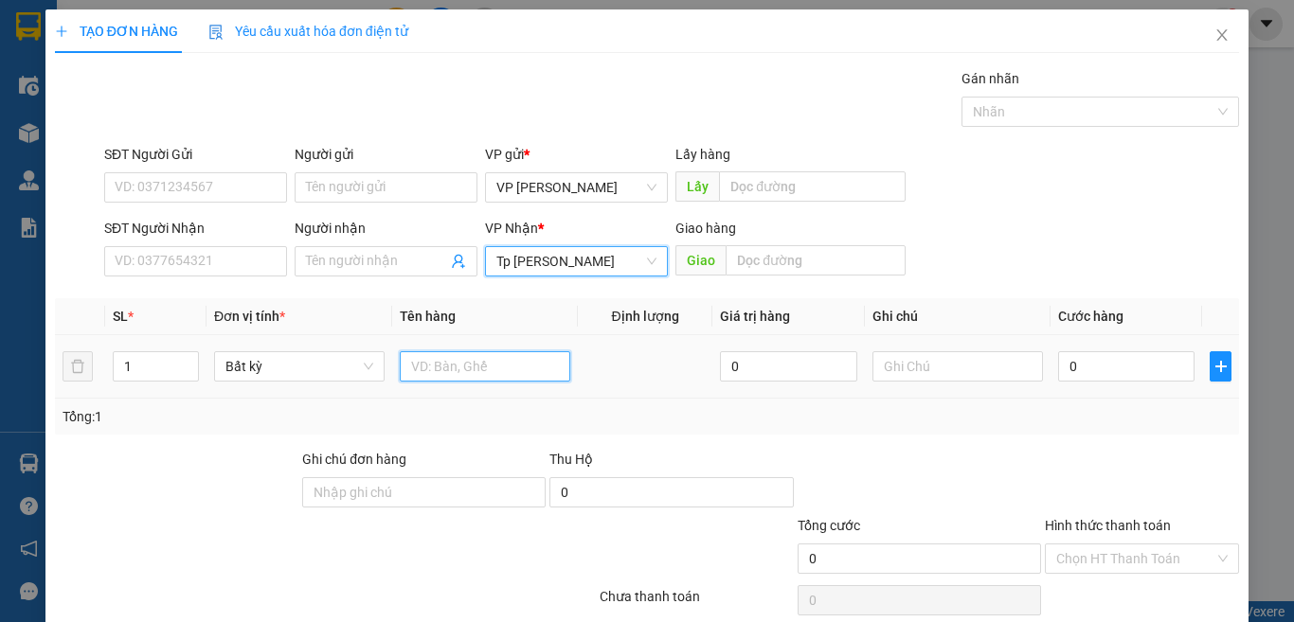
click at [445, 361] on input "text" at bounding box center [485, 366] width 170 height 30
paste input "óp"
paste input "ốp"
paste input "àn"
paste input "đ"
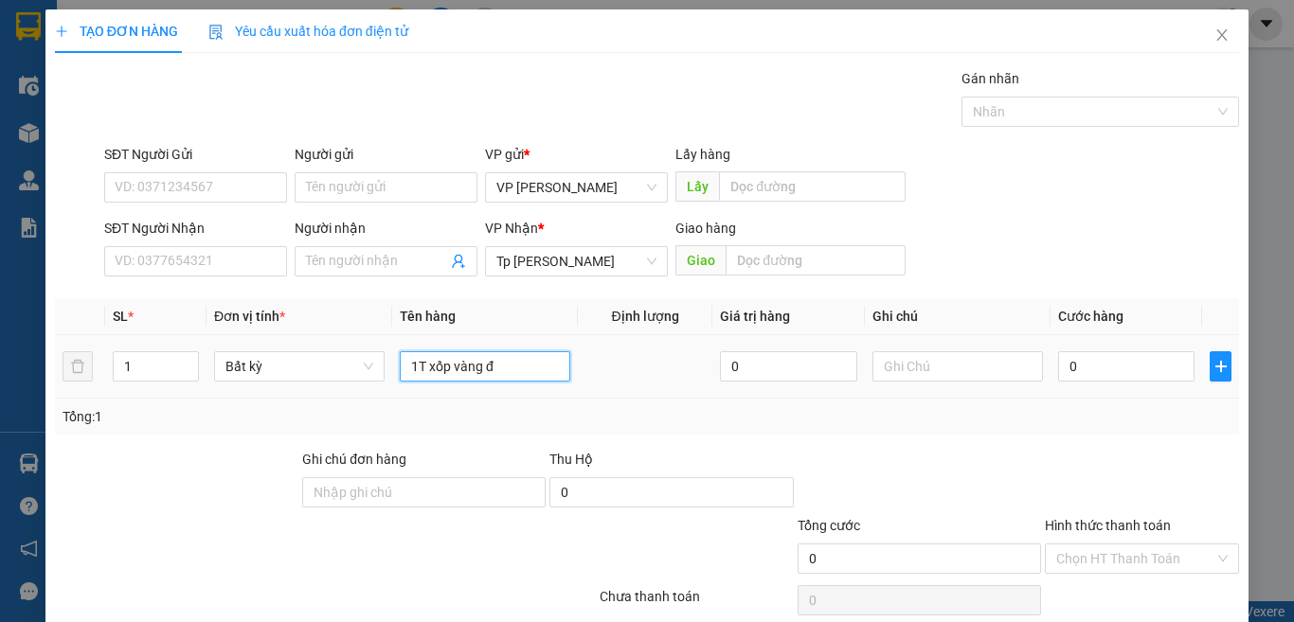
paste input "ò"
paste input "ồ"
paste input "ă"
type input "1T xốp vàng đồ ăn"
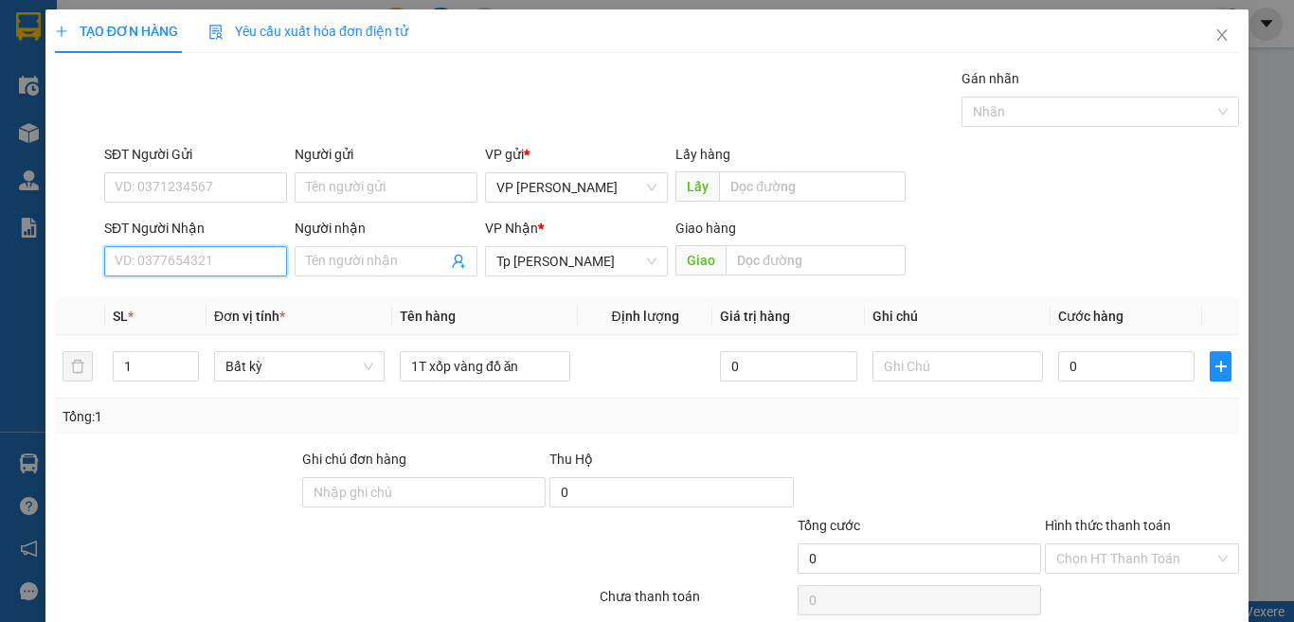
click at [245, 261] on input "SĐT Người Nhận" at bounding box center [195, 261] width 183 height 30
type input "0387773278"
click at [208, 298] on div "0387773278 - Thế" at bounding box center [193, 299] width 157 height 21
type input "Thế"
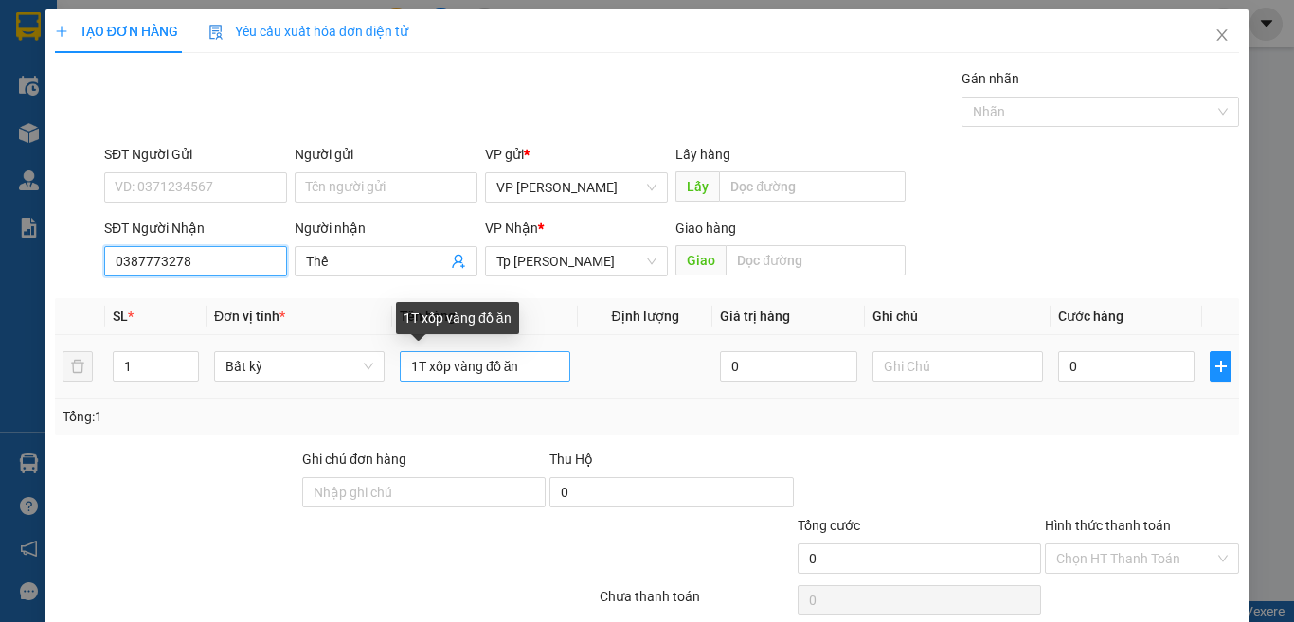
type input "0387773278"
click at [550, 374] on input "1T xốp vàng đồ ăn" at bounding box center [485, 366] width 170 height 30
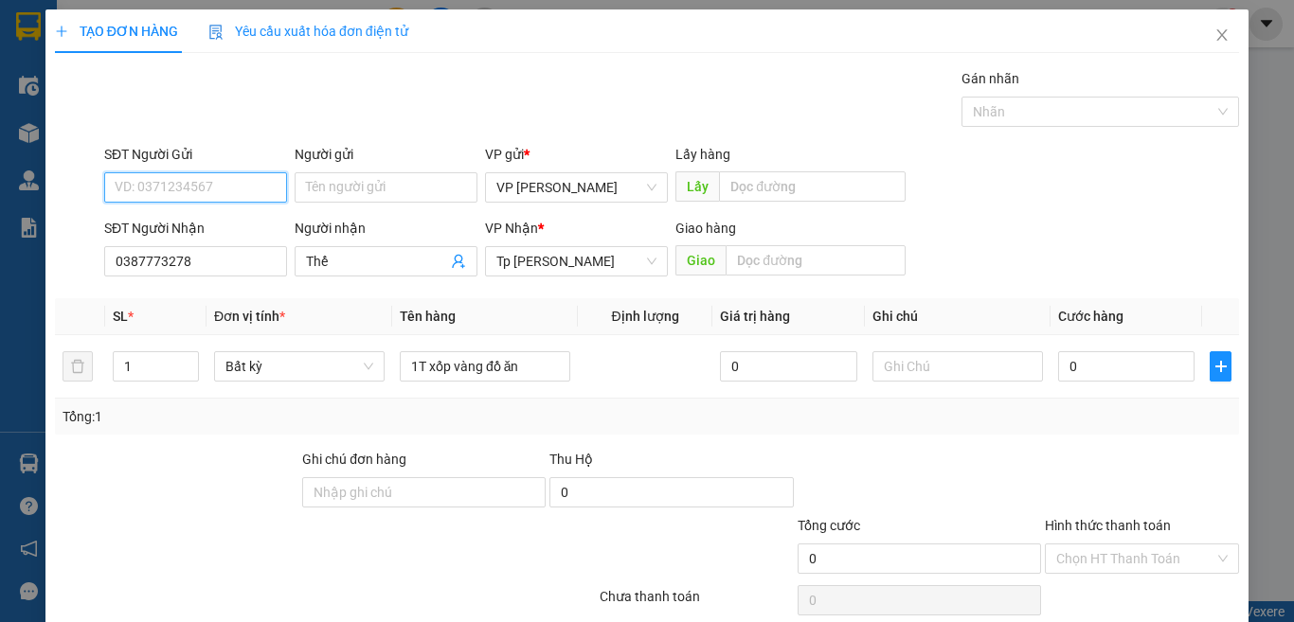
click at [200, 195] on input "SĐT Người Gửi" at bounding box center [195, 187] width 183 height 30
drag, startPoint x: 202, startPoint y: 223, endPoint x: 389, endPoint y: 271, distance: 193.7
click at [204, 225] on div "0931116579 - Liêm" at bounding box center [193, 225] width 157 height 21
type input "0931116579"
type input "Liêm"
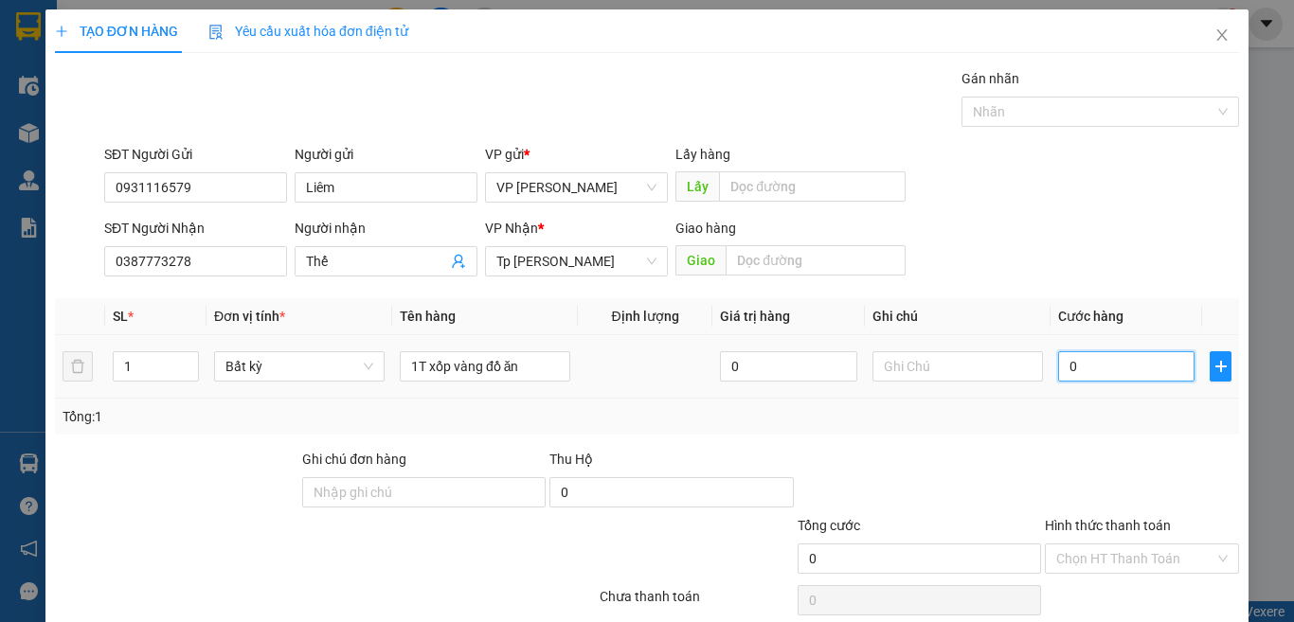
click at [1084, 380] on input "0" at bounding box center [1126, 366] width 136 height 30
type input "3"
type input "30"
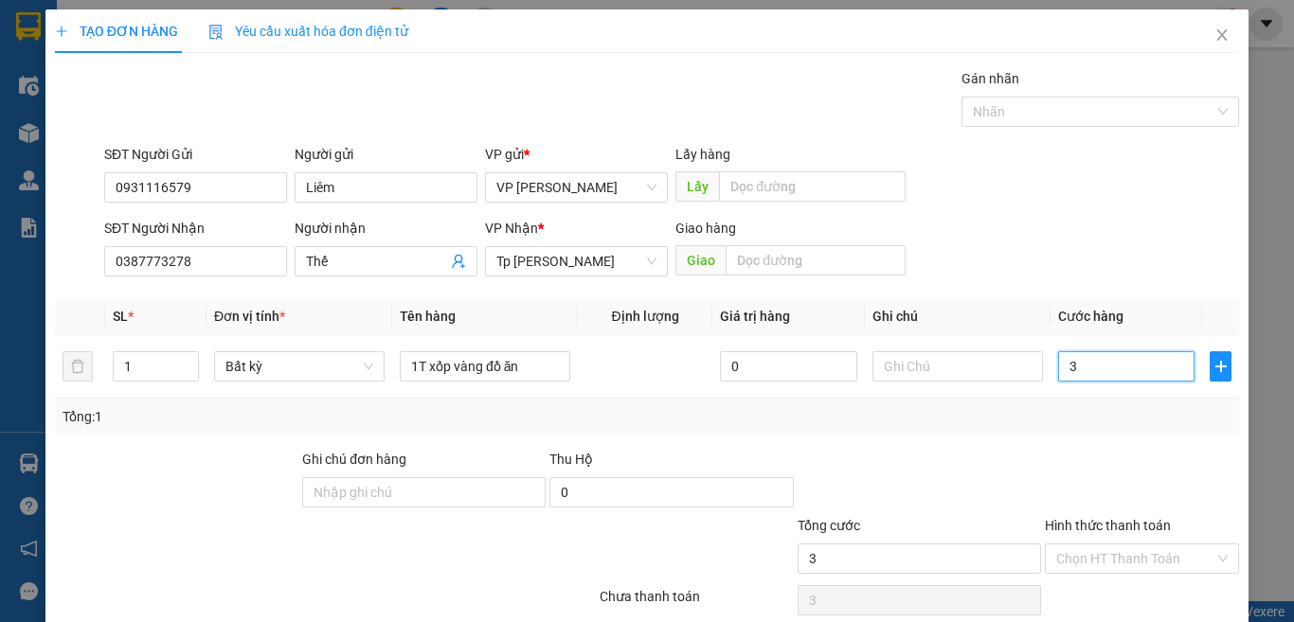
type input "30"
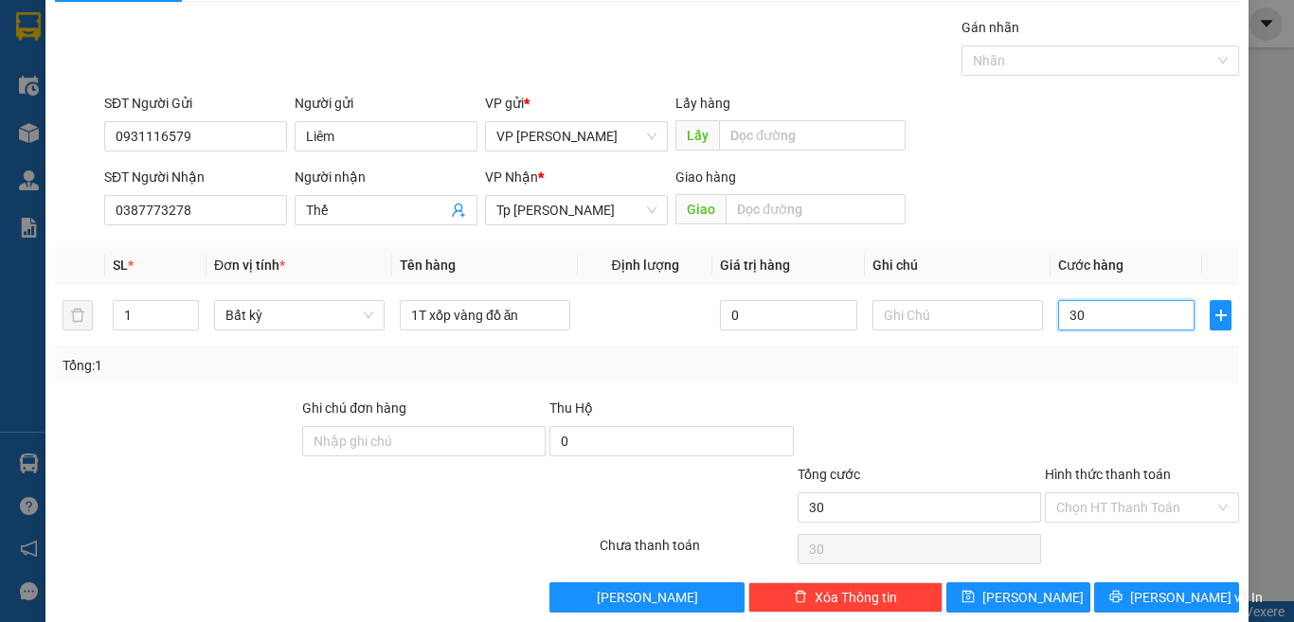
scroll to position [79, 0]
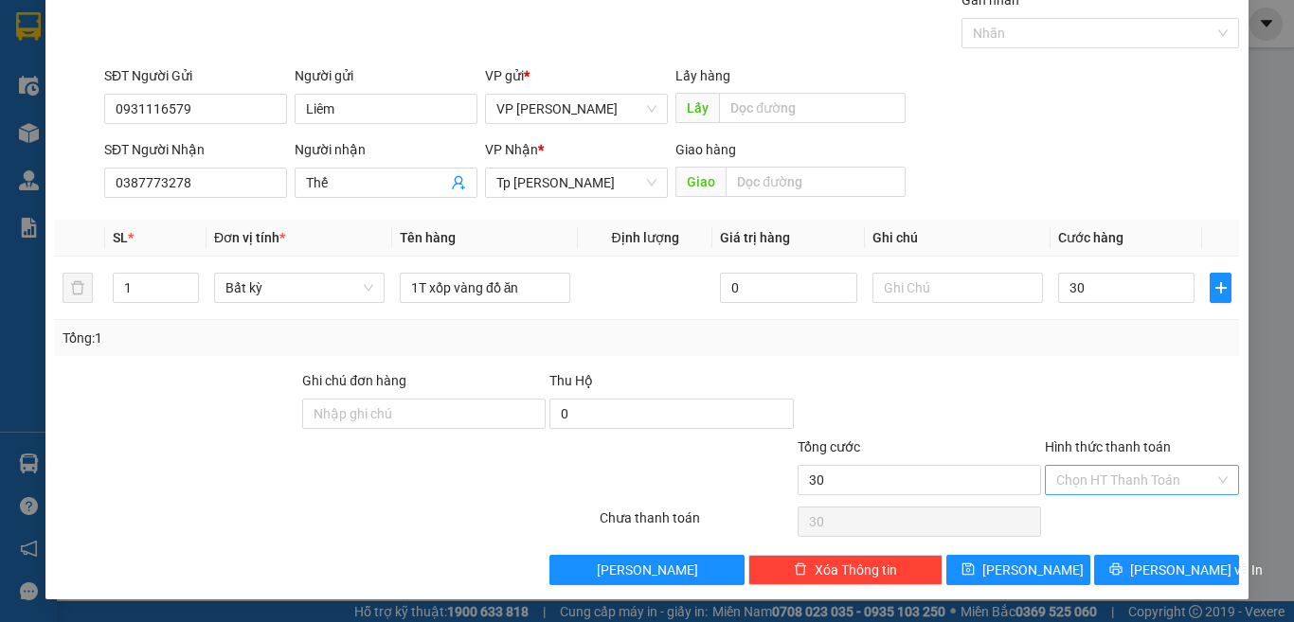
type input "30.000"
click at [1105, 489] on input "Hình thức thanh toán" at bounding box center [1135, 480] width 158 height 28
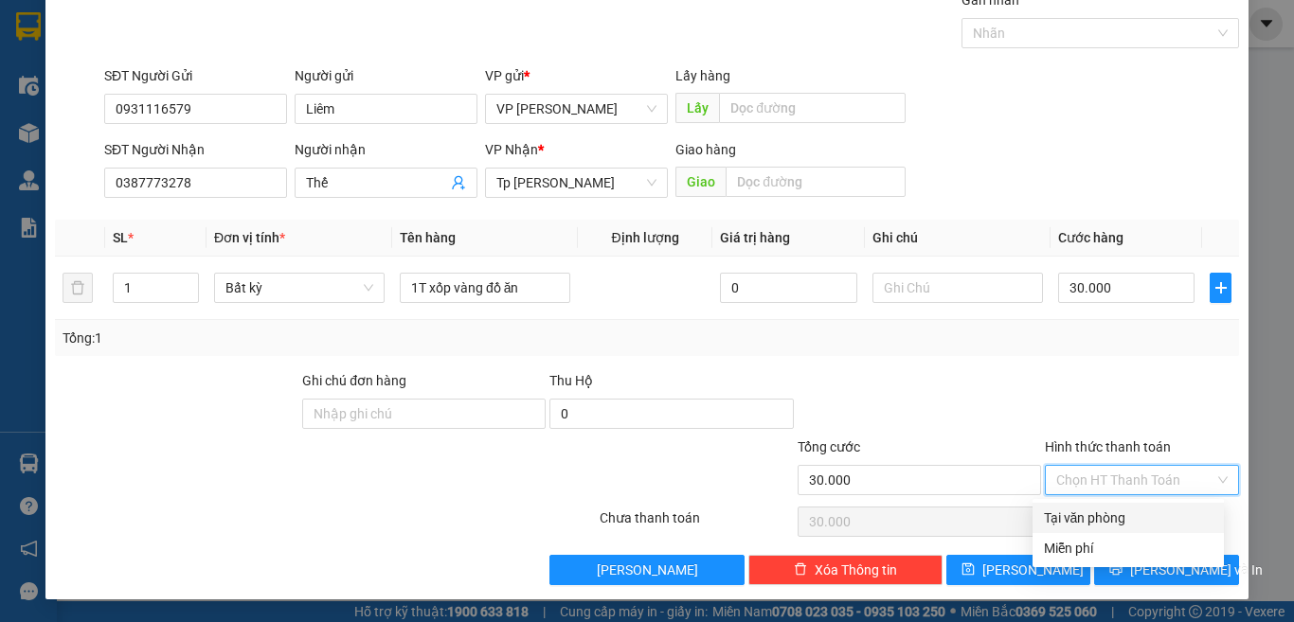
click at [1116, 513] on div "Tại văn phòng" at bounding box center [1128, 518] width 169 height 21
type input "0"
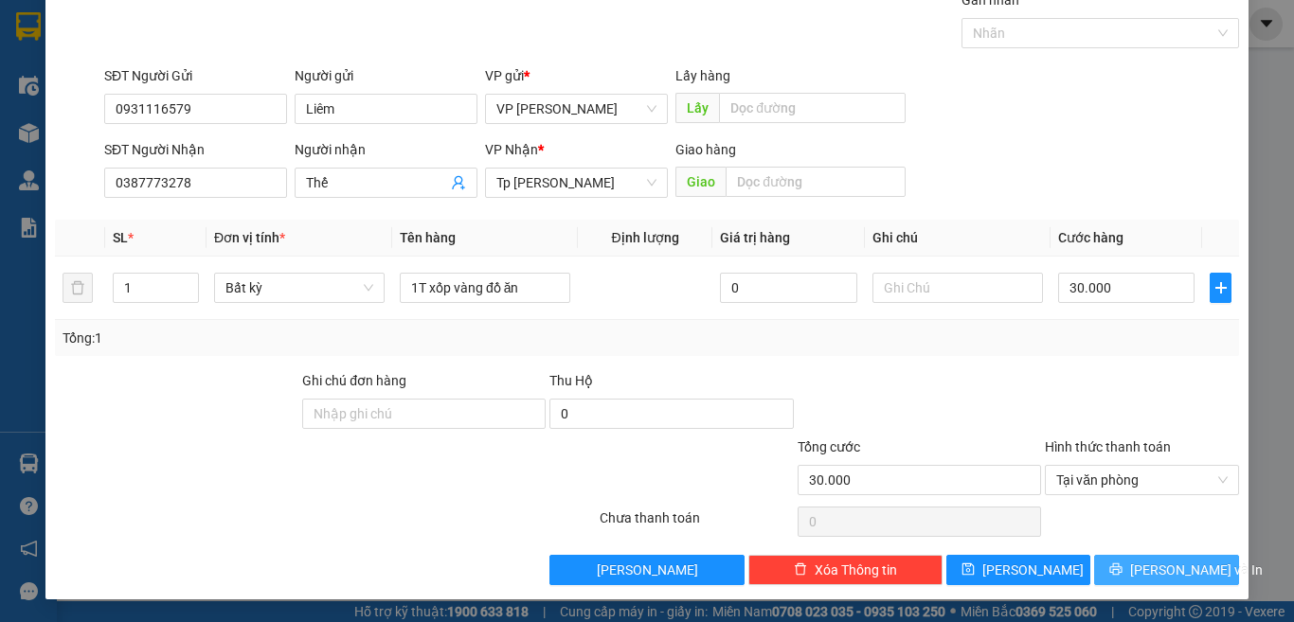
click at [1133, 565] on button "[PERSON_NAME] và In" at bounding box center [1166, 570] width 145 height 30
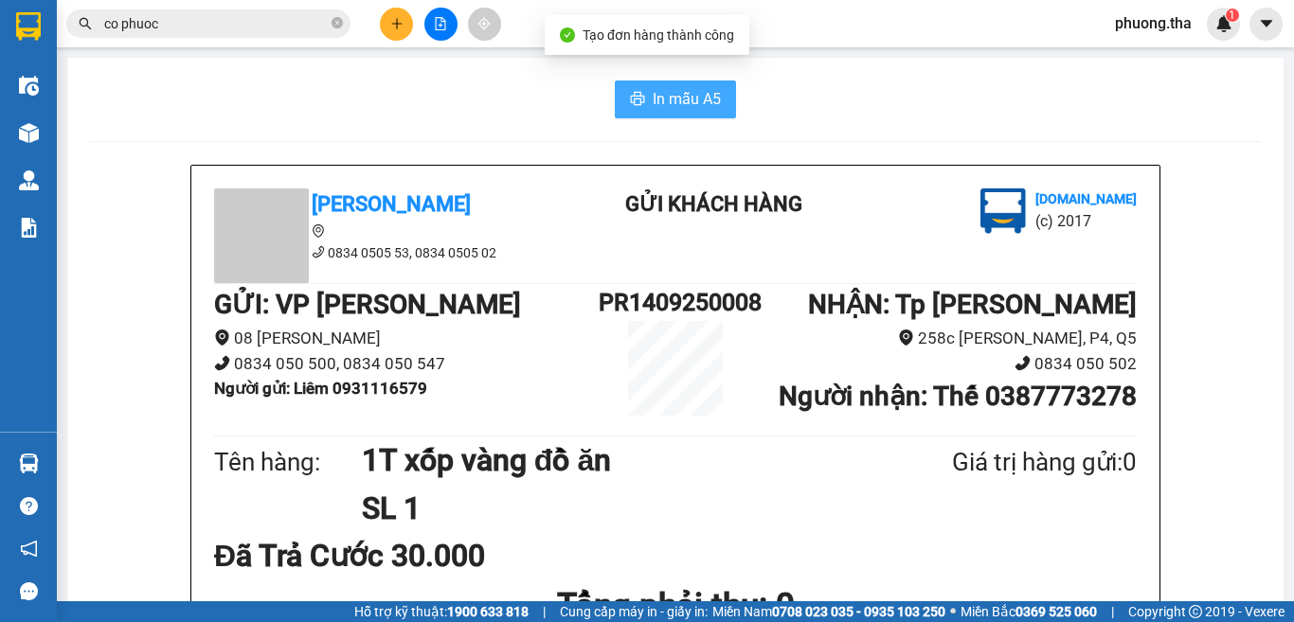
click at [716, 110] on button "In mẫu A5" at bounding box center [675, 100] width 121 height 38
click at [682, 105] on span "In mẫu A5" at bounding box center [687, 99] width 68 height 24
click at [1062, 567] on div "Đã Trả Cước 30.000" at bounding box center [675, 555] width 923 height 47
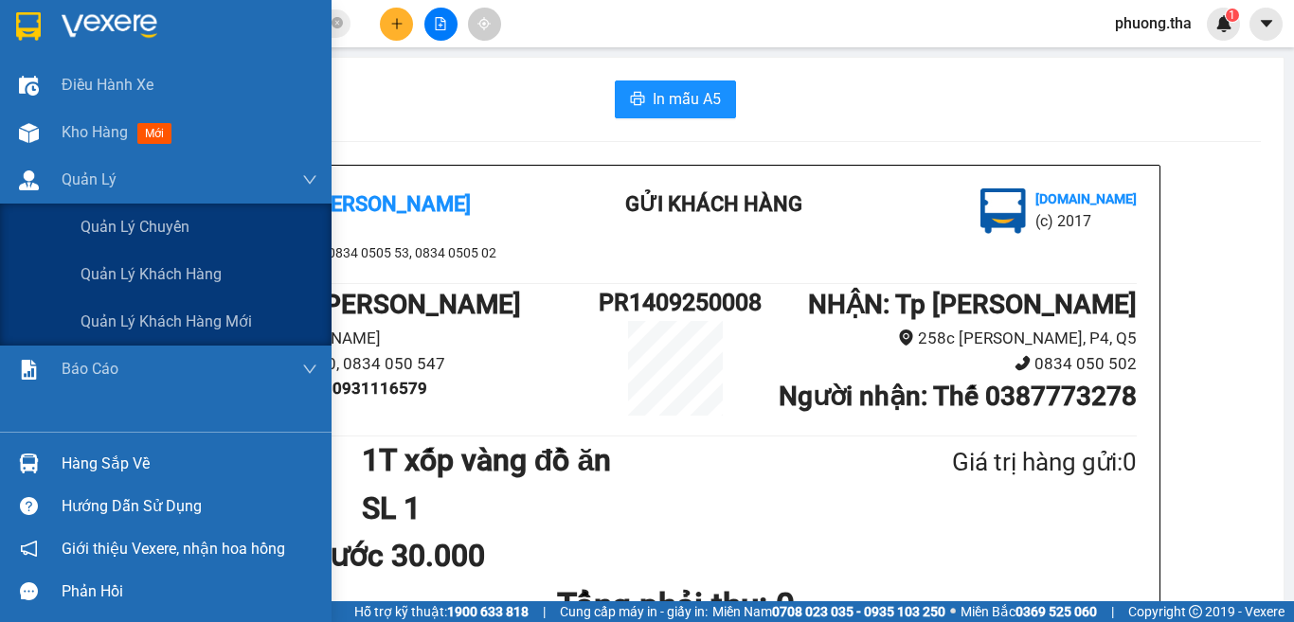
click at [37, 134] on img at bounding box center [29, 133] width 20 height 20
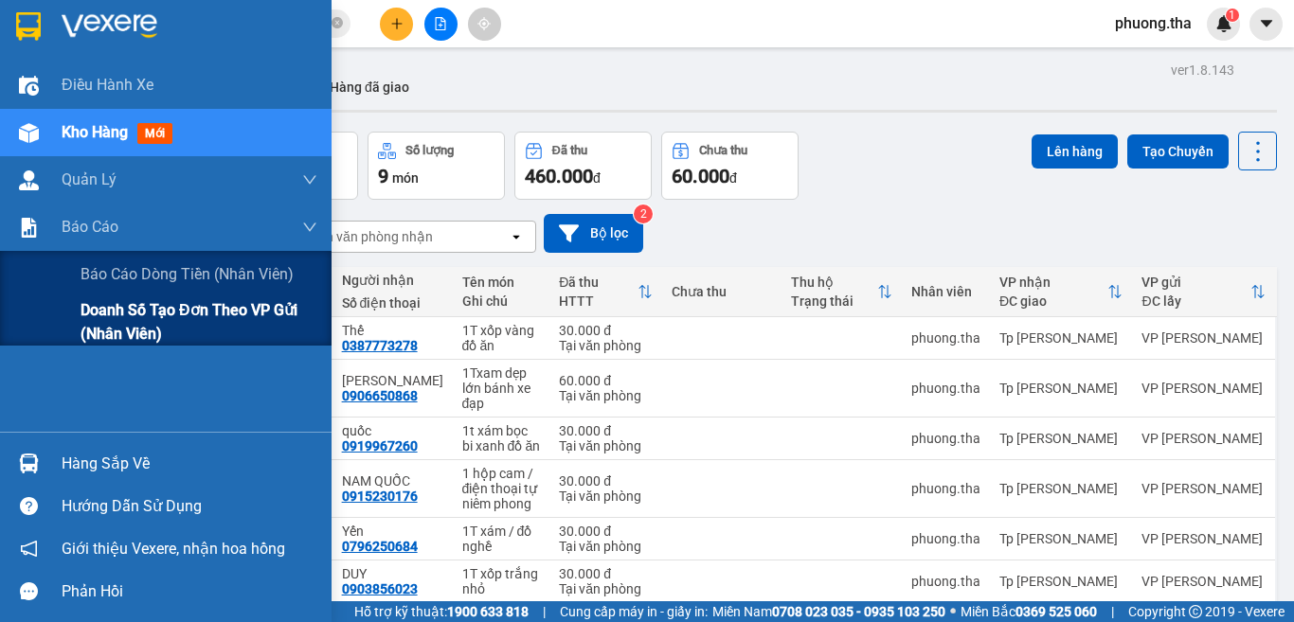
click at [106, 322] on span "Doanh số tạo đơn theo VP gửi (nhân viên)" at bounding box center [199, 321] width 237 height 47
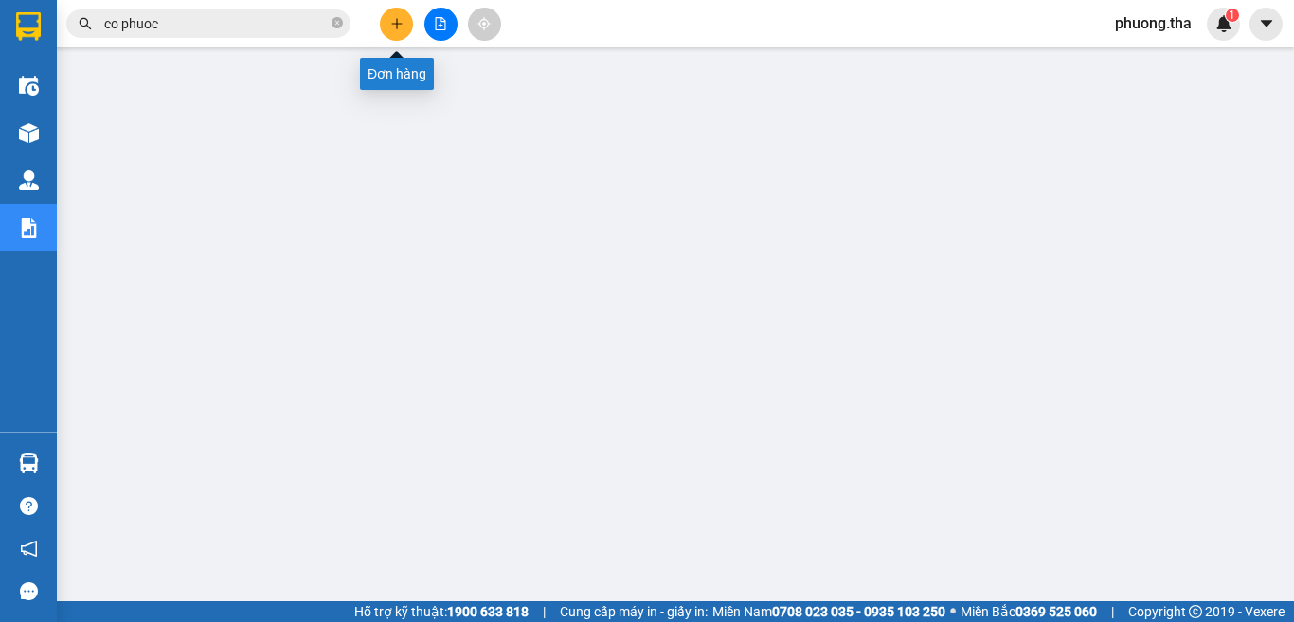
click at [404, 34] on button at bounding box center [396, 24] width 33 height 33
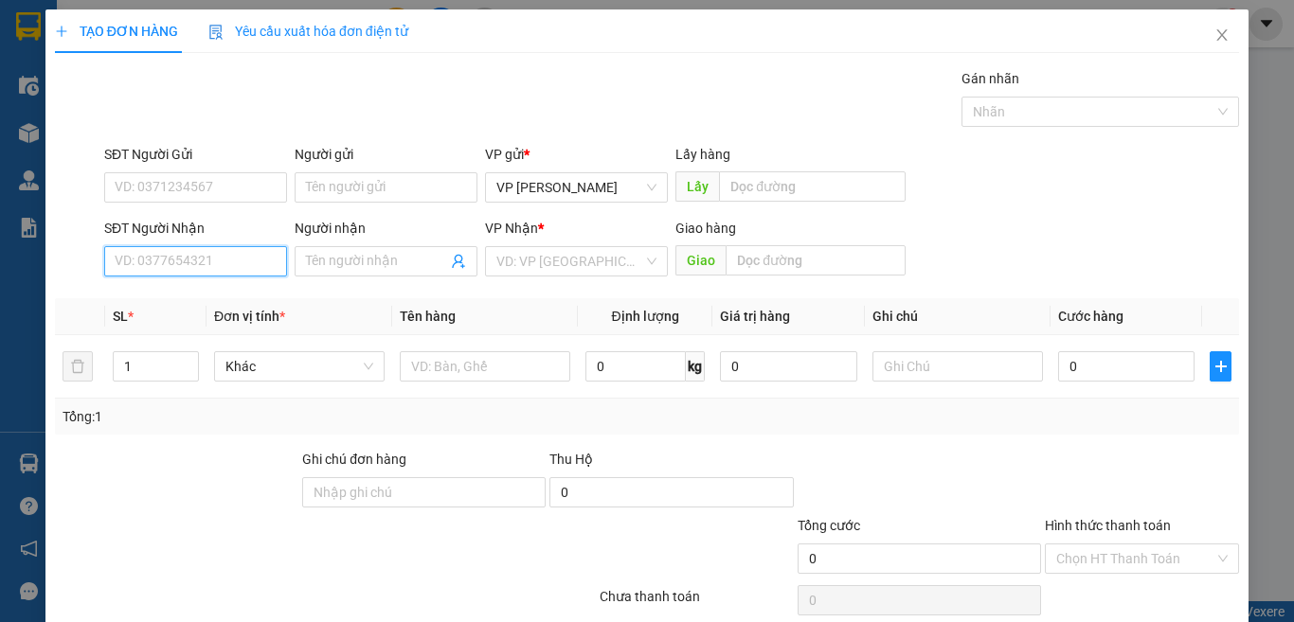
click at [237, 261] on input "SĐT Người Nhận" at bounding box center [195, 261] width 183 height 30
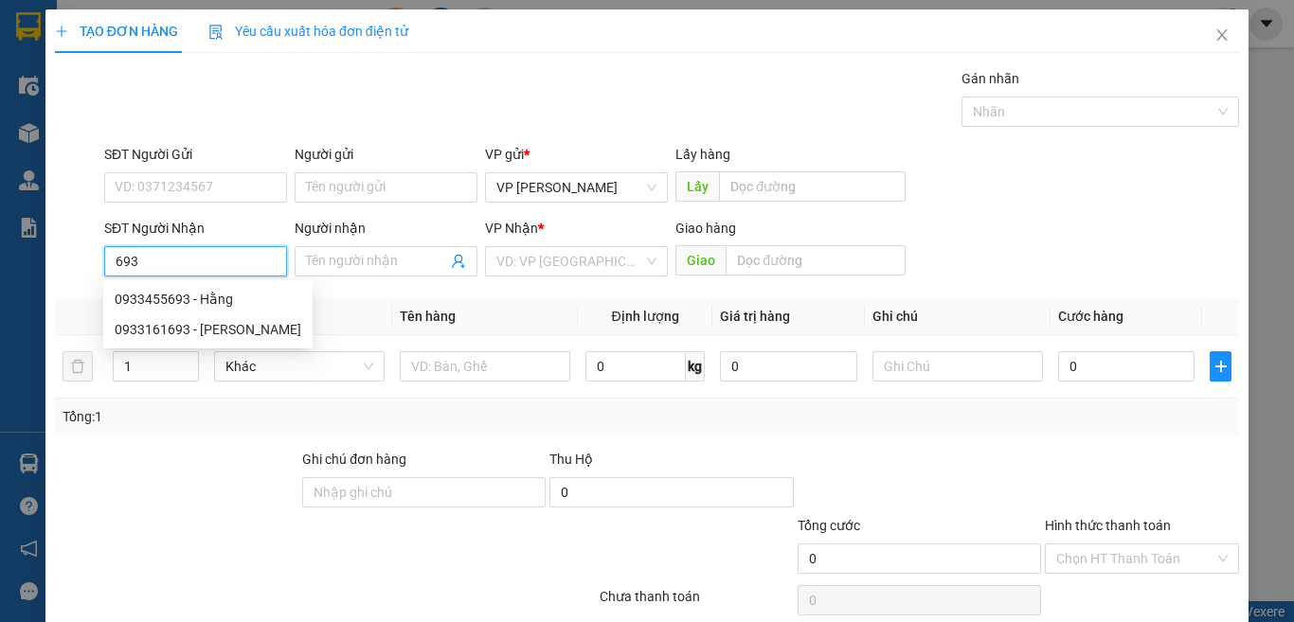
click at [237, 261] on input "693" at bounding box center [195, 261] width 183 height 30
click at [220, 302] on div "0933455693 - Hằng" at bounding box center [208, 299] width 187 height 21
type input "0933455693"
type input "Hằng"
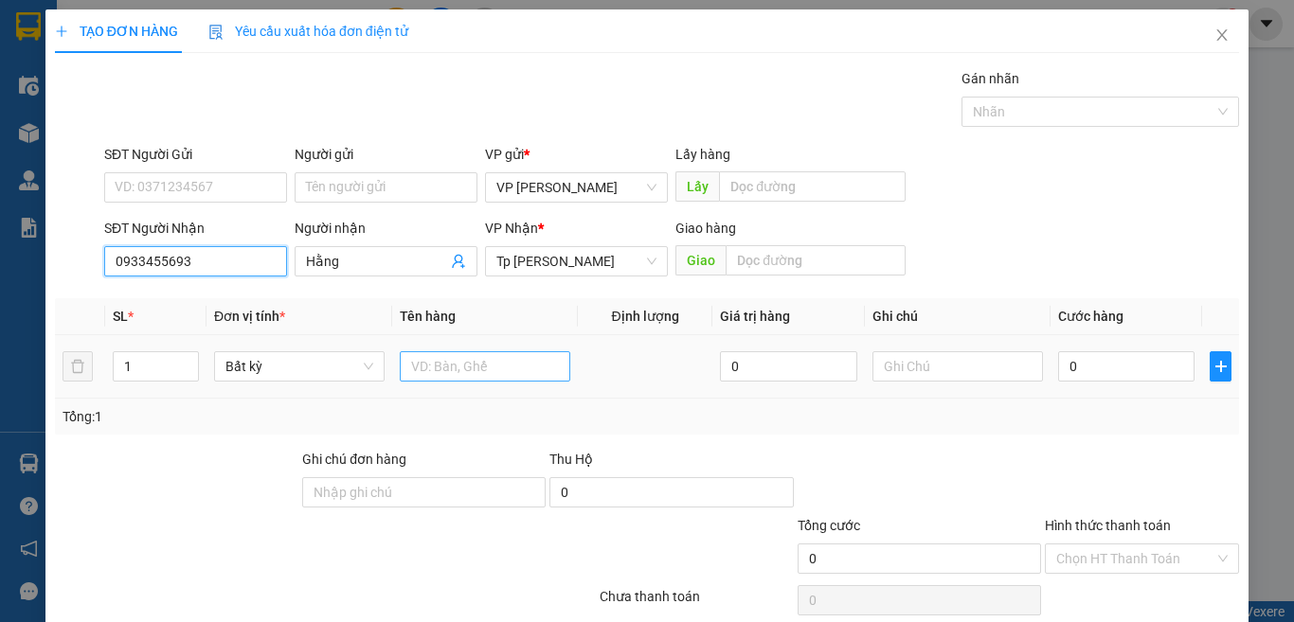
type input "0933455693"
click at [441, 367] on input "text" at bounding box center [485, 366] width 170 height 30
paste input "ú"
paste input "ỏ"
paste input "ù"
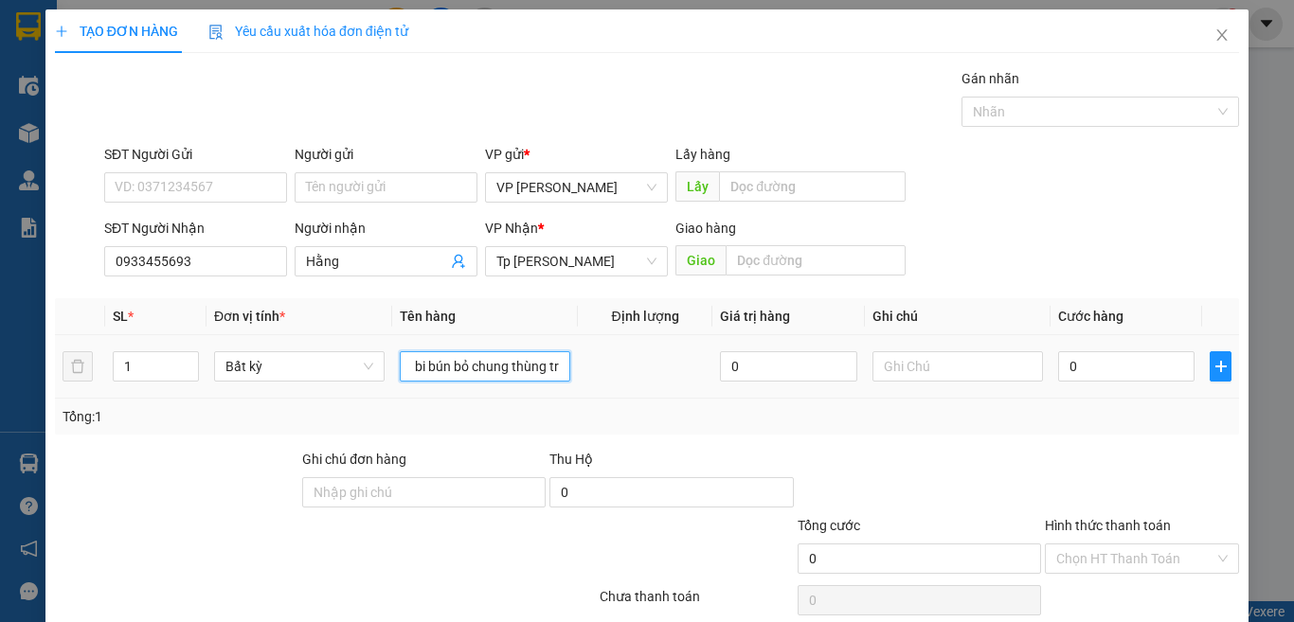
paste input "án"
paste input "ắng"
type input "1 bi bún bỏ chung thùng trắng"
click at [1164, 368] on input "0" at bounding box center [1126, 366] width 136 height 30
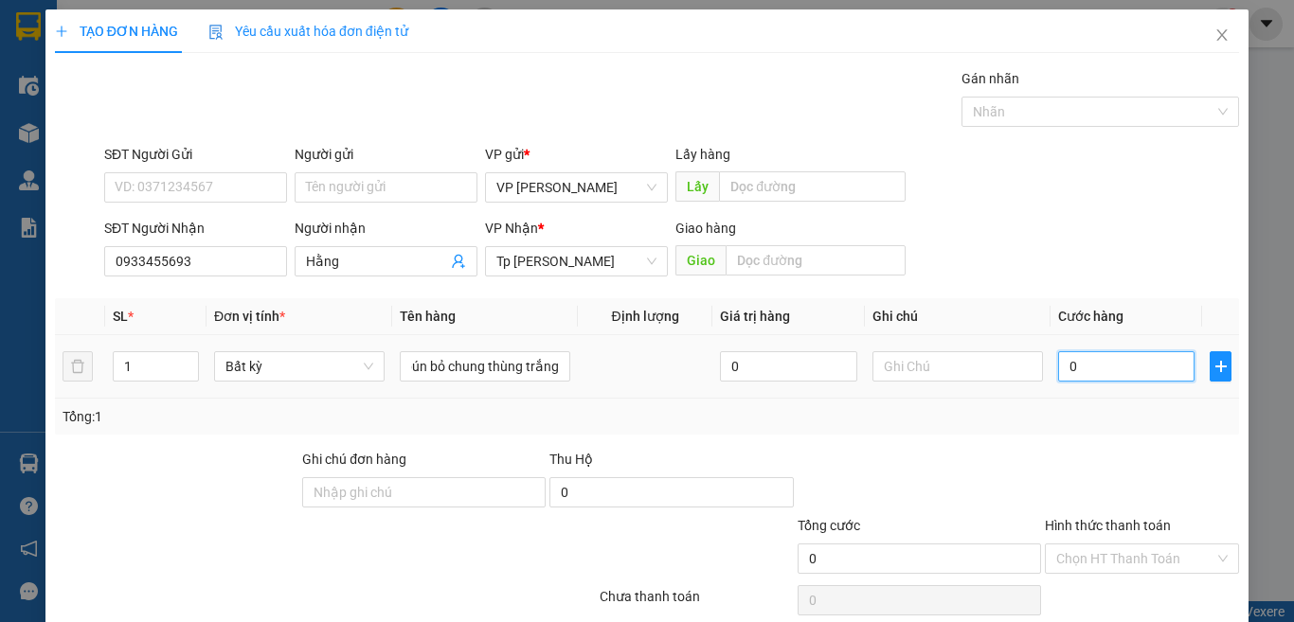
scroll to position [0, 0]
type input "3"
type input "30"
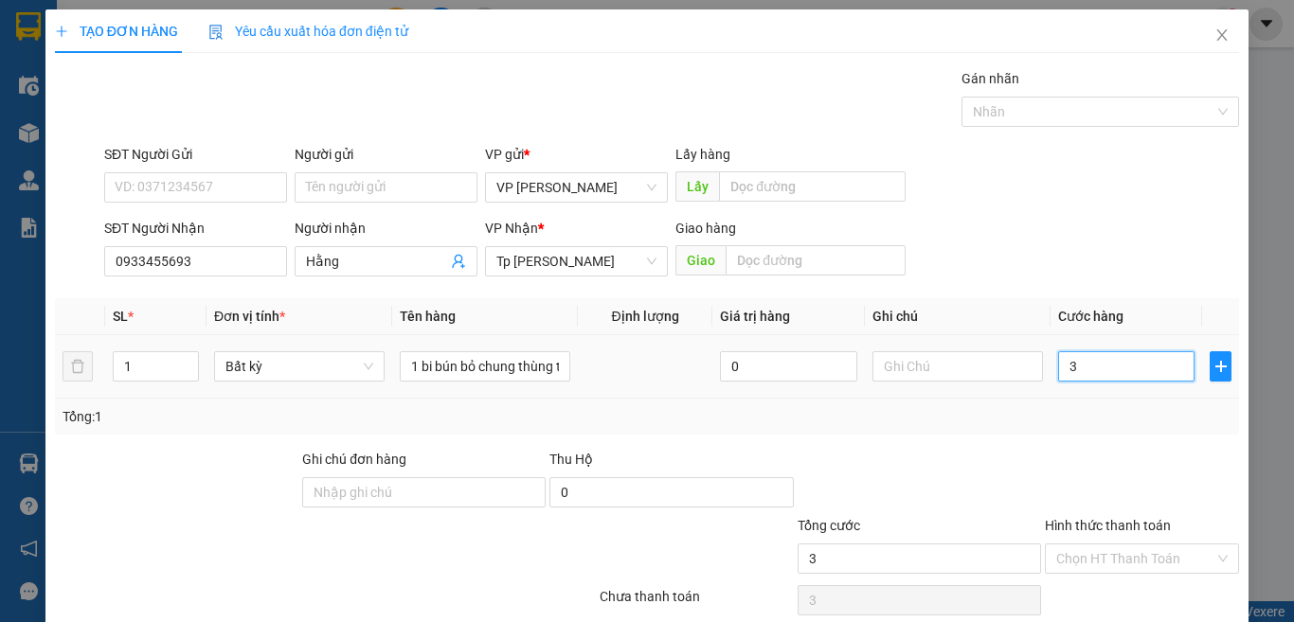
type input "30"
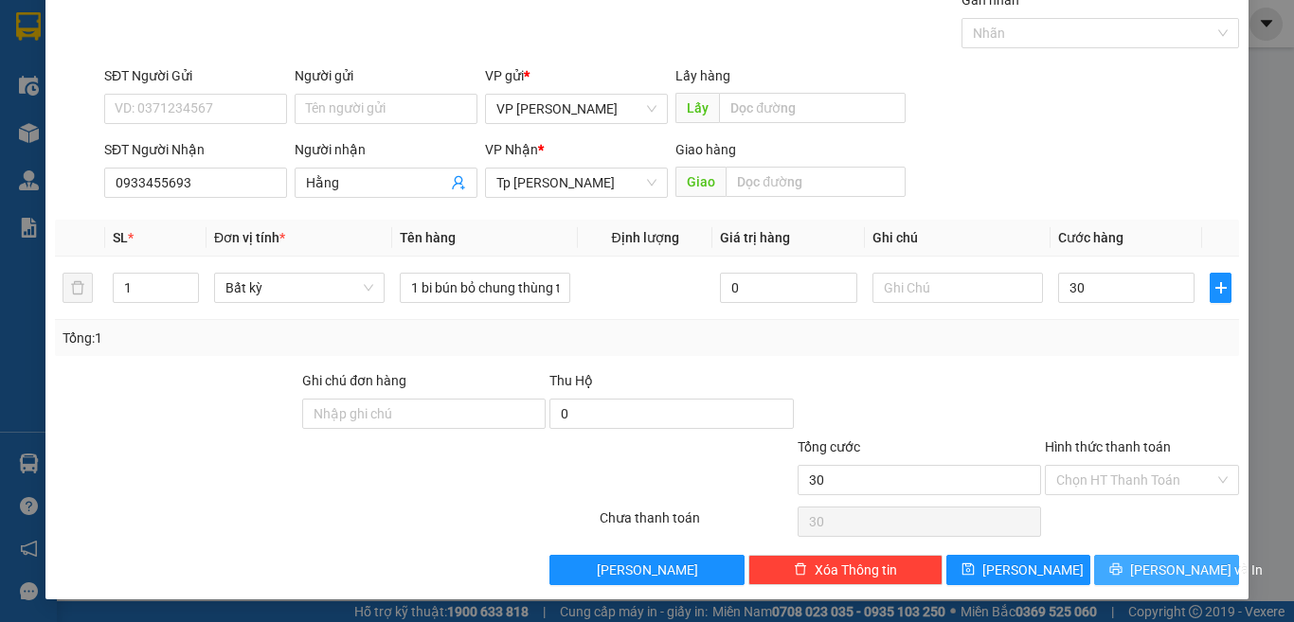
type input "30.000"
drag, startPoint x: 1113, startPoint y: 573, endPoint x: 1121, endPoint y: 580, distance: 10.8
click at [1116, 573] on button "[PERSON_NAME] và In" at bounding box center [1166, 570] width 145 height 30
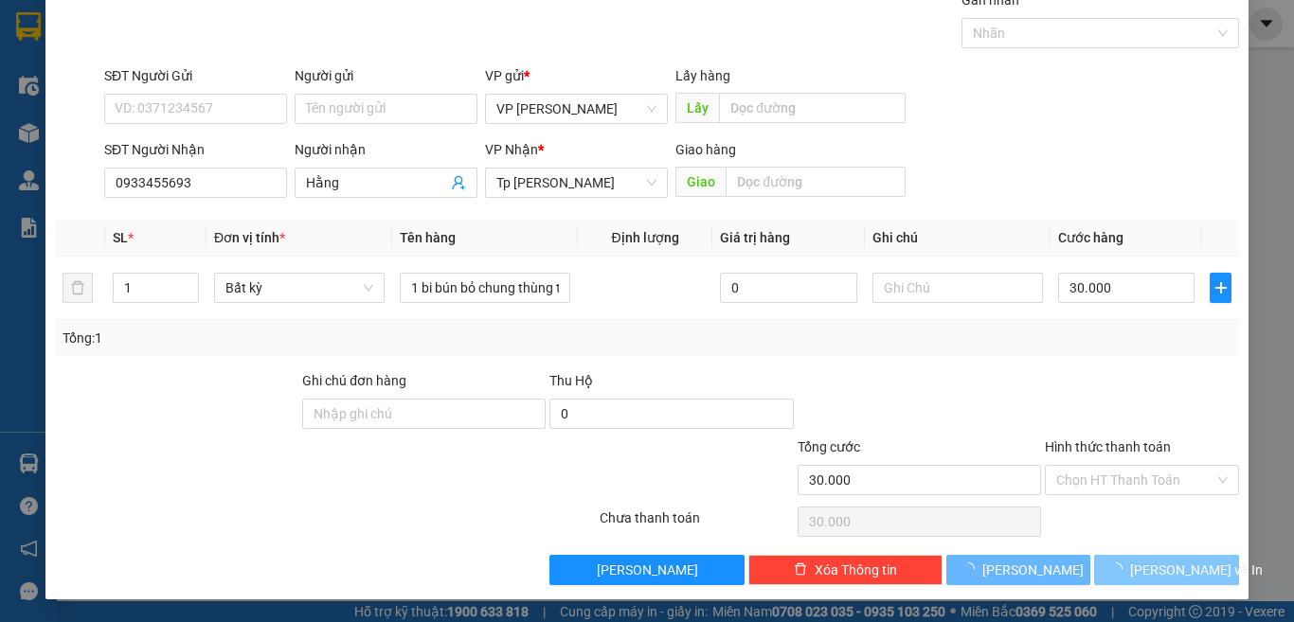
scroll to position [39, 0]
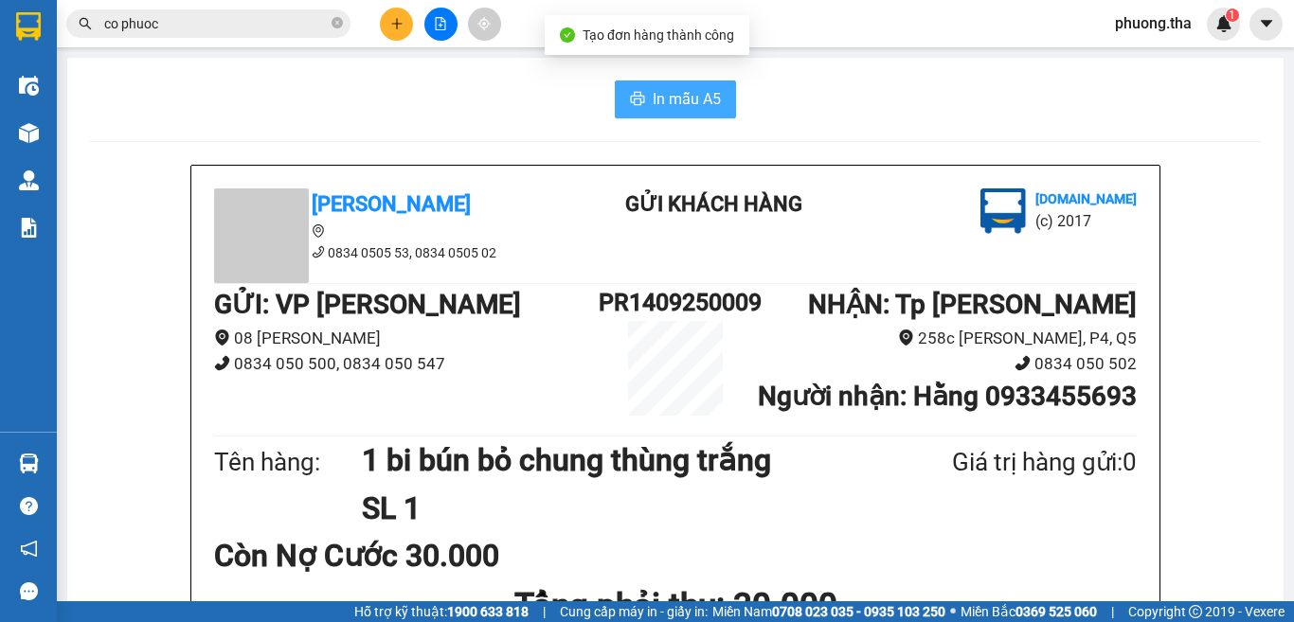
drag, startPoint x: 635, startPoint y: 84, endPoint x: 627, endPoint y: 108, distance: 24.9
click at [635, 84] on button "In mẫu A5" at bounding box center [675, 100] width 121 height 38
click at [630, 108] on span "printer" at bounding box center [637, 100] width 15 height 18
click at [1129, 34] on span "phuong.tha" at bounding box center [1153, 23] width 107 height 24
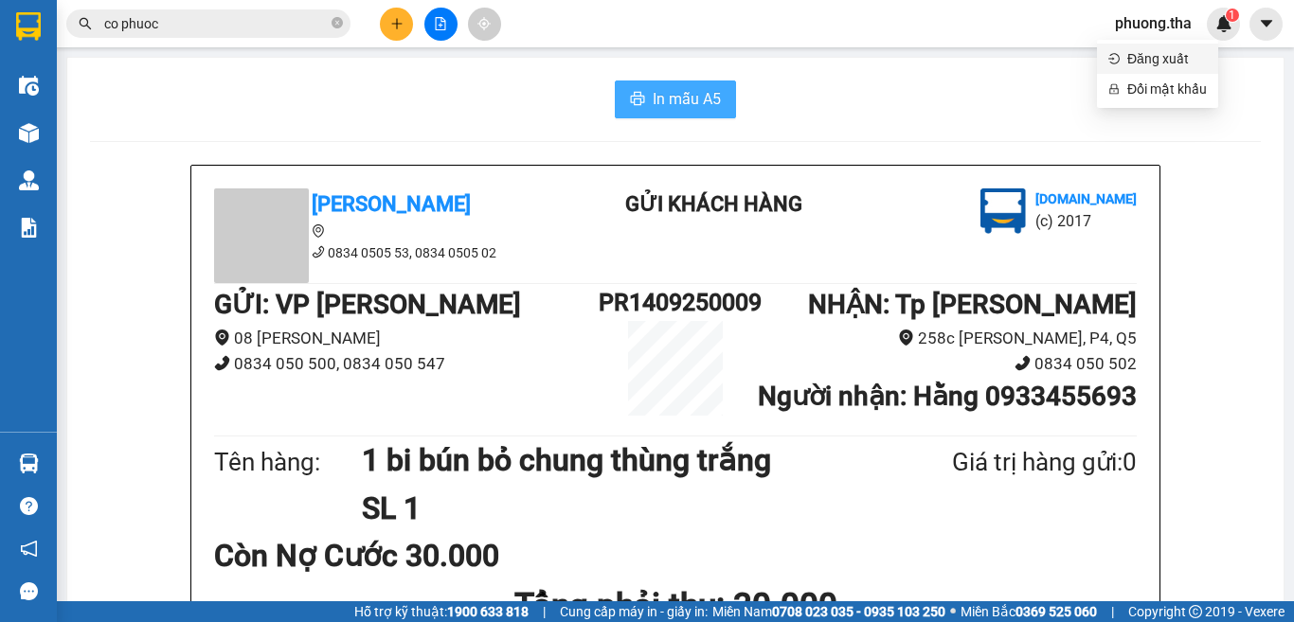
click at [1136, 57] on span "Đăng xuất" at bounding box center [1167, 58] width 80 height 21
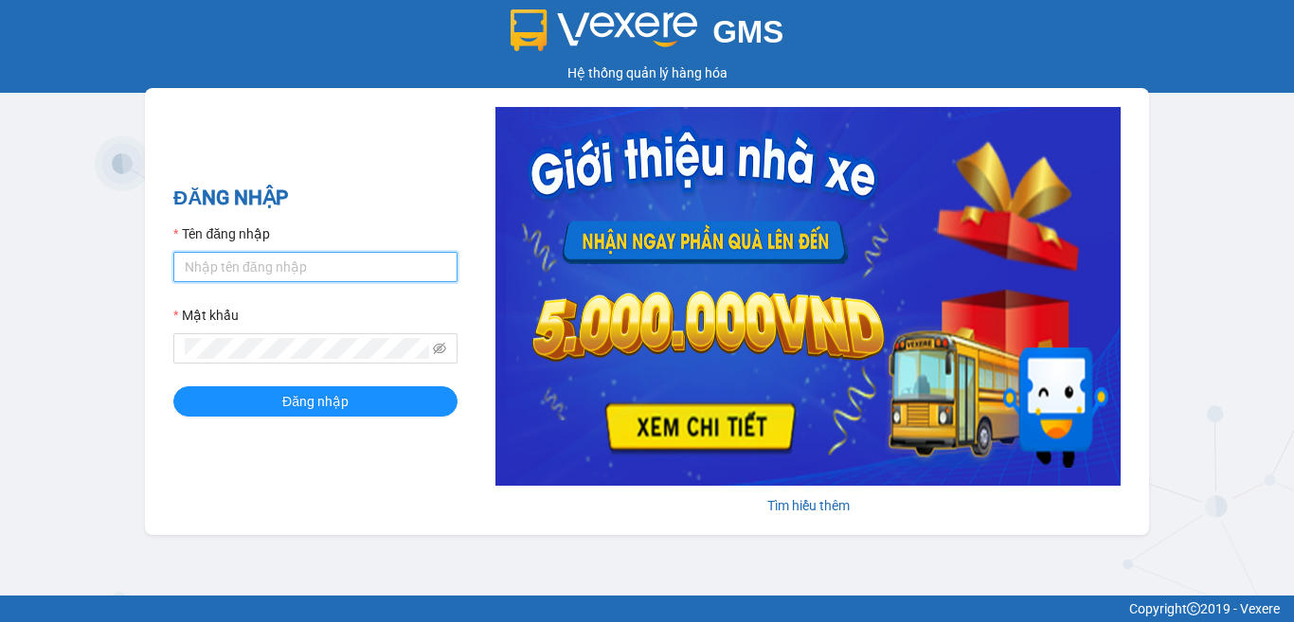
click at [324, 274] on input "Tên đăng nhập" at bounding box center [315, 267] width 284 height 30
type input "cong.tha"
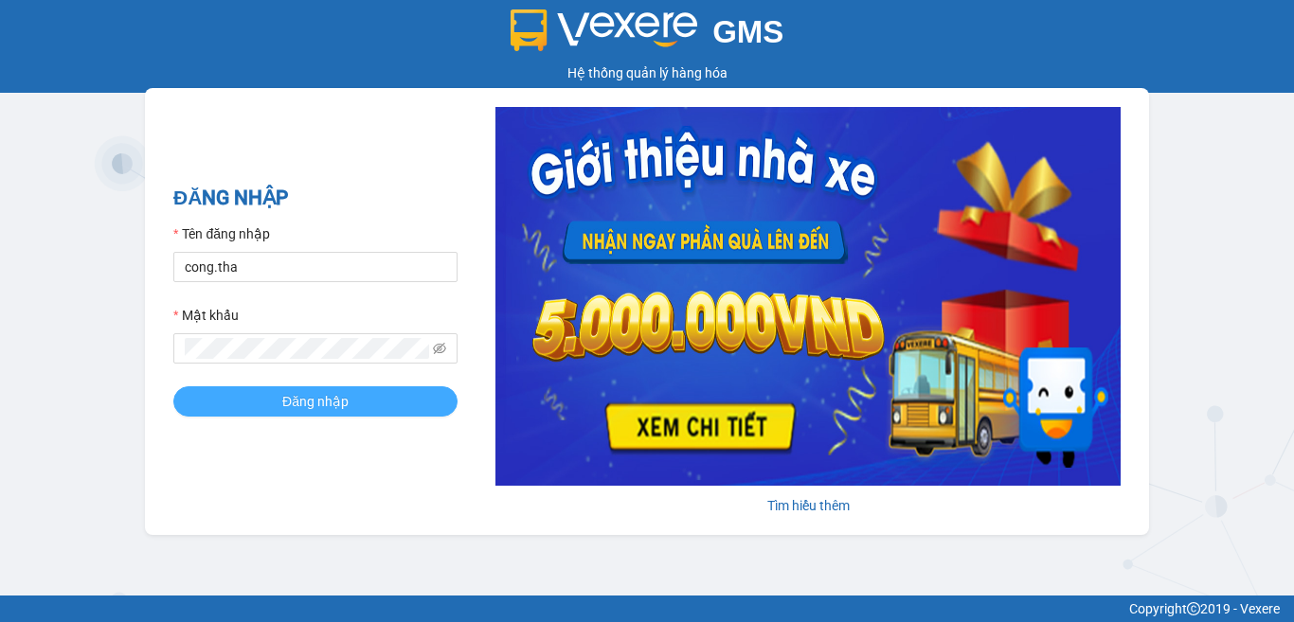
click at [268, 406] on button "Đăng nhập" at bounding box center [315, 401] width 284 height 30
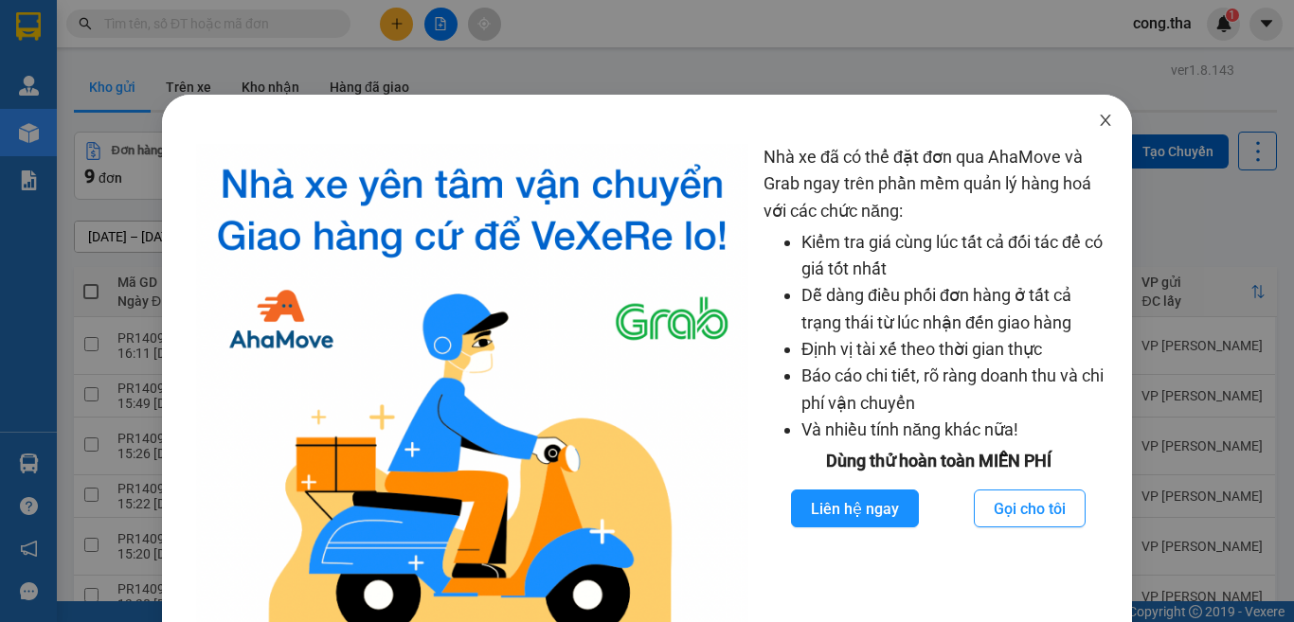
click at [1098, 117] on icon "close" at bounding box center [1105, 120] width 15 height 15
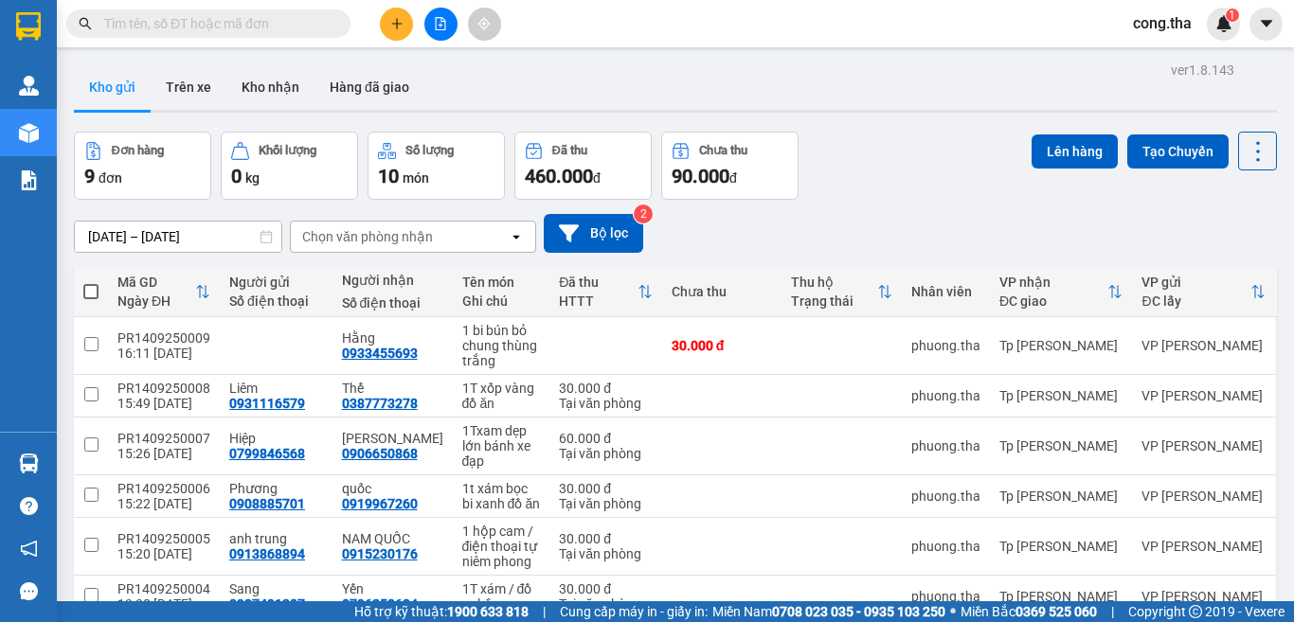
click at [398, 25] on icon "plus" at bounding box center [396, 23] width 13 height 13
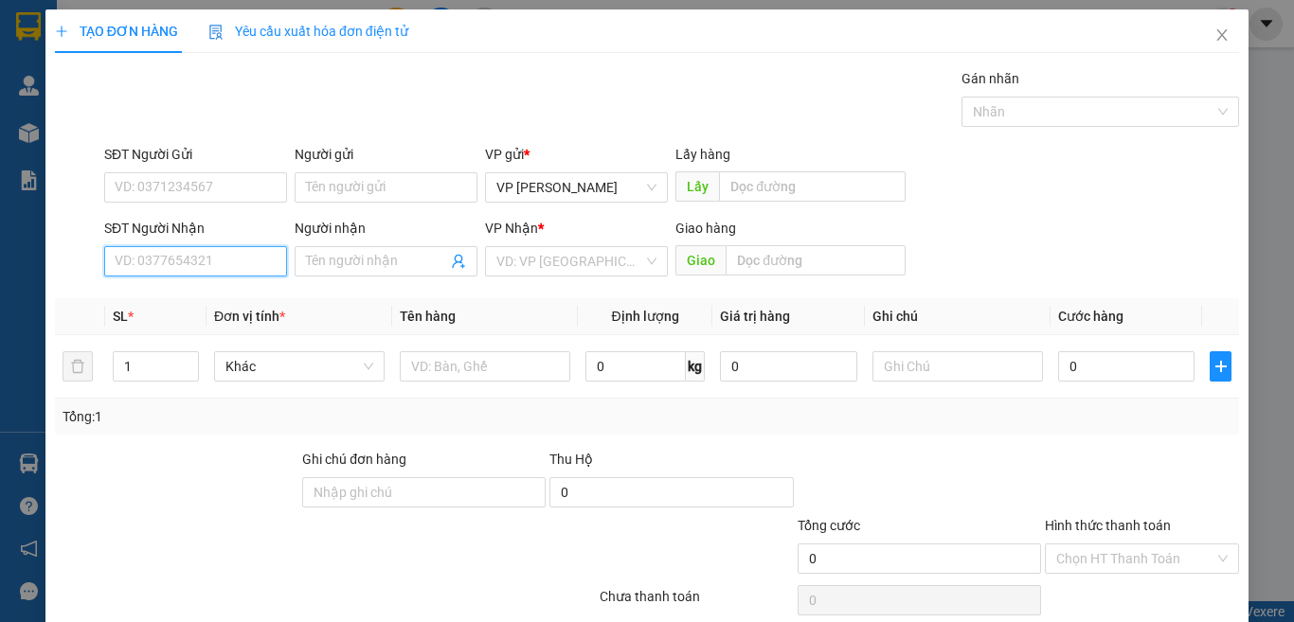
click at [254, 260] on input "SĐT Người Nhận" at bounding box center [195, 261] width 183 height 30
drag, startPoint x: 219, startPoint y: 297, endPoint x: 220, endPoint y: 284, distance: 13.3
click at [219, 293] on div "0918031102 - quyên" at bounding box center [193, 299] width 157 height 21
type input "0918031102"
type input "quyên"
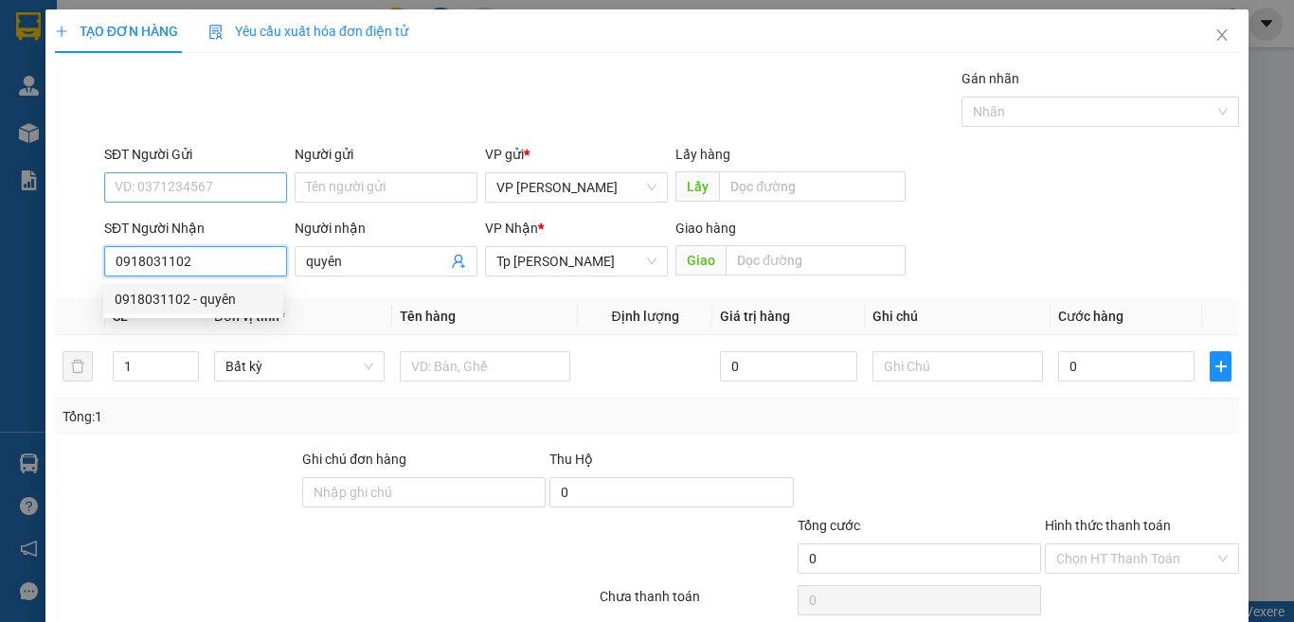
type input "0918031102"
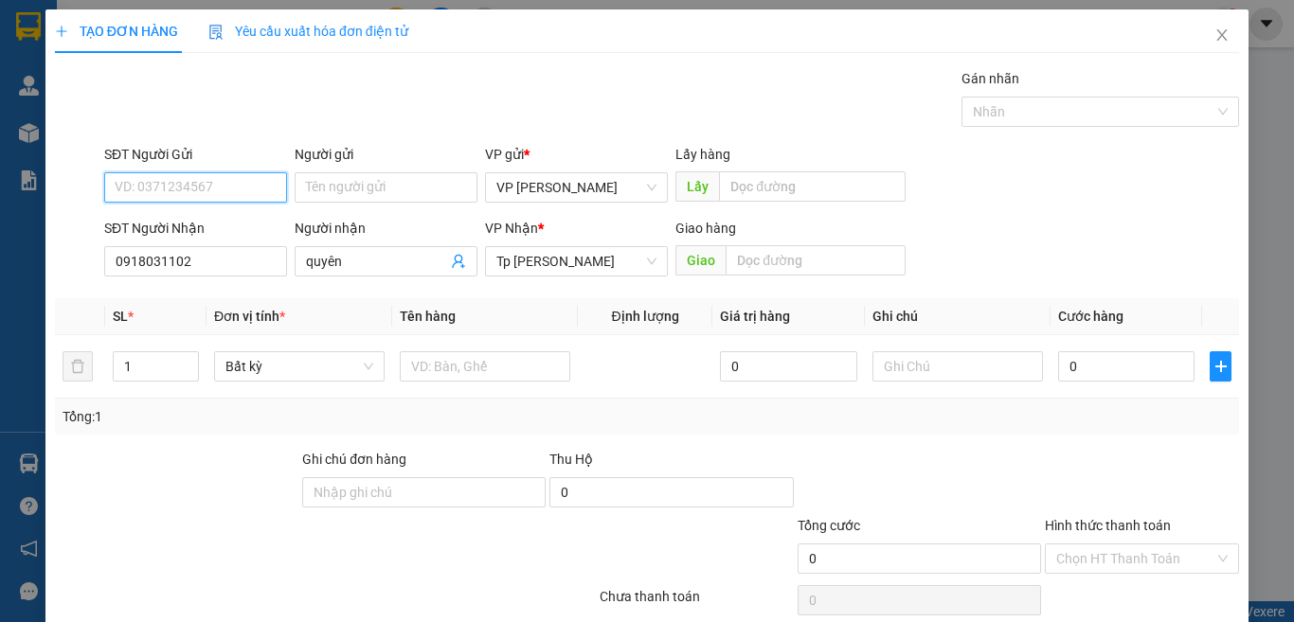
click at [236, 180] on input "SĐT Người Gửi" at bounding box center [195, 187] width 183 height 30
drag, startPoint x: 218, startPoint y: 224, endPoint x: 400, endPoint y: 317, distance: 204.6
click at [218, 224] on div "0783388145 - hào" at bounding box center [193, 225] width 157 height 21
type input "0783388145"
type input "hào"
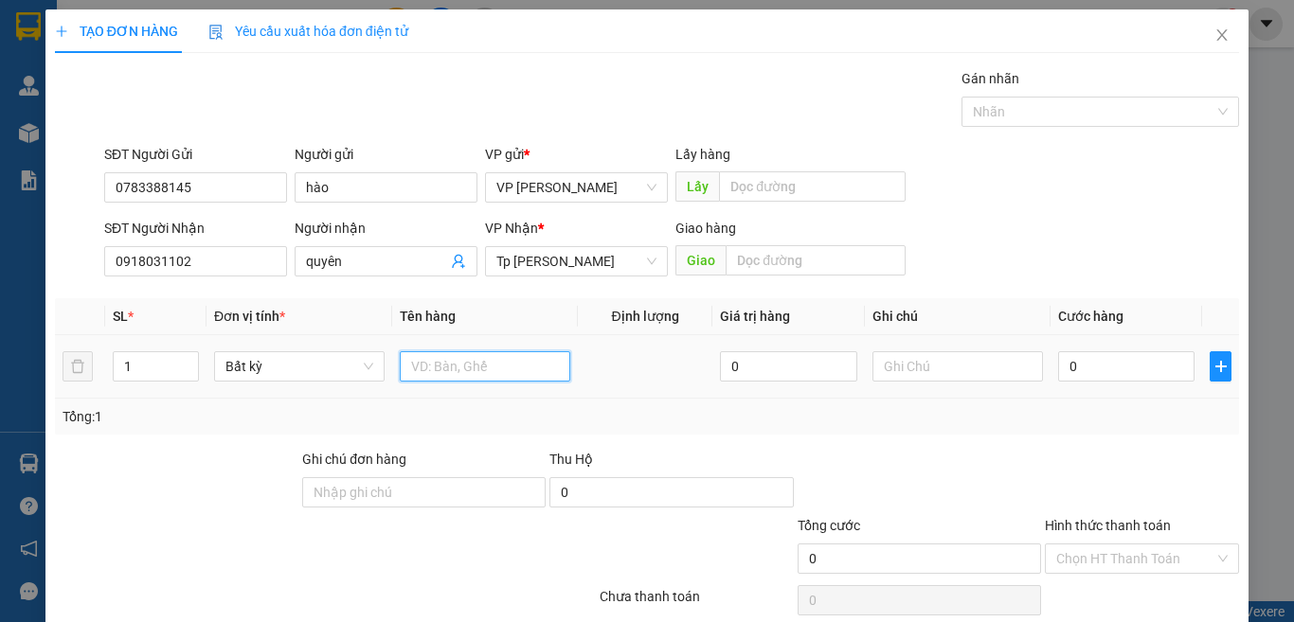
click at [462, 363] on input "text" at bounding box center [485, 366] width 170 height 30
paste input "ụ"
paste input "à"
paste input "é"
type input "1 cục keo vàng vé so"
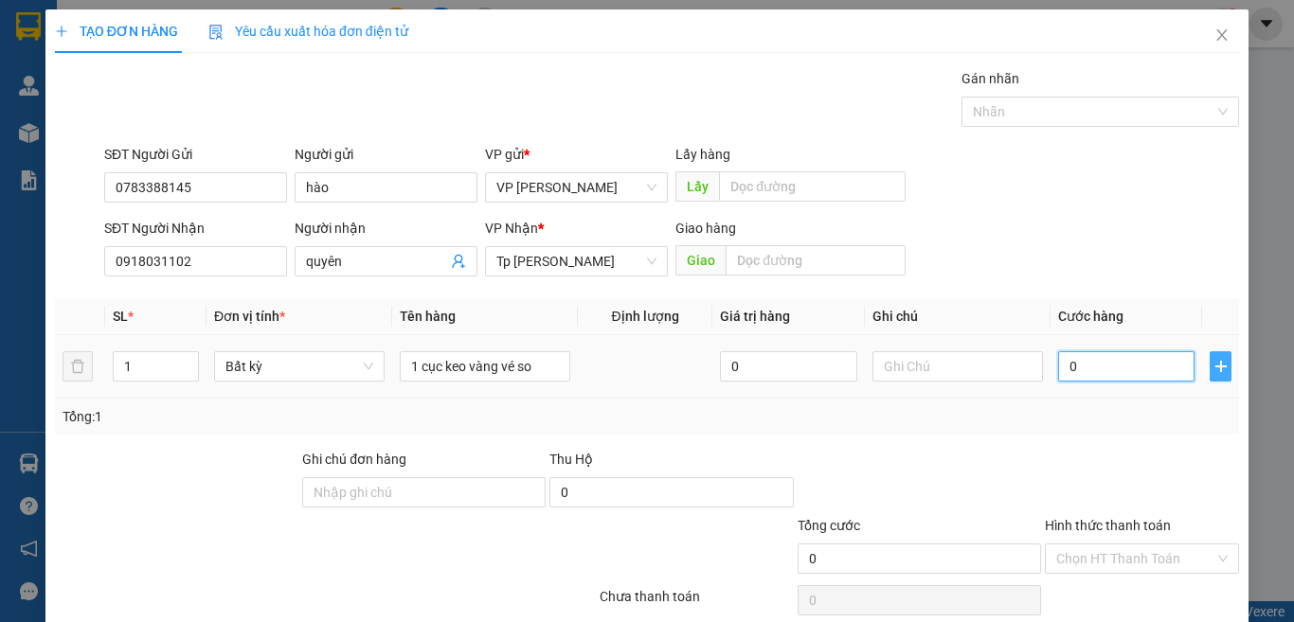
type input "4"
type input "40"
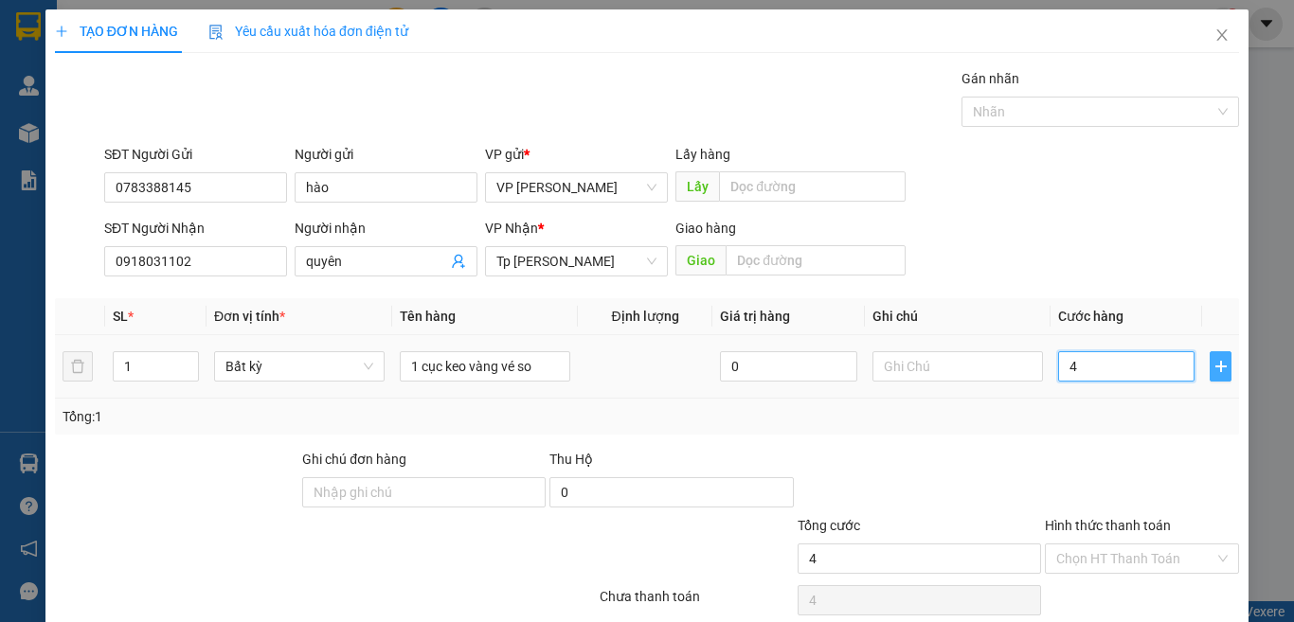
type input "40"
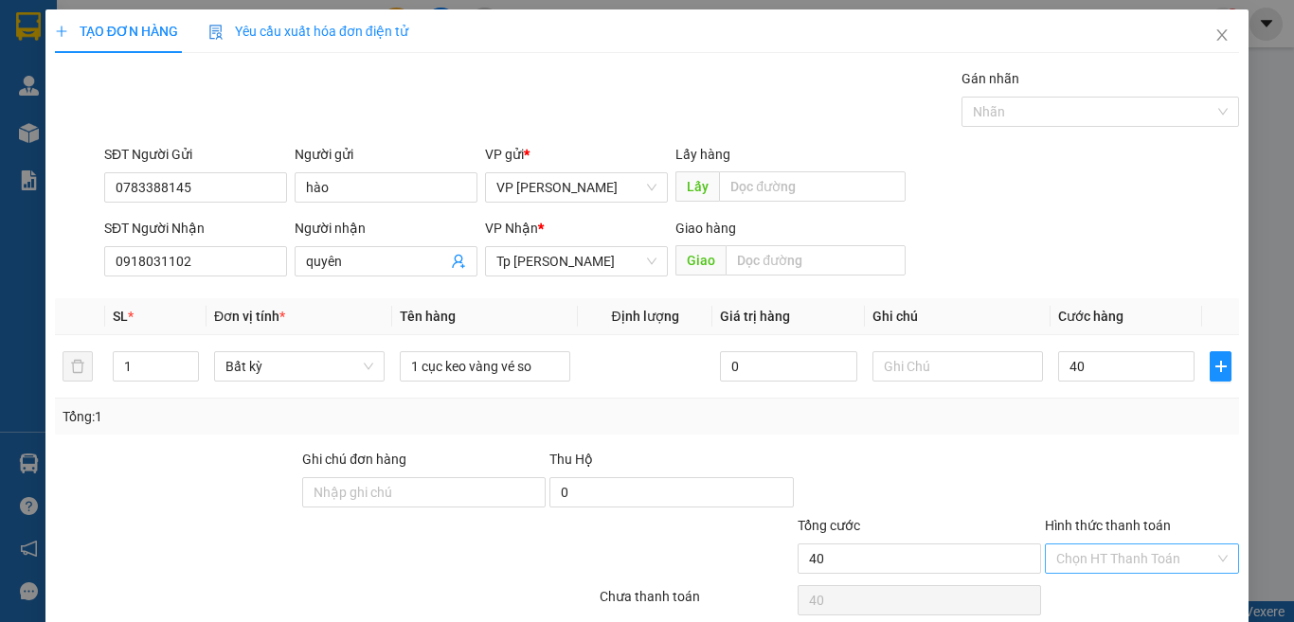
click at [1056, 566] on input "Hình thức thanh toán" at bounding box center [1135, 559] width 158 height 28
type input "40.000"
click at [1154, 486] on div "Tại văn phòng" at bounding box center [1128, 490] width 169 height 21
type input "0"
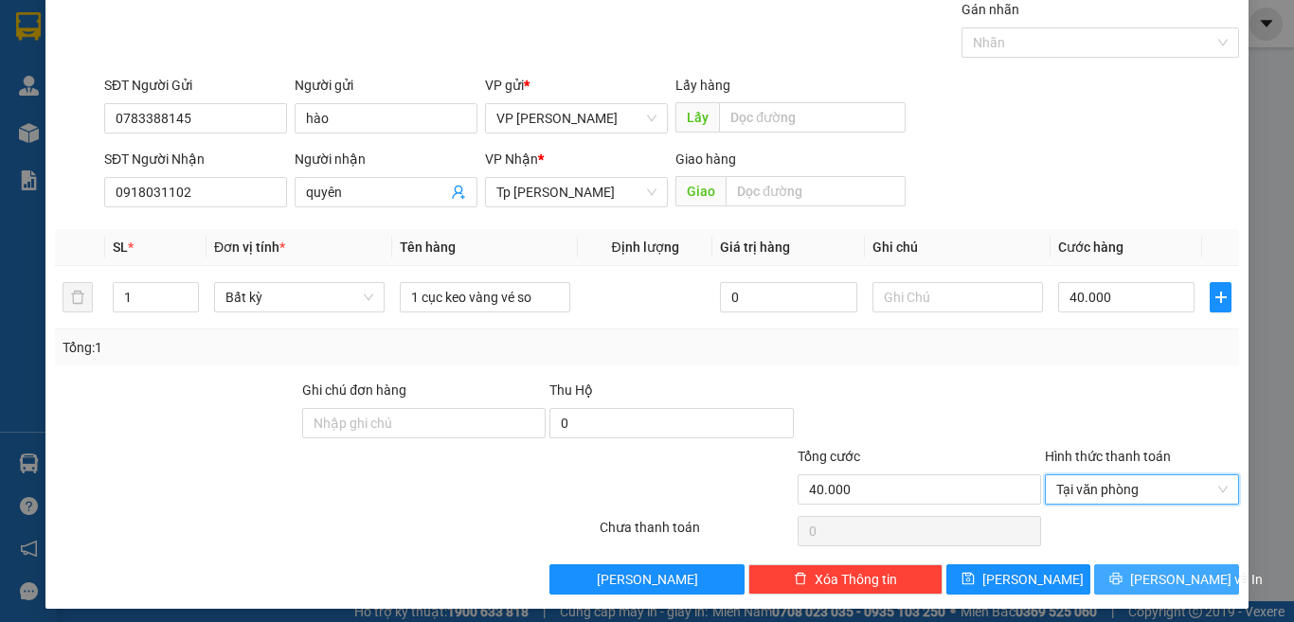
scroll to position [79, 0]
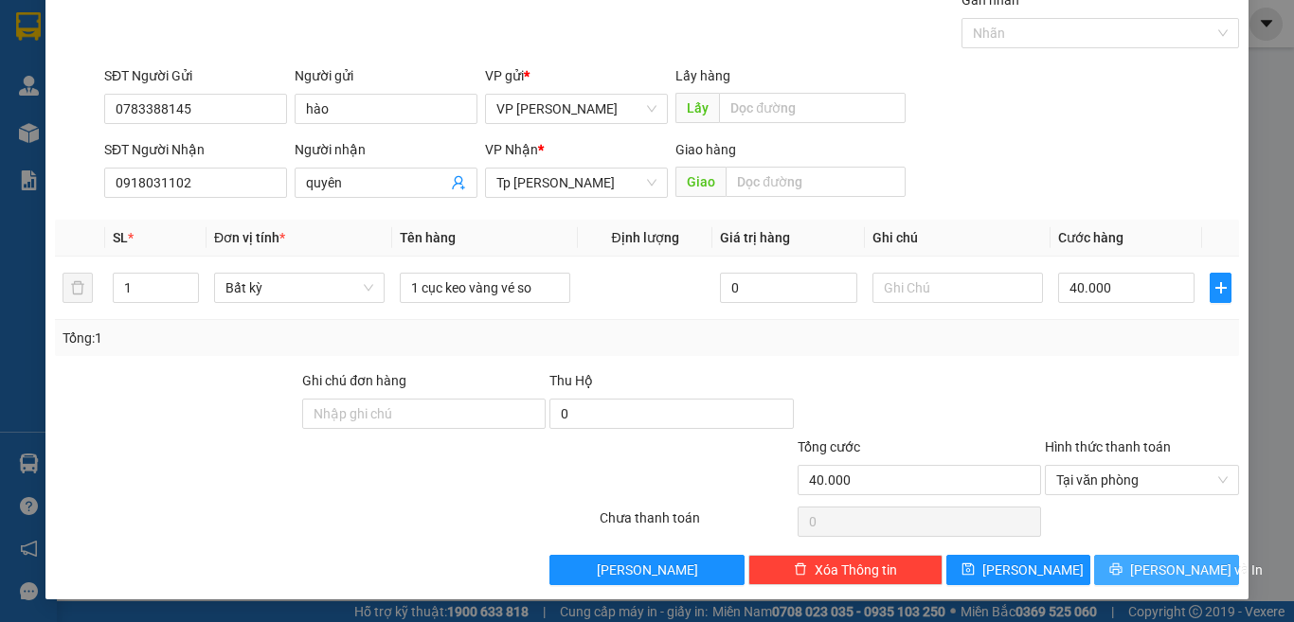
click at [1147, 569] on span "[PERSON_NAME] và In" at bounding box center [1196, 570] width 133 height 21
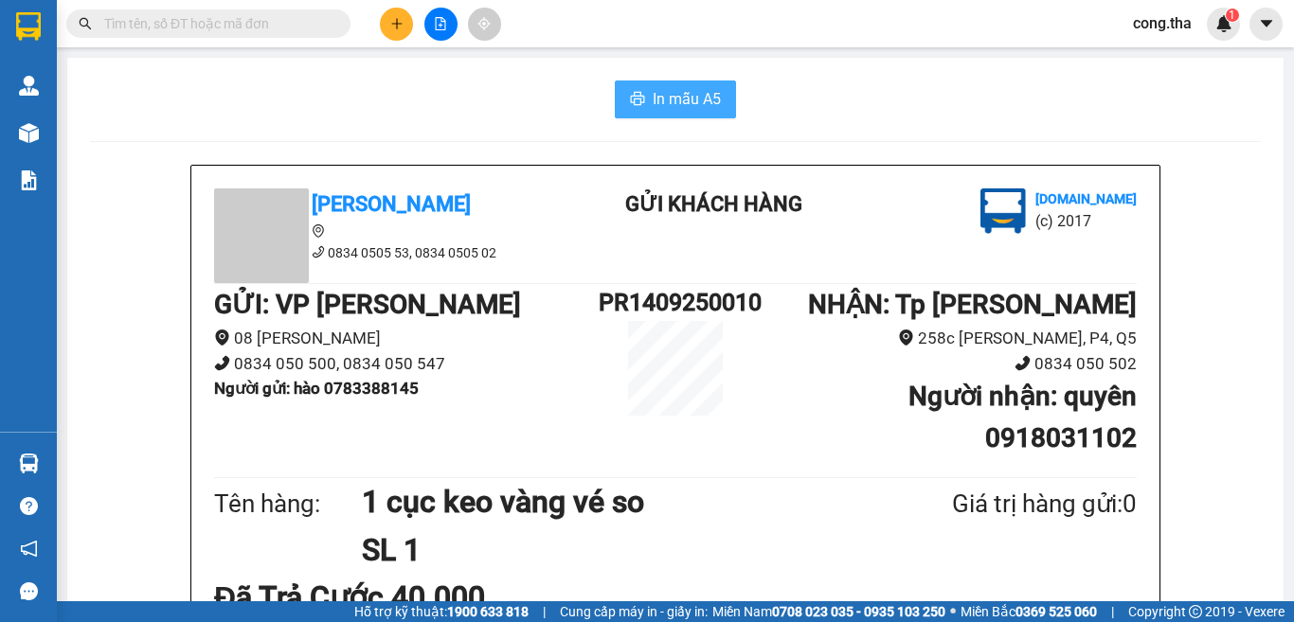
click at [701, 92] on span "In mẫu A5" at bounding box center [687, 99] width 68 height 24
click at [407, 27] on button at bounding box center [396, 24] width 33 height 33
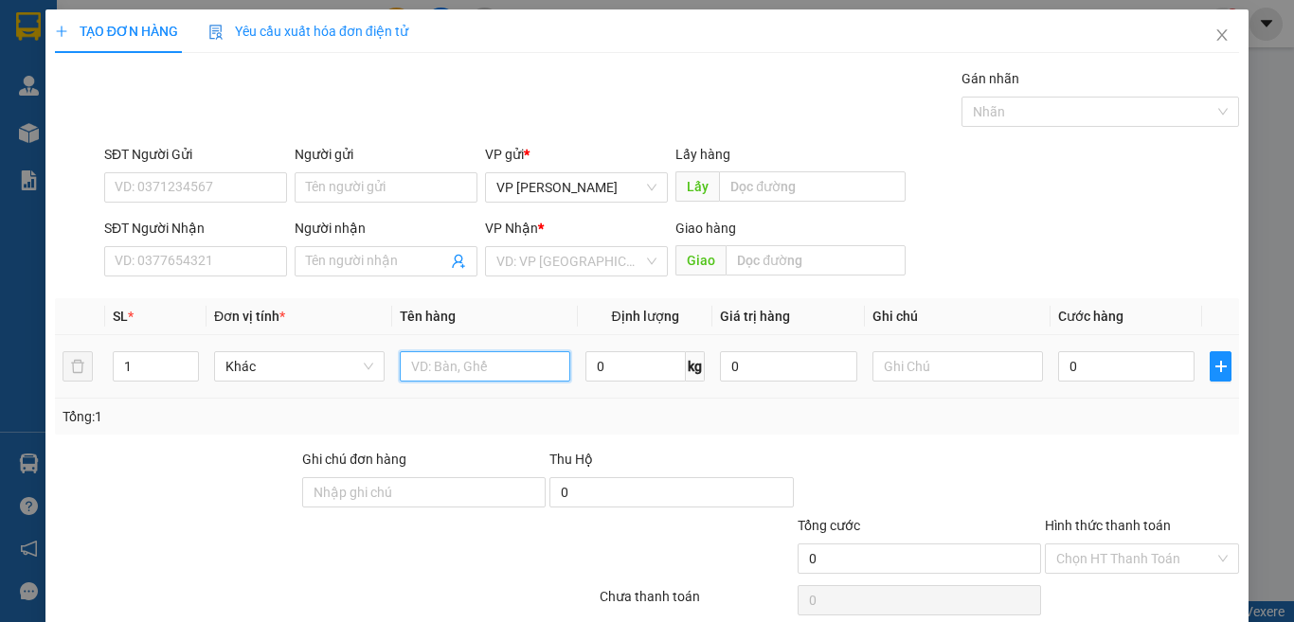
click at [495, 369] on input "text" at bounding box center [485, 366] width 170 height 30
paste input "ê"
paste input "â"
paste input "ầ"
paste input "â"
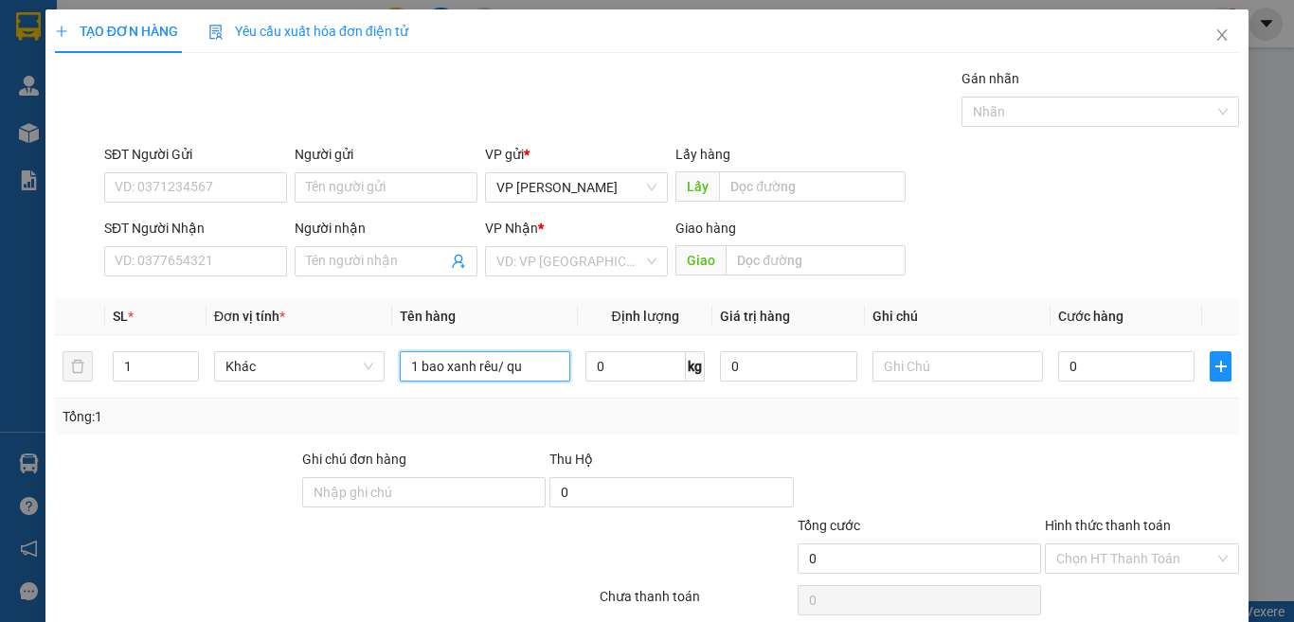
paste input "ầ"
paste input "á"
type input "1 bao xanh rêu/ quần áo"
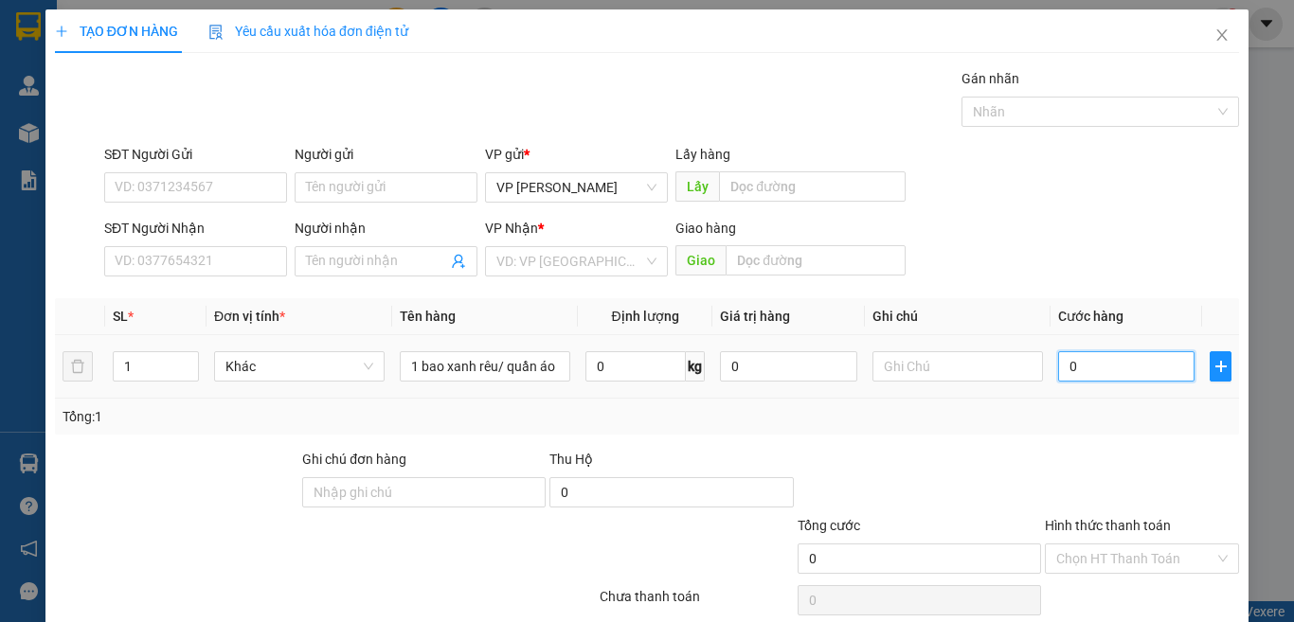
click at [1103, 366] on input "0" at bounding box center [1126, 366] width 136 height 30
type input "7"
type input "70"
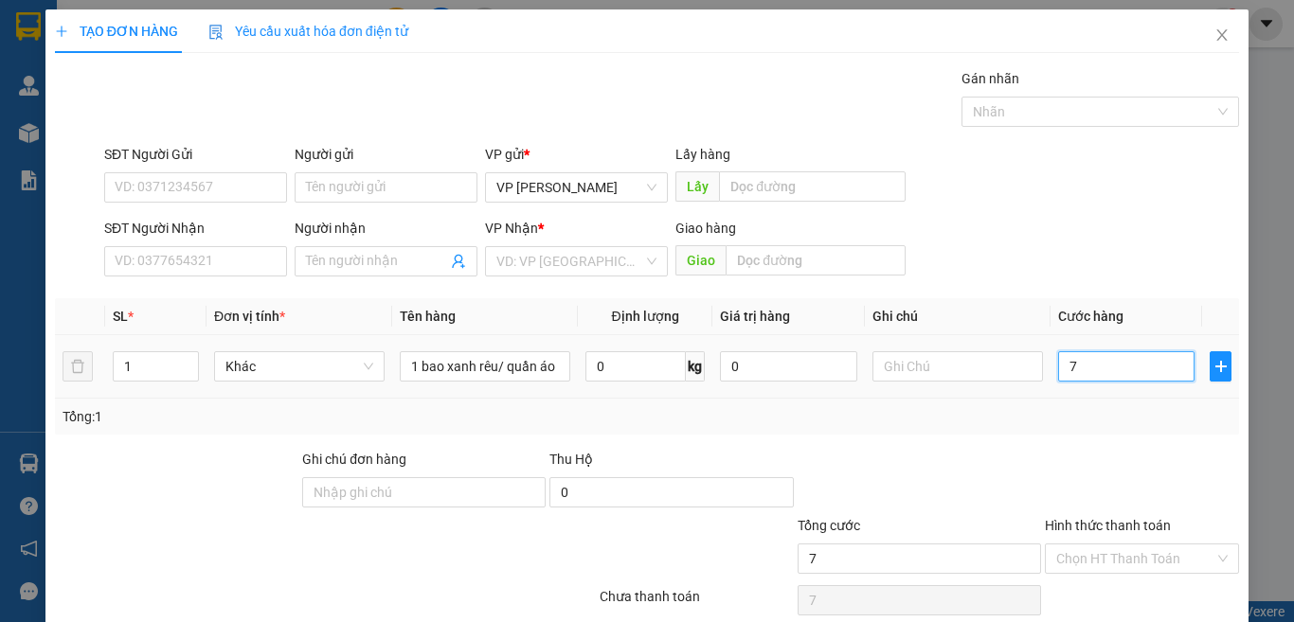
type input "70"
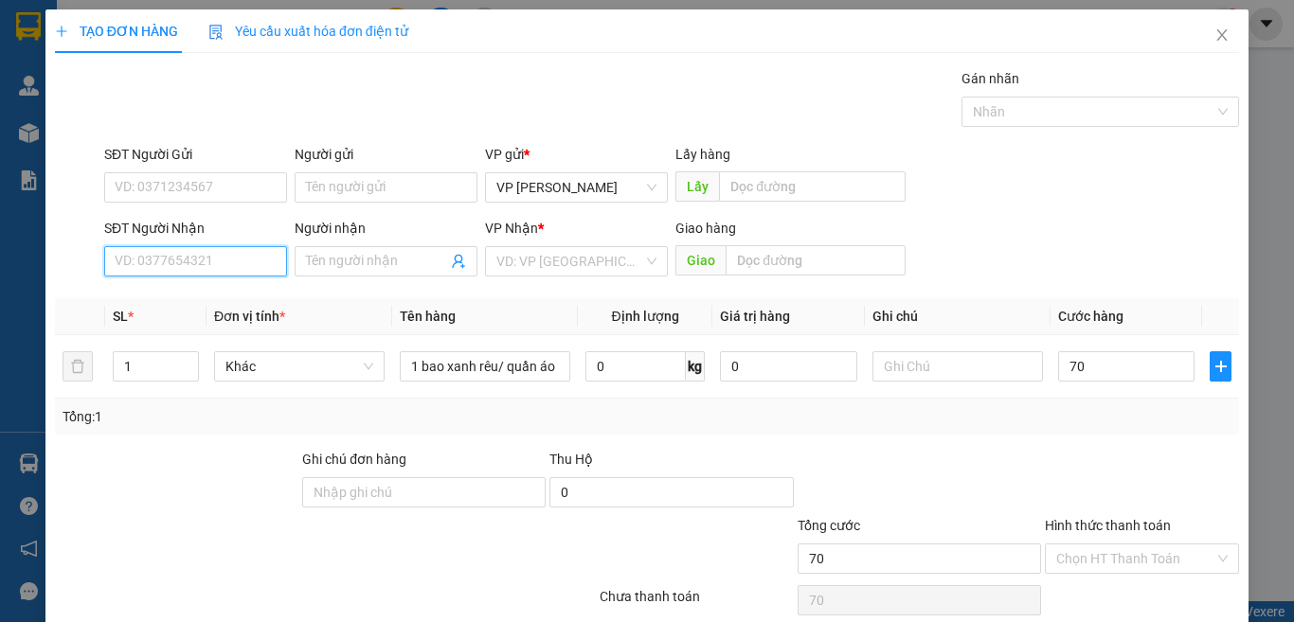
type input "70.000"
click at [201, 269] on input "SĐT Người Nhận" at bounding box center [195, 261] width 183 height 30
click at [225, 303] on div "0932670830 - đông" at bounding box center [193, 299] width 157 height 21
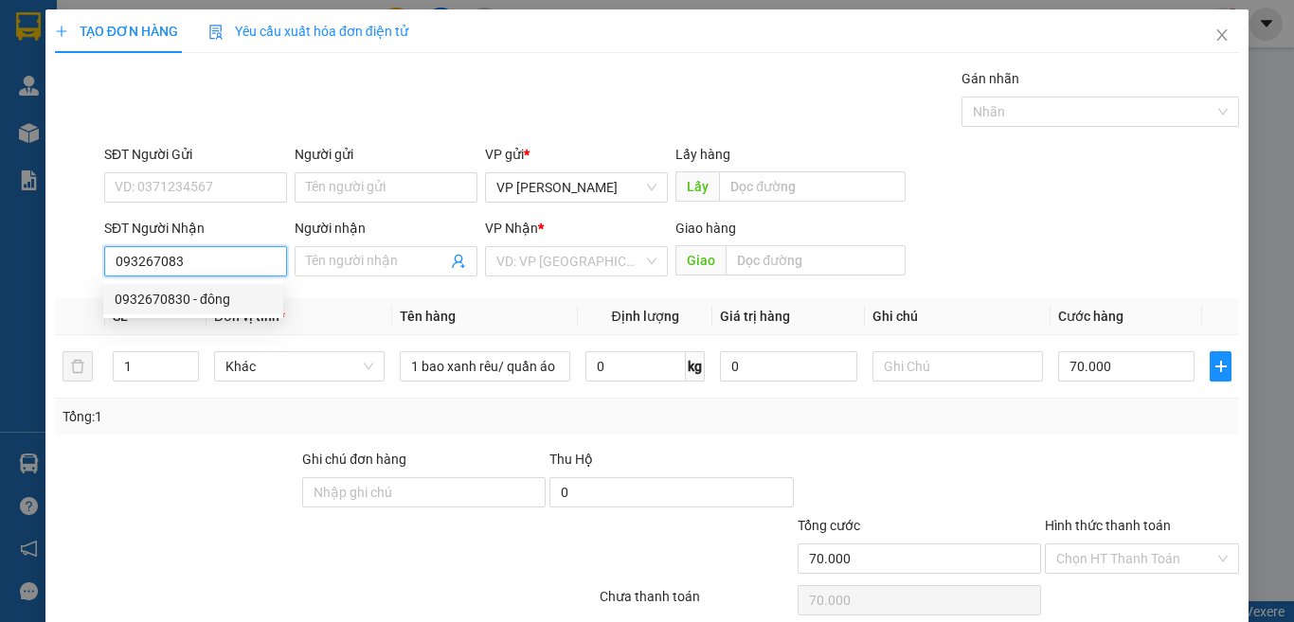
type input "0932670830"
type input "đông"
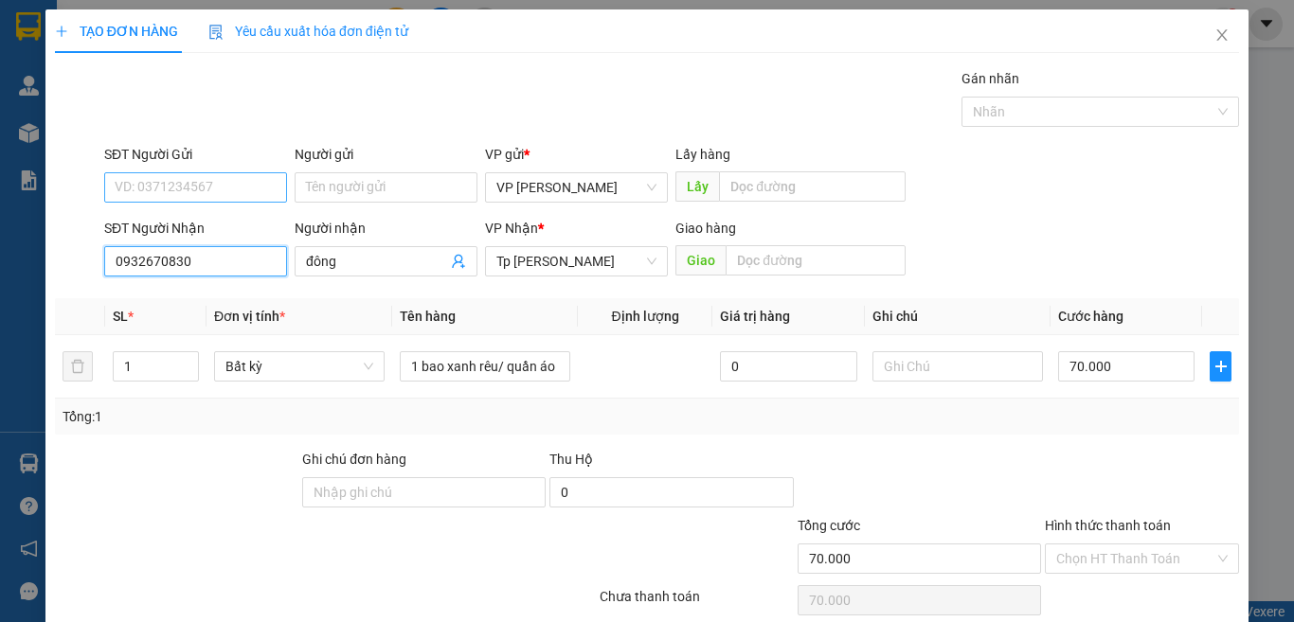
type input "0932670830"
click at [249, 187] on input "SĐT Người Gửi" at bounding box center [195, 187] width 183 height 30
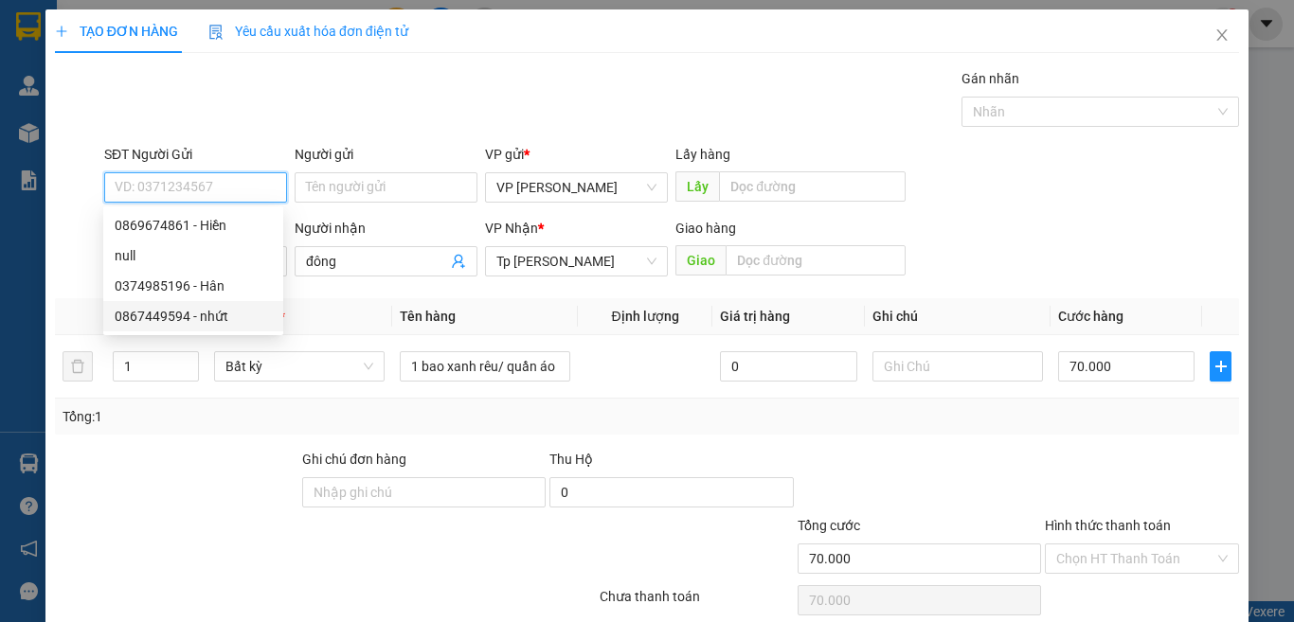
click at [226, 318] on div "0867449594 - nhứt" at bounding box center [193, 316] width 157 height 21
type input "0867449594"
type input "nhứt"
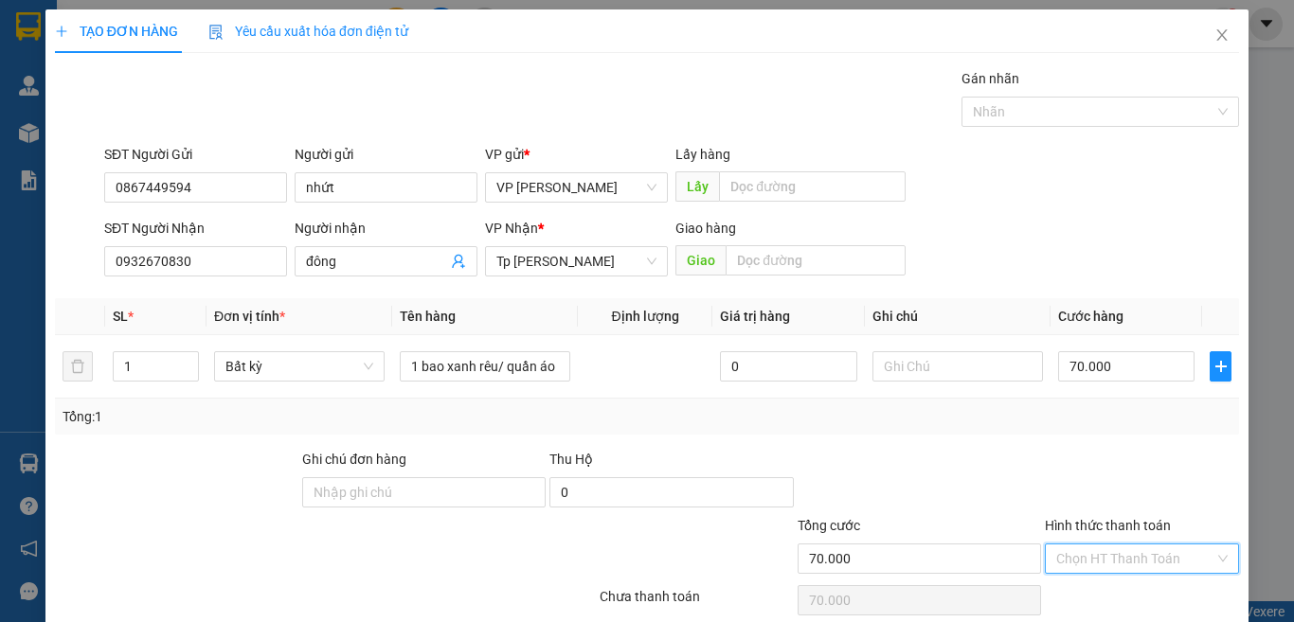
click at [1121, 561] on input "Hình thức thanh toán" at bounding box center [1135, 559] width 158 height 28
click at [1158, 430] on div "Tổng: 1" at bounding box center [647, 417] width 1184 height 36
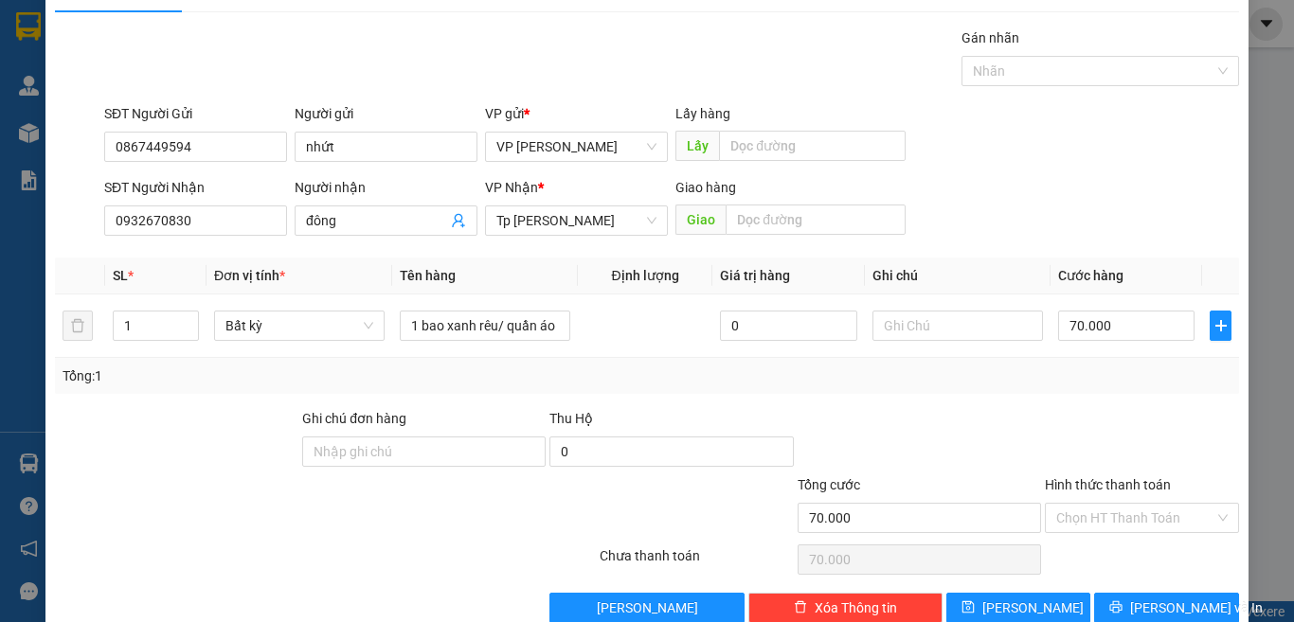
scroll to position [79, 0]
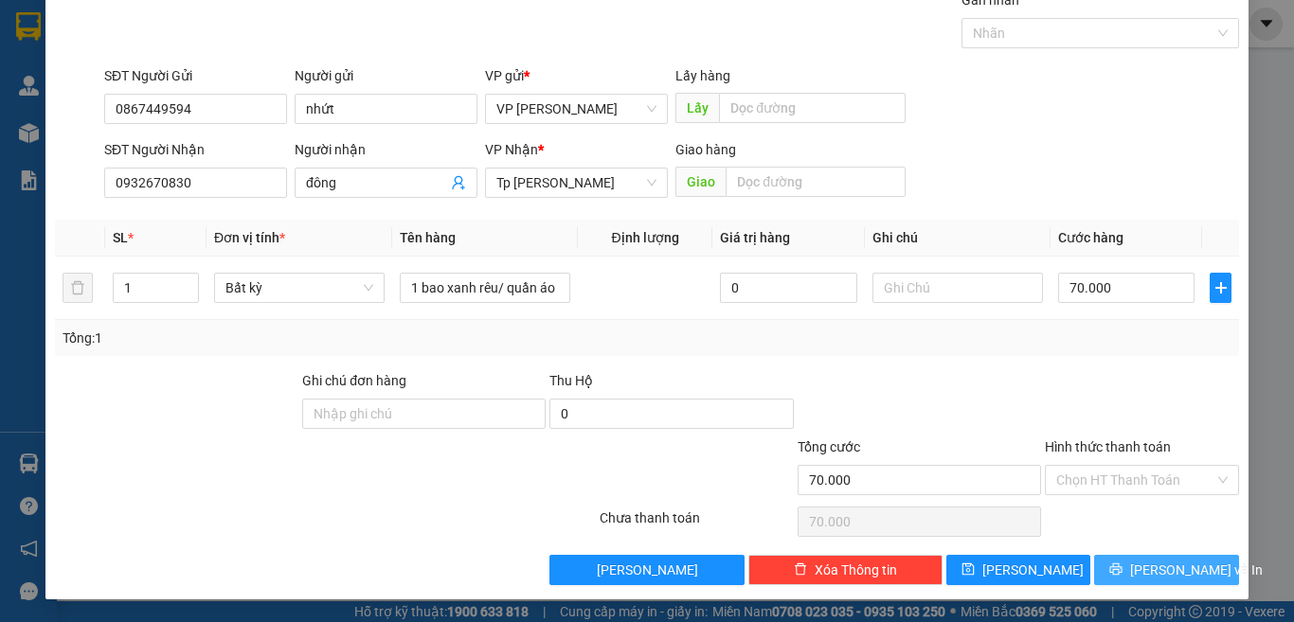
click at [1177, 566] on span "[PERSON_NAME] và In" at bounding box center [1196, 570] width 133 height 21
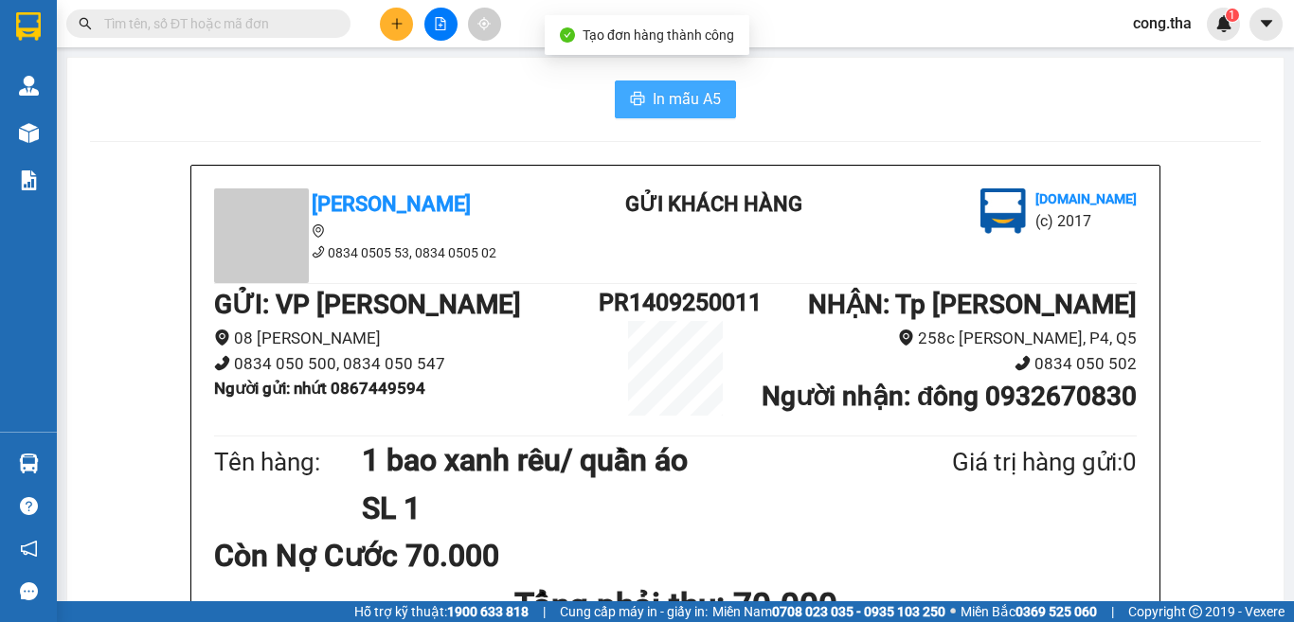
click at [656, 101] on span "In mẫu A5" at bounding box center [687, 99] width 68 height 24
click at [290, 30] on input "text" at bounding box center [216, 23] width 224 height 21
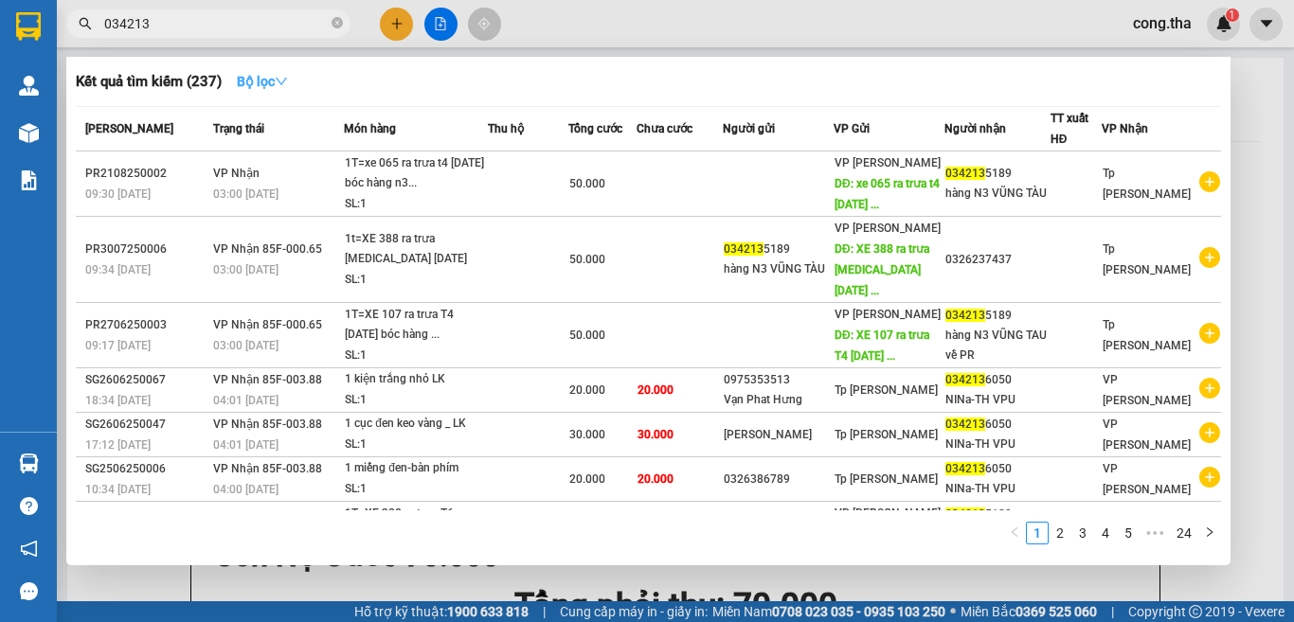
type input "034213"
click at [284, 77] on icon "down" at bounding box center [281, 81] width 13 height 13
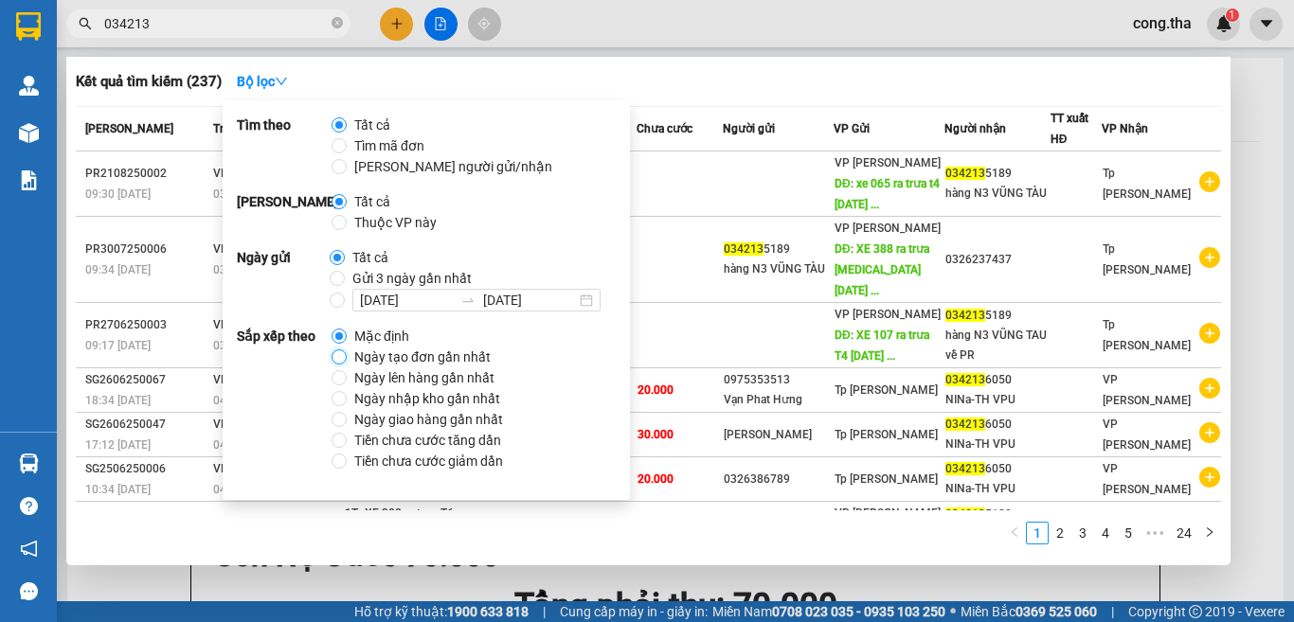
click at [344, 364] on input "Ngày tạo đơn gần nhất" at bounding box center [339, 357] width 15 height 15
radio input "true"
radio input "false"
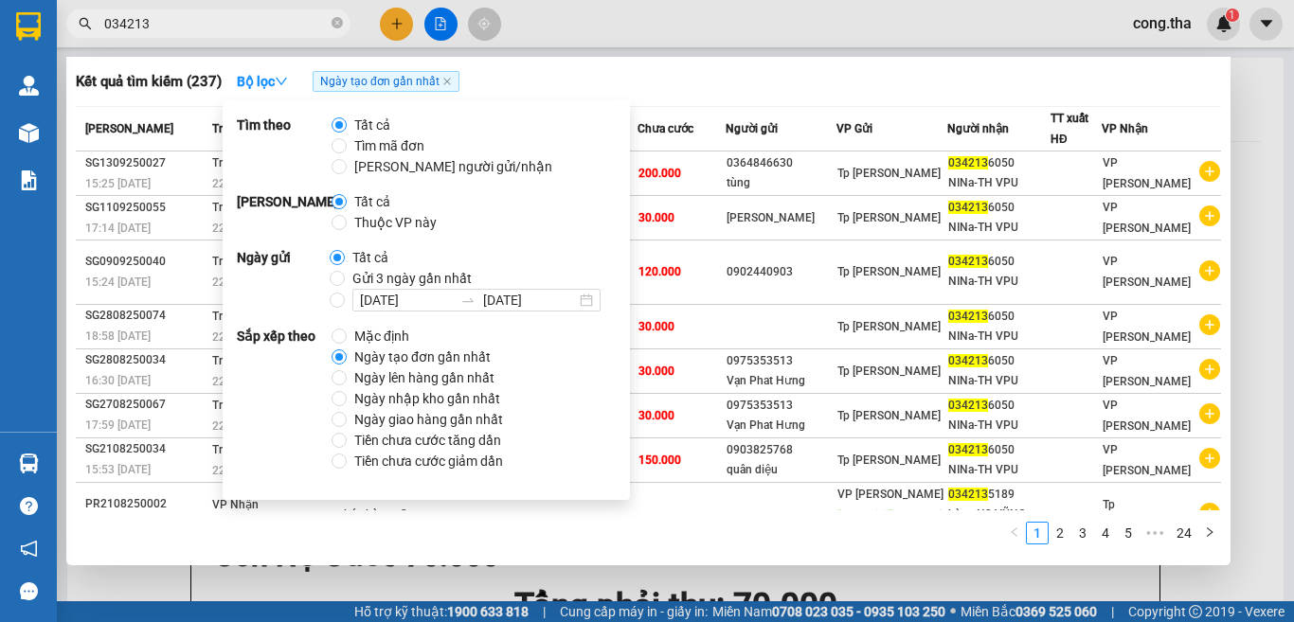
click at [183, 23] on input "034213" at bounding box center [216, 23] width 224 height 21
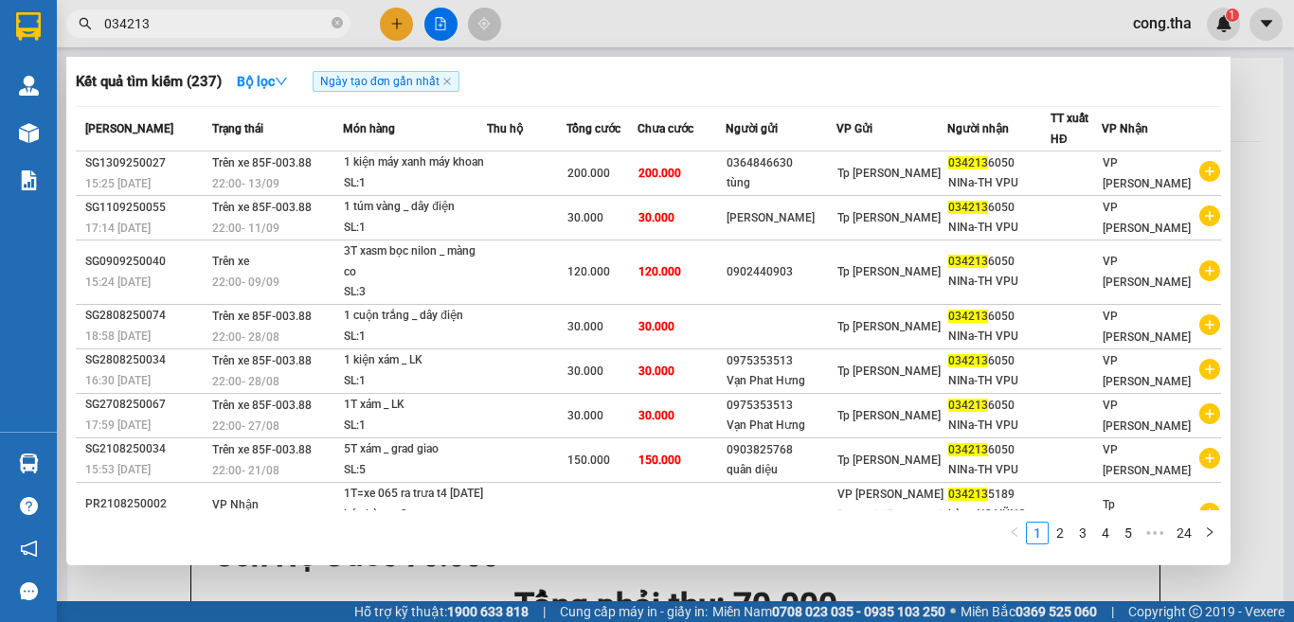
click at [532, 67] on div "Kết quả tìm kiếm ( 237 ) Bộ lọc Ngày tạo đơn gần nhất" at bounding box center [648, 81] width 1145 height 30
drag, startPoint x: 1293, startPoint y: 159, endPoint x: 1293, endPoint y: 301, distance: 142.1
click at [1293, 301] on div at bounding box center [647, 311] width 1294 height 622
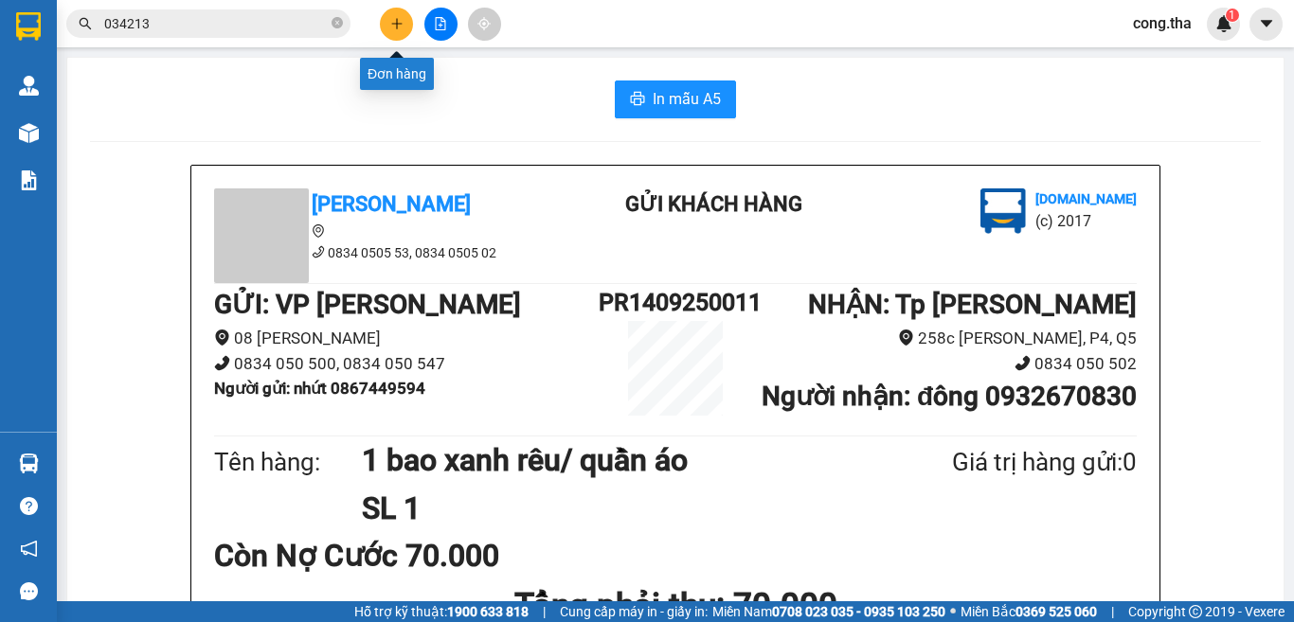
click at [400, 27] on icon "plus" at bounding box center [396, 23] width 13 height 13
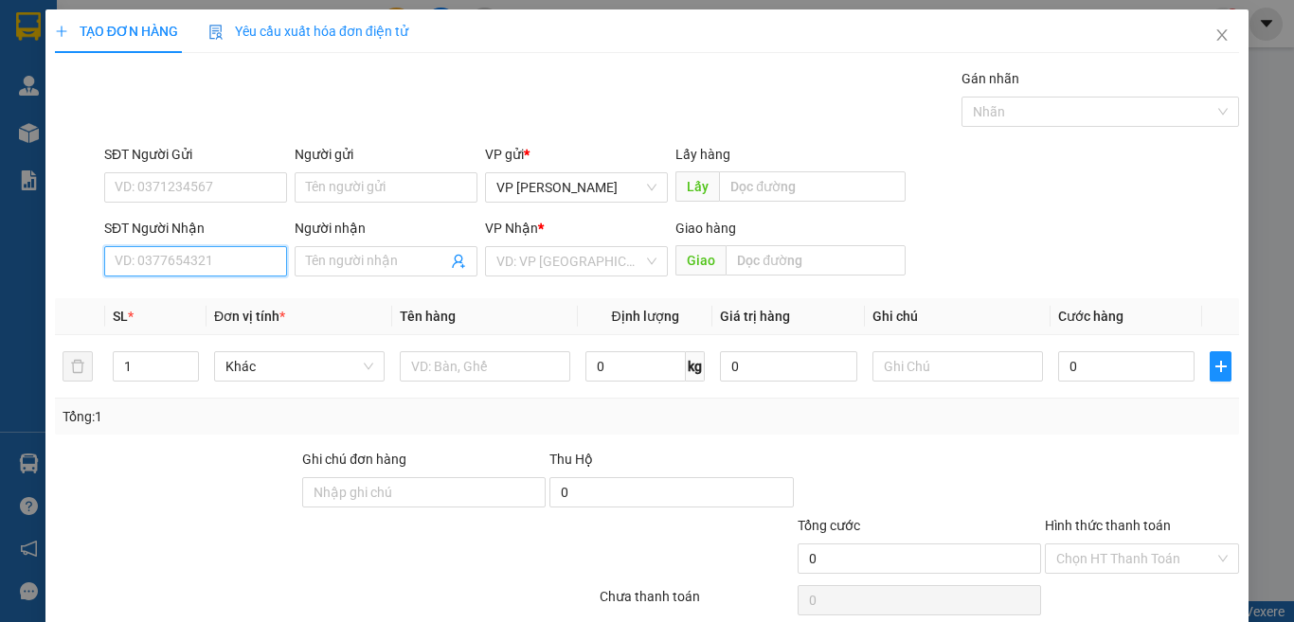
drag, startPoint x: 217, startPoint y: 254, endPoint x: 245, endPoint y: 249, distance: 28.8
click at [240, 251] on input "SĐT Người Nhận" at bounding box center [195, 261] width 183 height 30
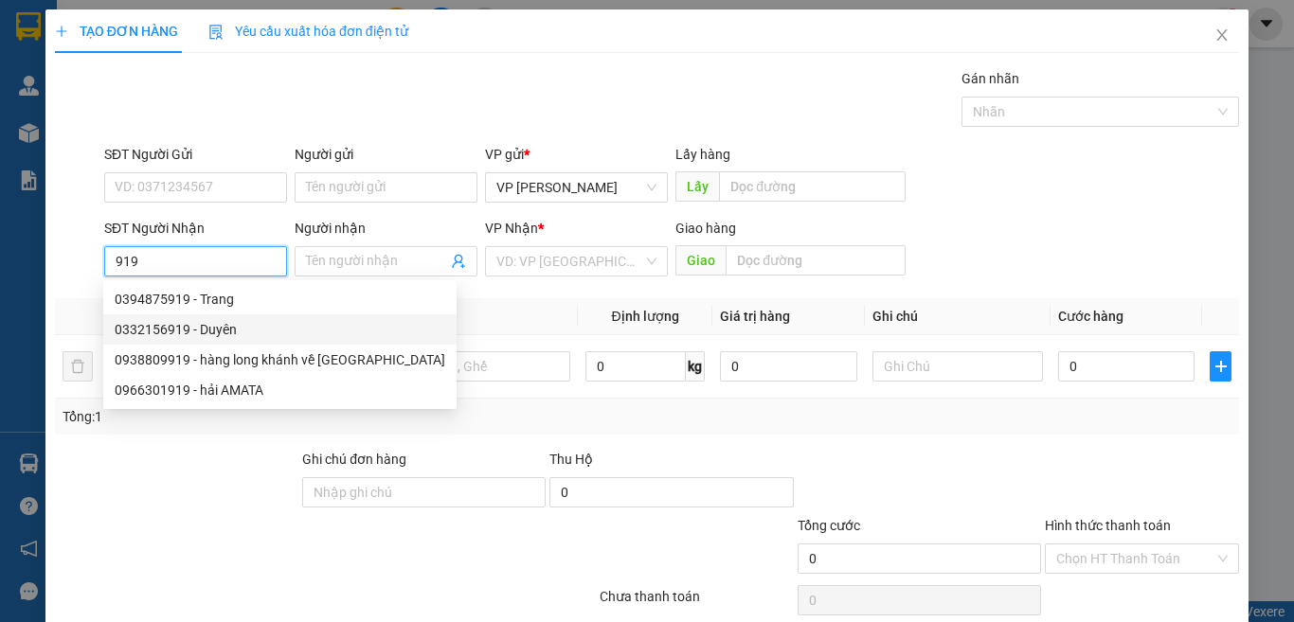
click at [227, 324] on div "0332156919 - Duyên" at bounding box center [280, 329] width 331 height 21
type input "0332156919"
type input "Duyên"
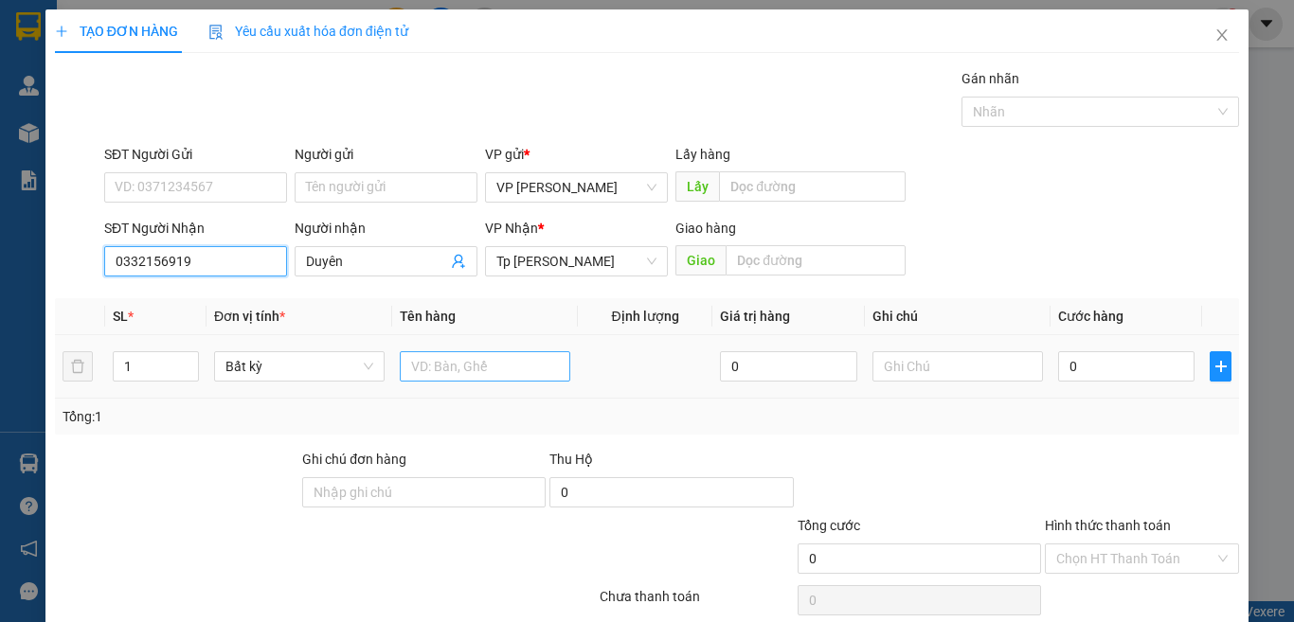
type input "0332156919"
click at [511, 368] on input "text" at bounding box center [485, 366] width 170 height 30
paste input "Á"
paste input "Đ"
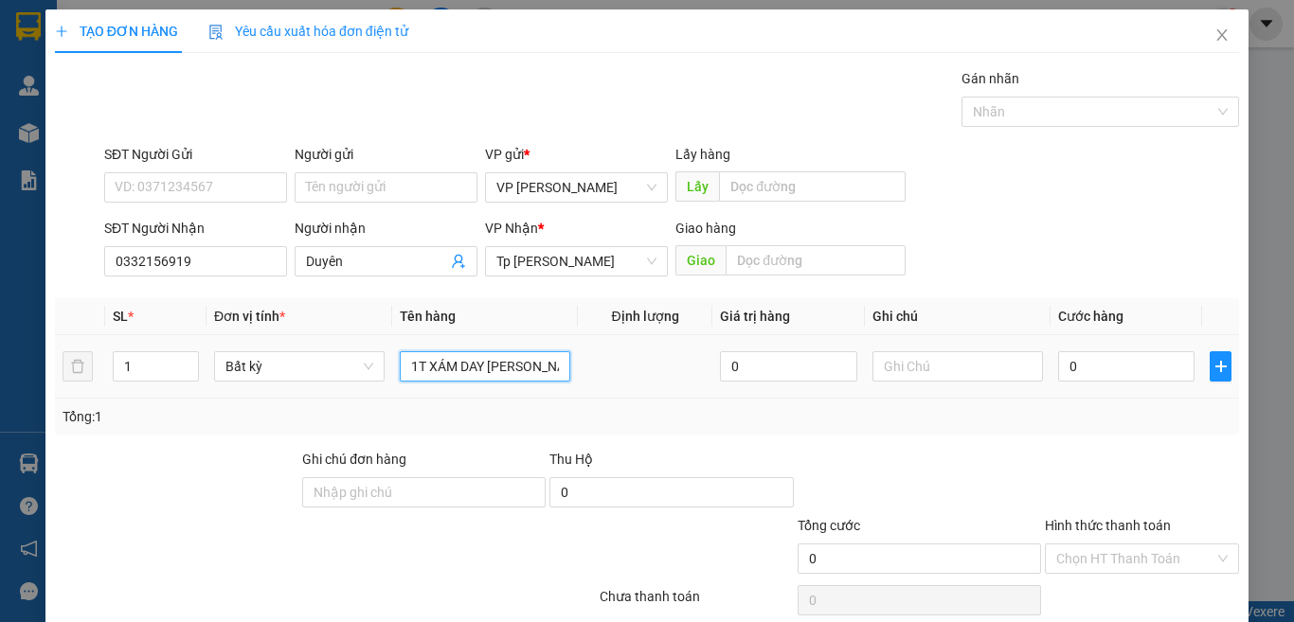
paste input "Ỏ"
type input "1T XÁM DAY ĐỎ"
click at [1106, 362] on input "0" at bounding box center [1126, 366] width 136 height 30
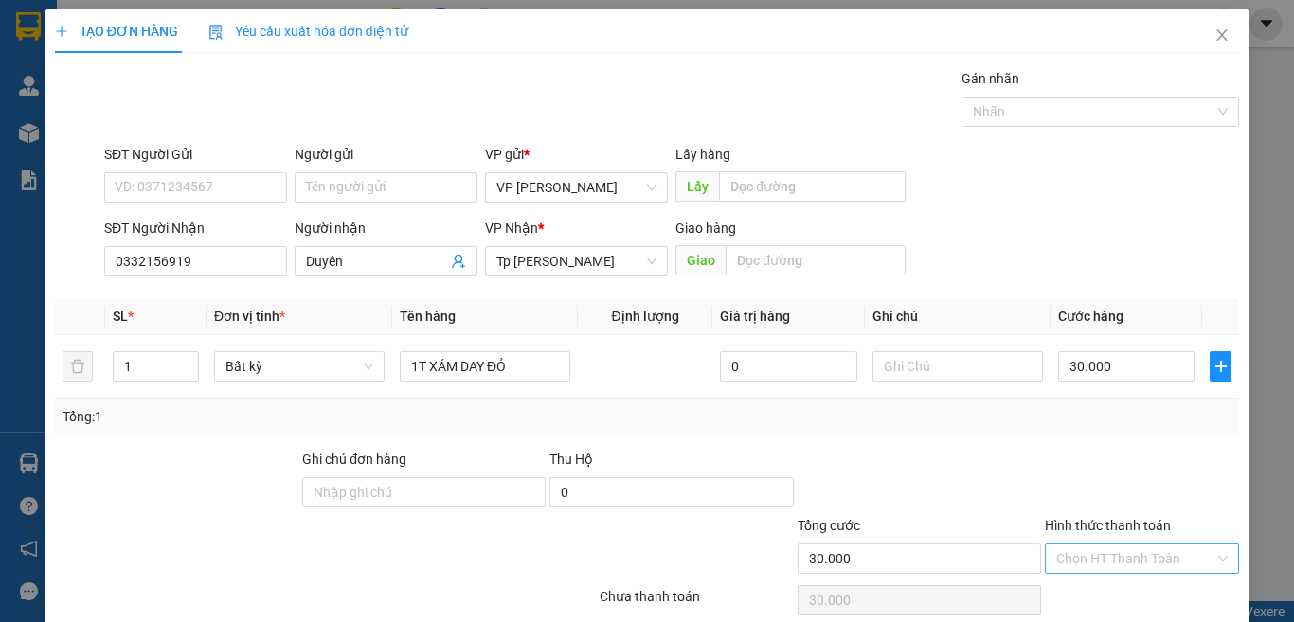
click at [1165, 545] on input "Hình thức thanh toán" at bounding box center [1135, 559] width 158 height 28
click at [1117, 586] on div "Tại văn phòng" at bounding box center [1128, 596] width 169 height 21
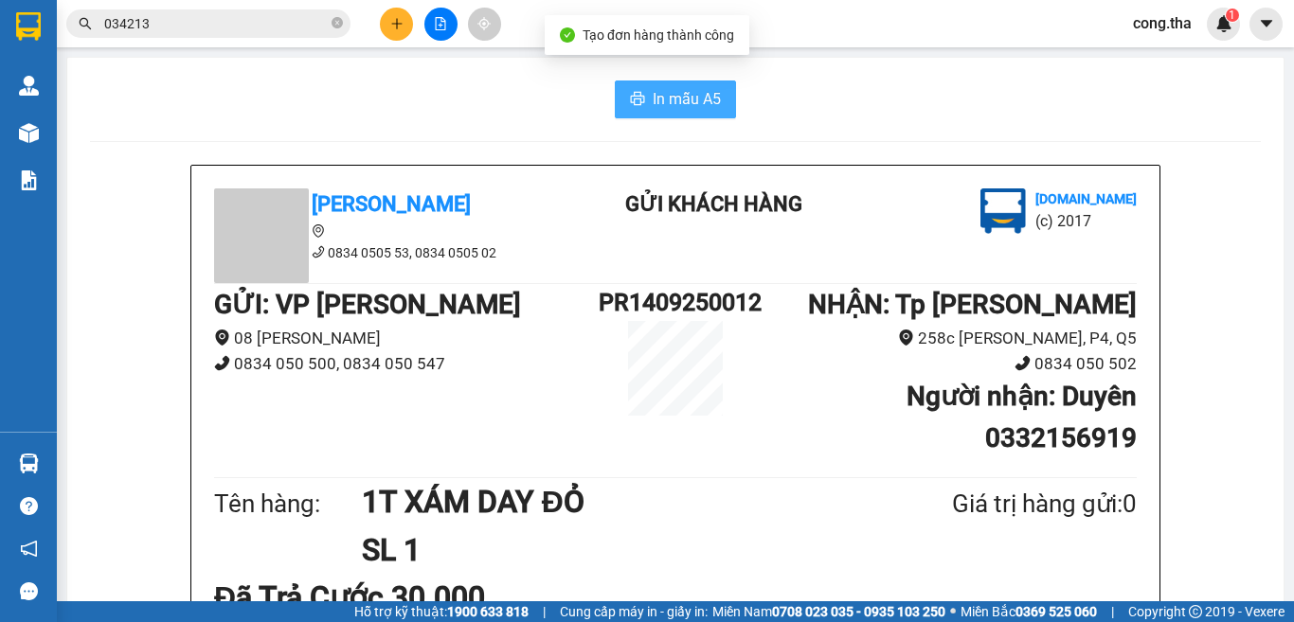
click at [696, 106] on span "In mẫu A5" at bounding box center [687, 99] width 68 height 24
